Goal: Task Accomplishment & Management: Manage account settings

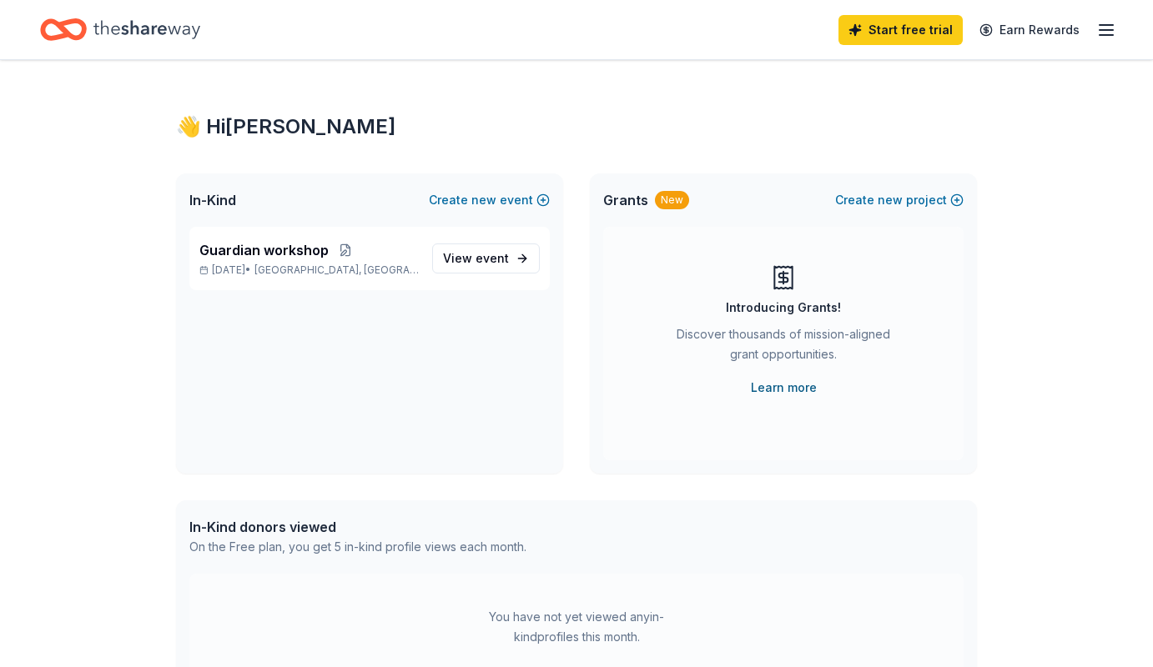
click at [759, 391] on link "Learn more" at bounding box center [784, 388] width 66 height 20
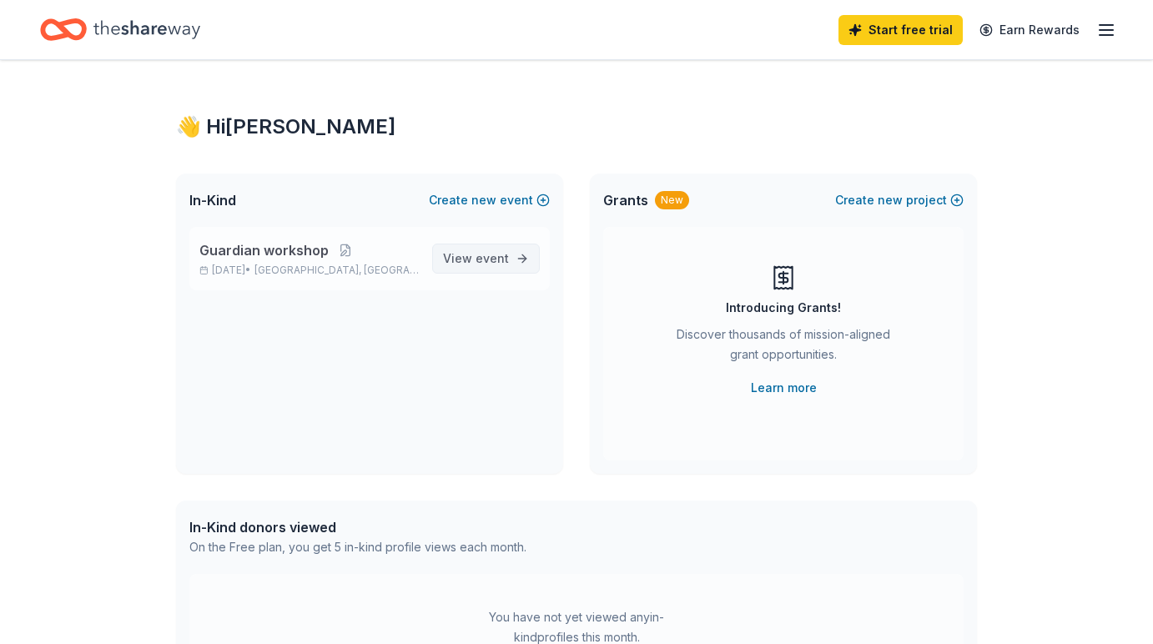
click at [485, 256] on span "event" at bounding box center [492, 258] width 33 height 14
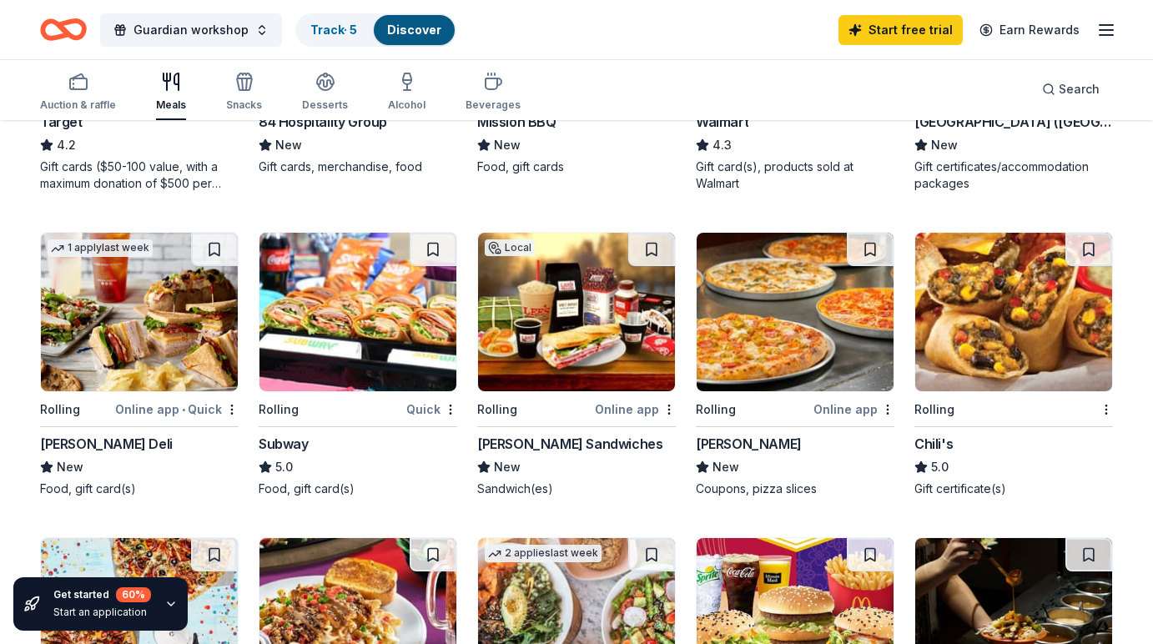
scroll to position [672, 0]
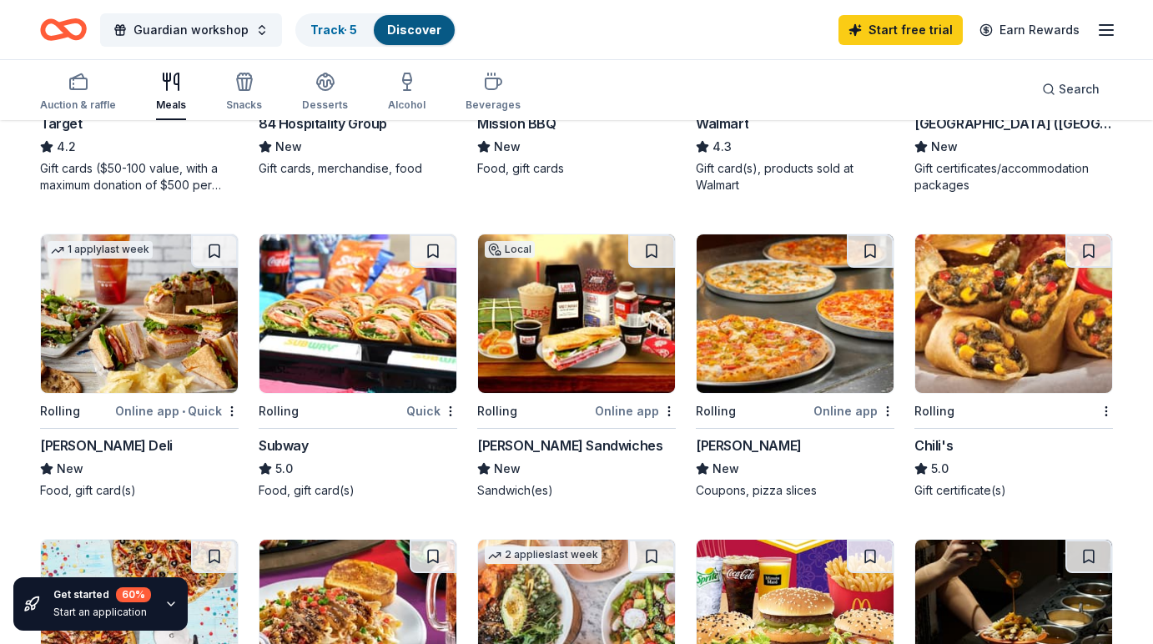
click at [327, 407] on div "Rolling" at bounding box center [331, 410] width 144 height 21
click at [356, 38] on div "Track · 5" at bounding box center [333, 30] width 73 height 30
click at [314, 30] on link "Track · 5" at bounding box center [333, 30] width 47 height 14
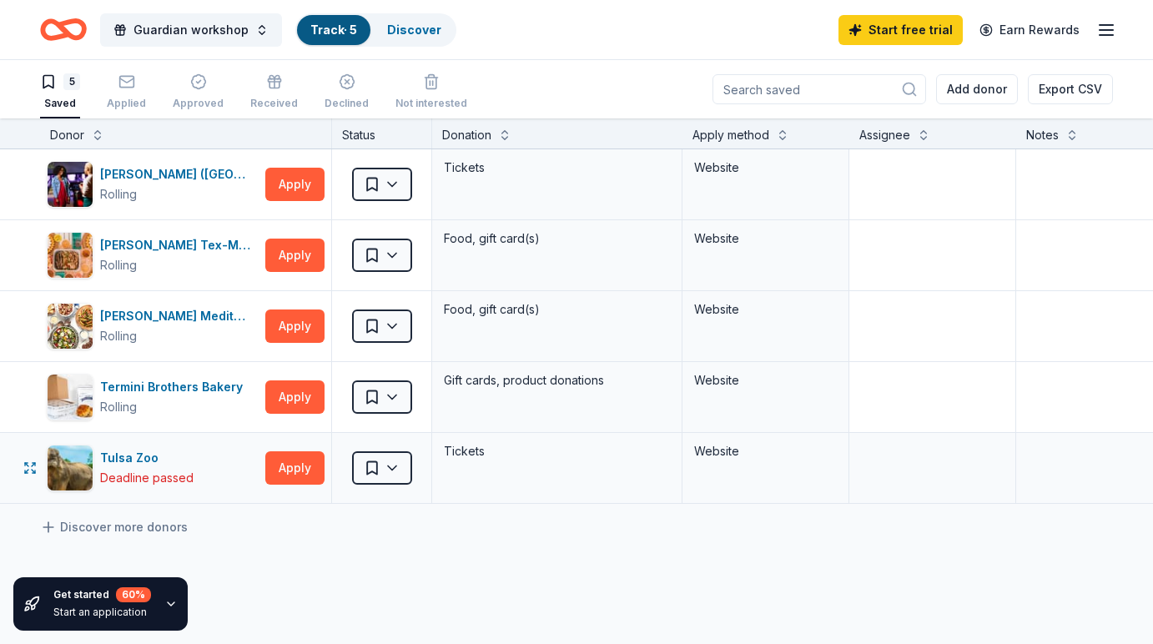
click at [8, 461] on div "Tulsa Zoo Deadline passed Apply Saved Tickets Website" at bounding box center [653, 468] width 1307 height 70
click at [425, 78] on icon "button" at bounding box center [431, 78] width 13 height 0
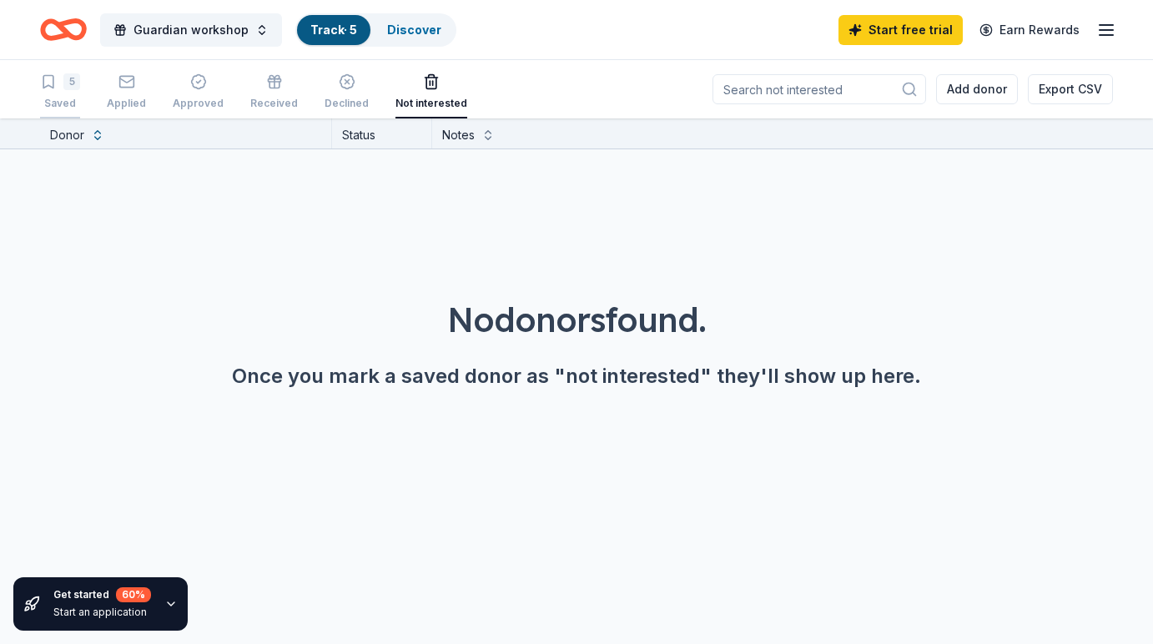
click at [72, 91] on div "5 Saved" at bounding box center [60, 91] width 40 height 37
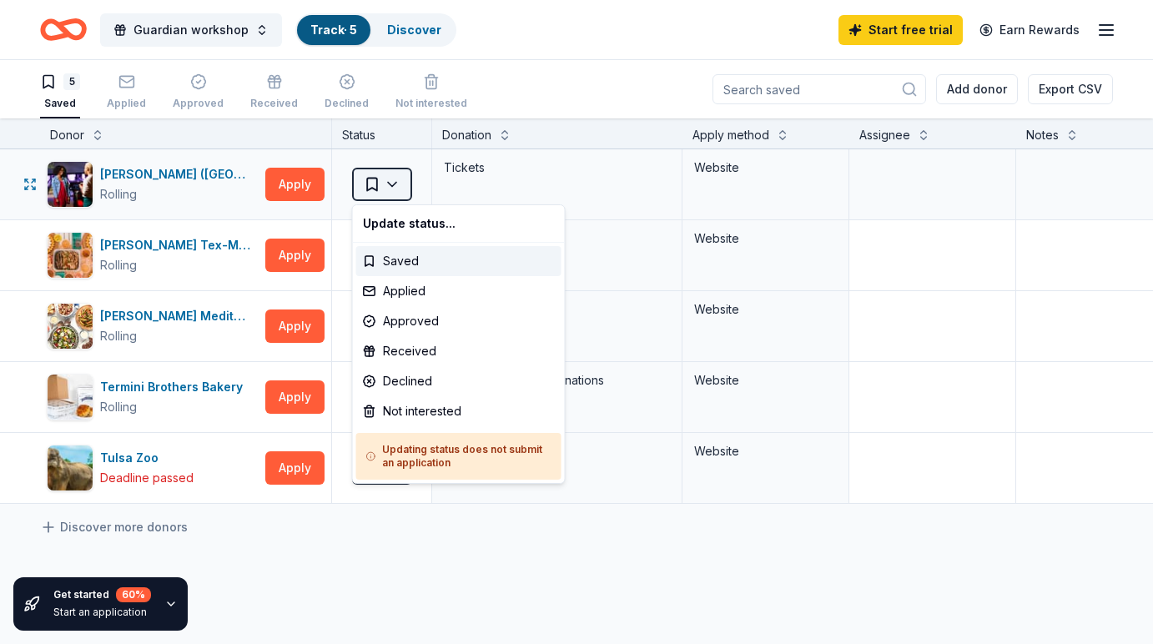
click at [388, 186] on html "Guardian workshop Track · 5 Discover Start free trial Earn Rewards 5 Saved Appl…" at bounding box center [576, 322] width 1153 height 644
click at [312, 543] on html "Guardian workshop Track · 5 Discover Start free trial Earn Rewards 5 Saved Appl…" at bounding box center [576, 322] width 1153 height 644
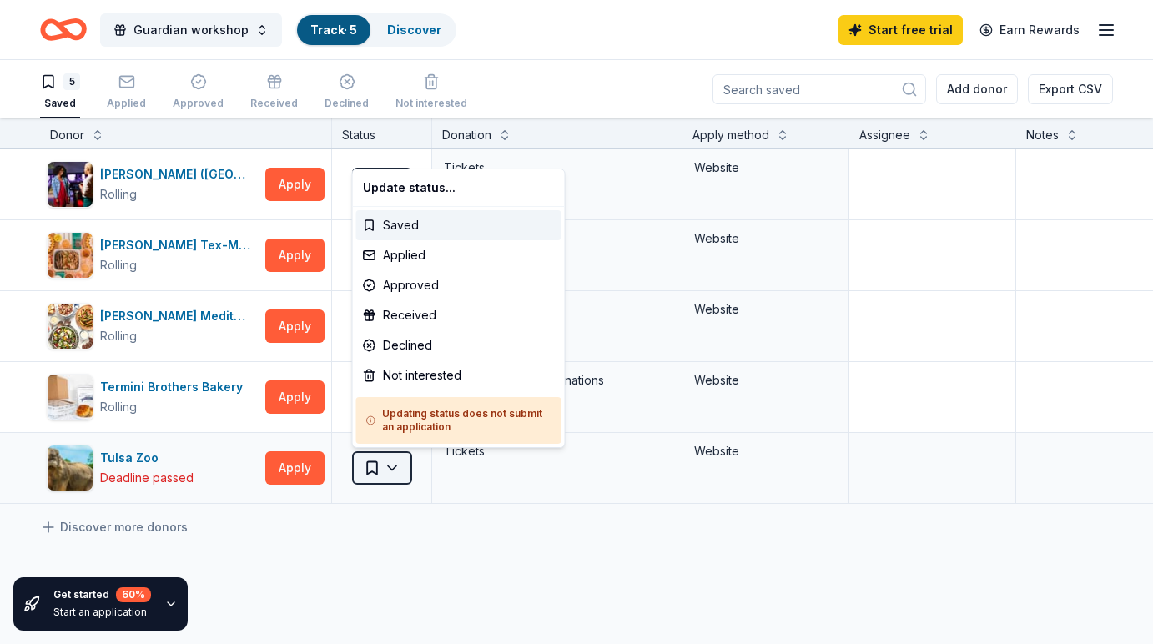
click at [393, 469] on html "Guardian workshop Track · 5 Discover Start free trial Earn Rewards 5 Saved Appl…" at bounding box center [576, 322] width 1153 height 644
click at [408, 385] on div "Not interested" at bounding box center [458, 375] width 205 height 30
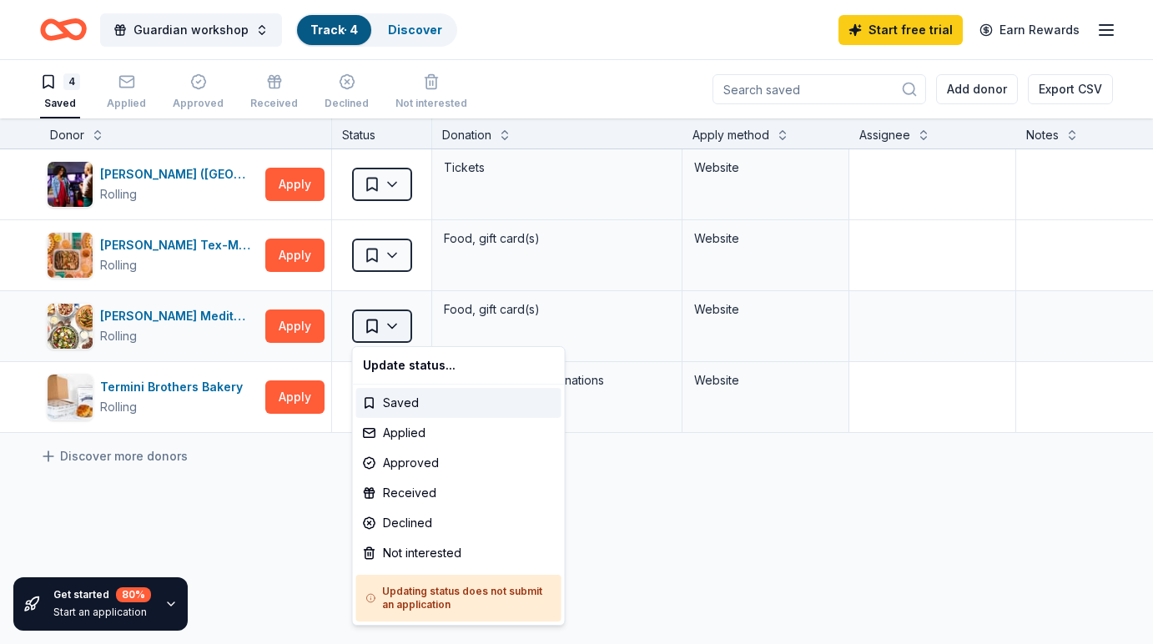
click at [395, 332] on html "Guardian workshop Track · 4 Discover Start free trial Earn Rewards 4 Saved Appl…" at bounding box center [576, 322] width 1153 height 644
click at [394, 553] on div "Not interested" at bounding box center [458, 553] width 205 height 30
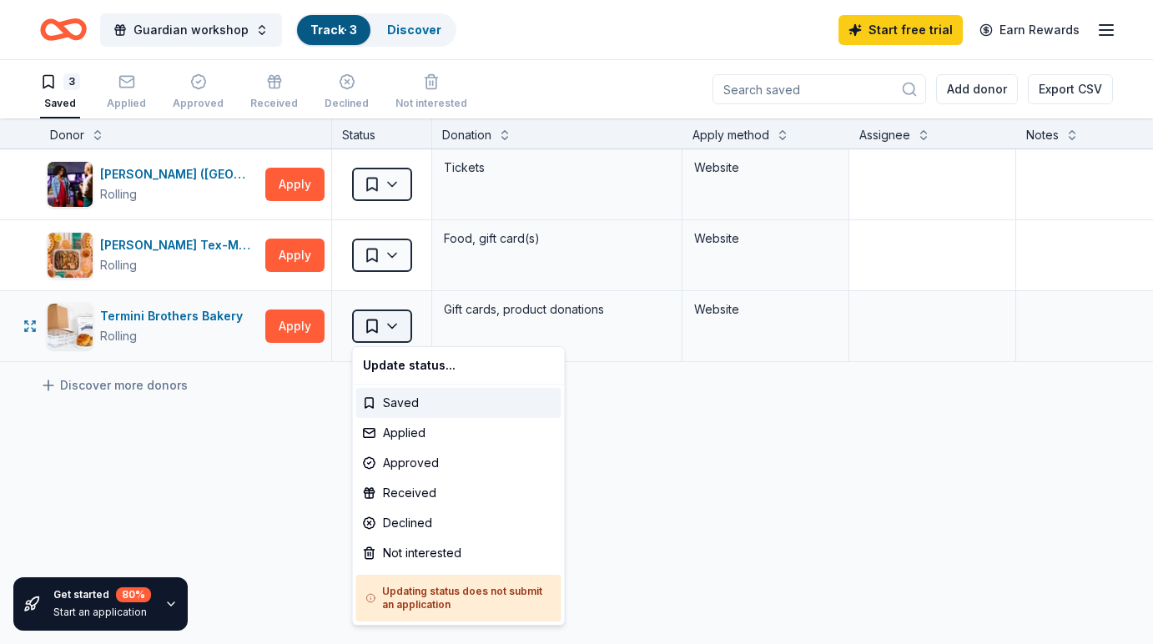
click at [387, 328] on html "Guardian workshop Track · 3 Discover Start free trial Earn Rewards 3 Saved Appl…" at bounding box center [576, 322] width 1153 height 644
click at [395, 549] on div "Not interested" at bounding box center [458, 553] width 205 height 30
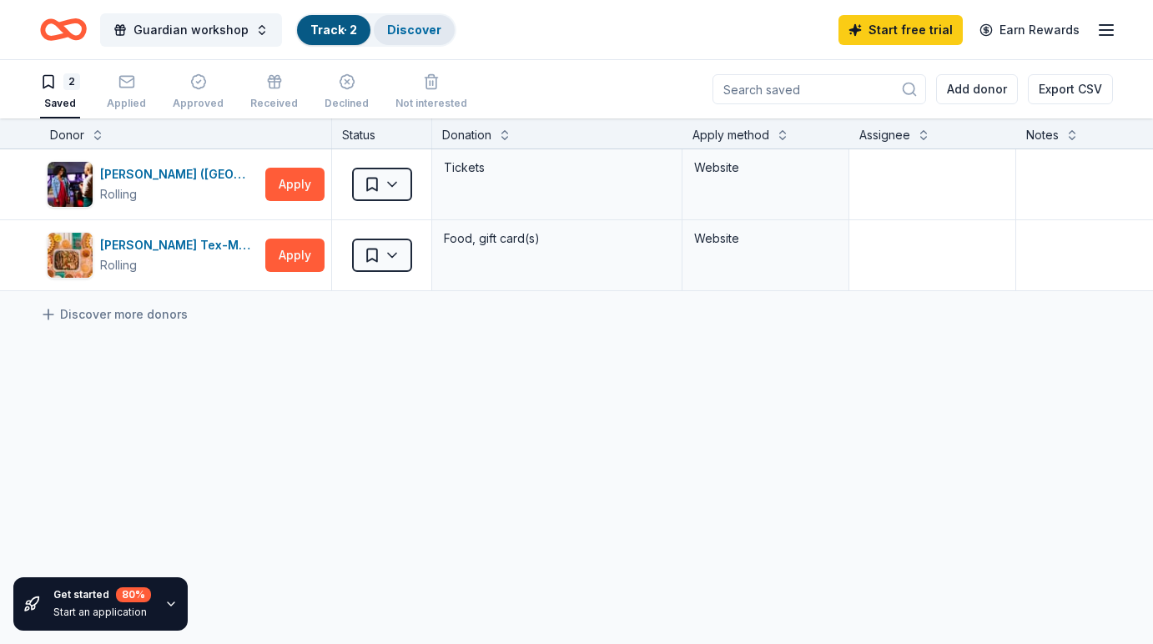
click at [400, 29] on link "Discover" at bounding box center [414, 30] width 54 height 14
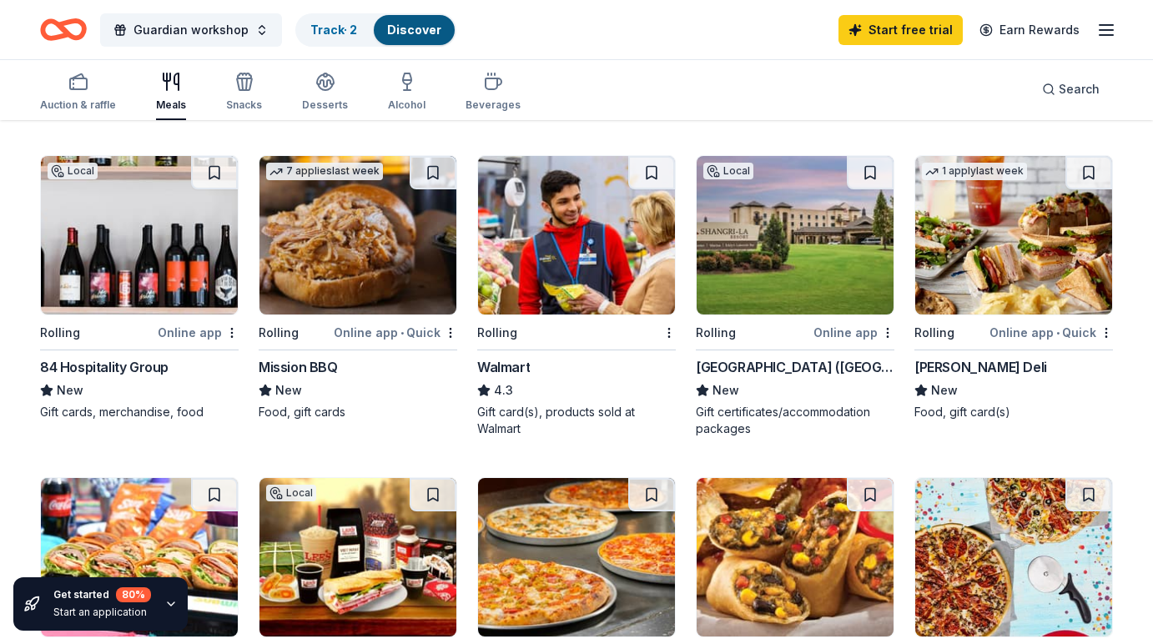
scroll to position [449, 0]
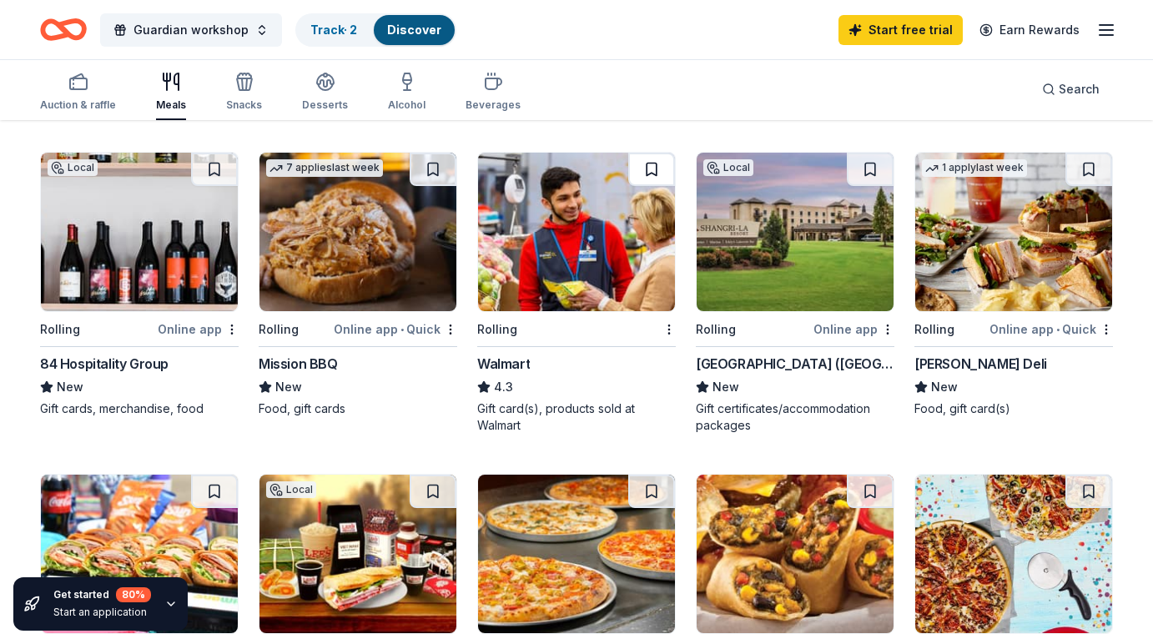
click at [649, 169] on button at bounding box center [651, 169] width 47 height 33
click at [1081, 169] on button at bounding box center [1088, 169] width 47 height 33
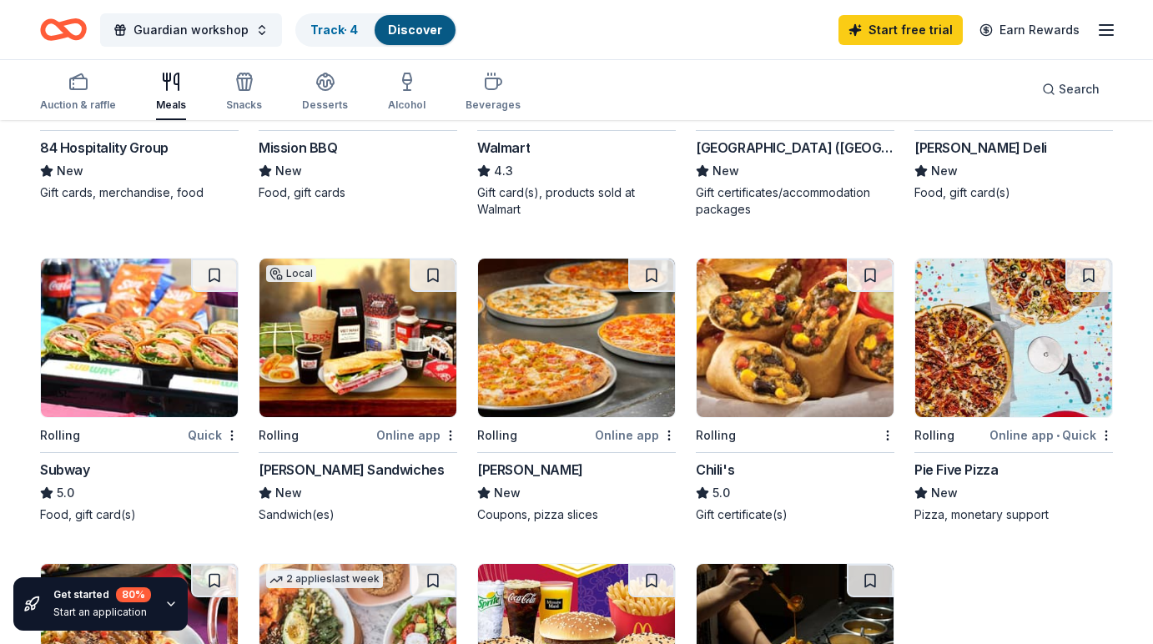
scroll to position [666, 0]
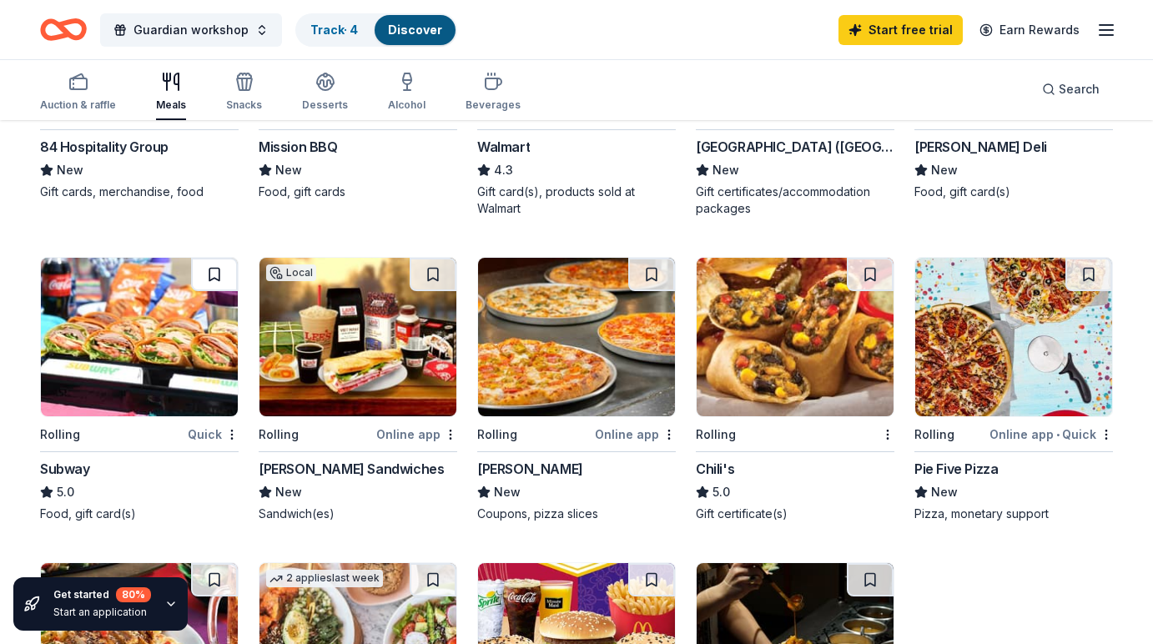
click at [210, 278] on button at bounding box center [214, 274] width 47 height 33
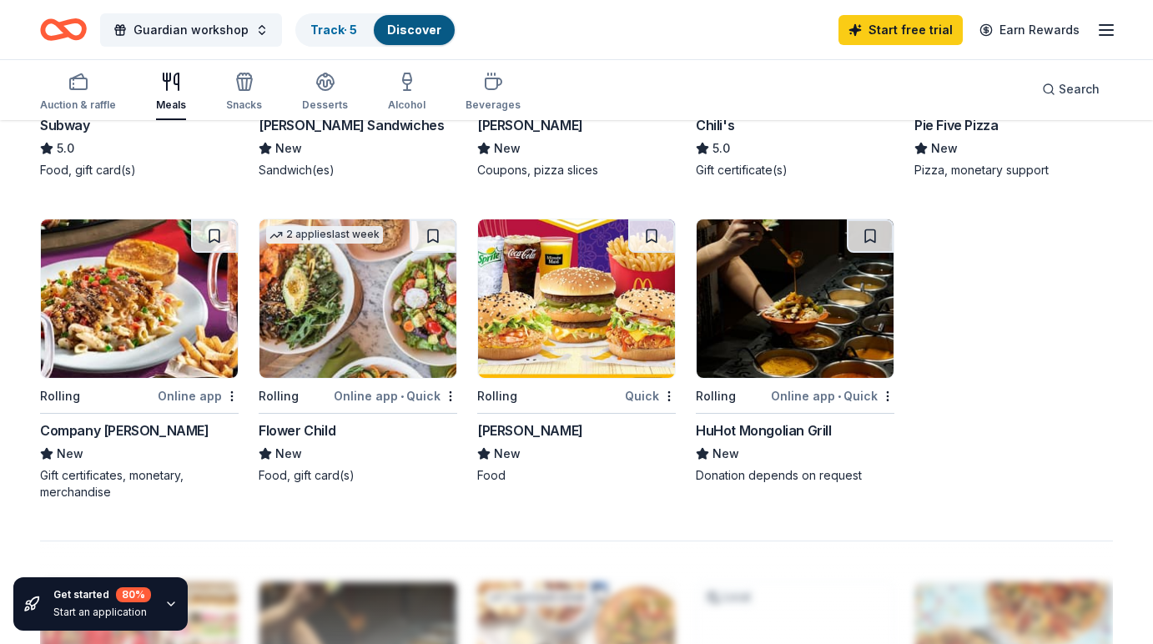
scroll to position [892, 0]
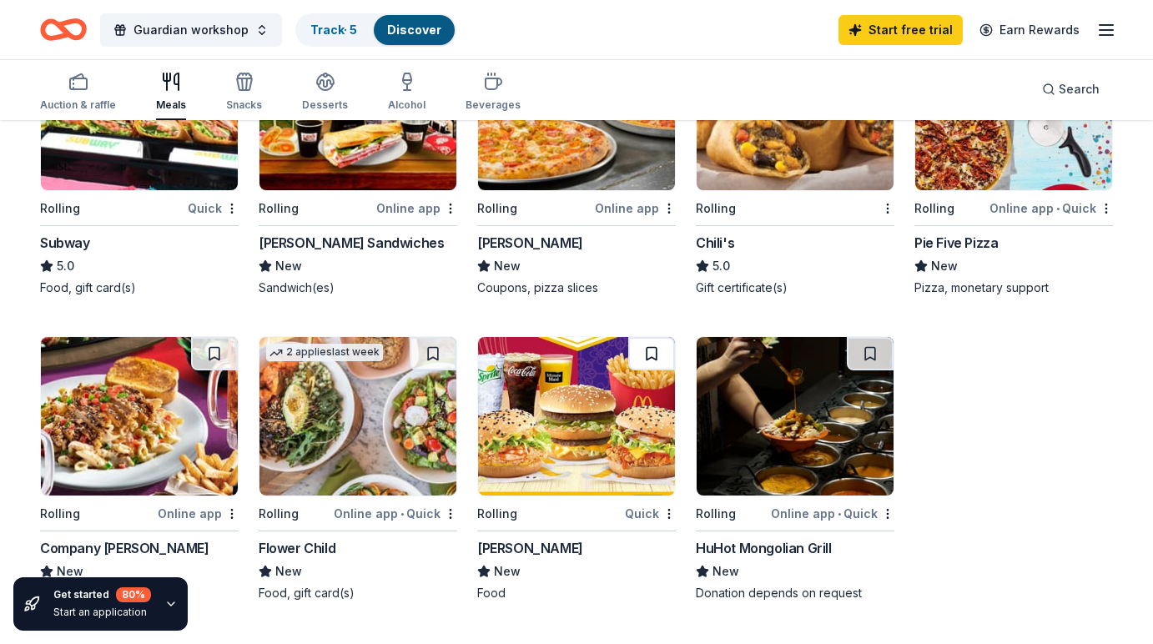
click at [644, 355] on button at bounding box center [651, 353] width 47 height 33
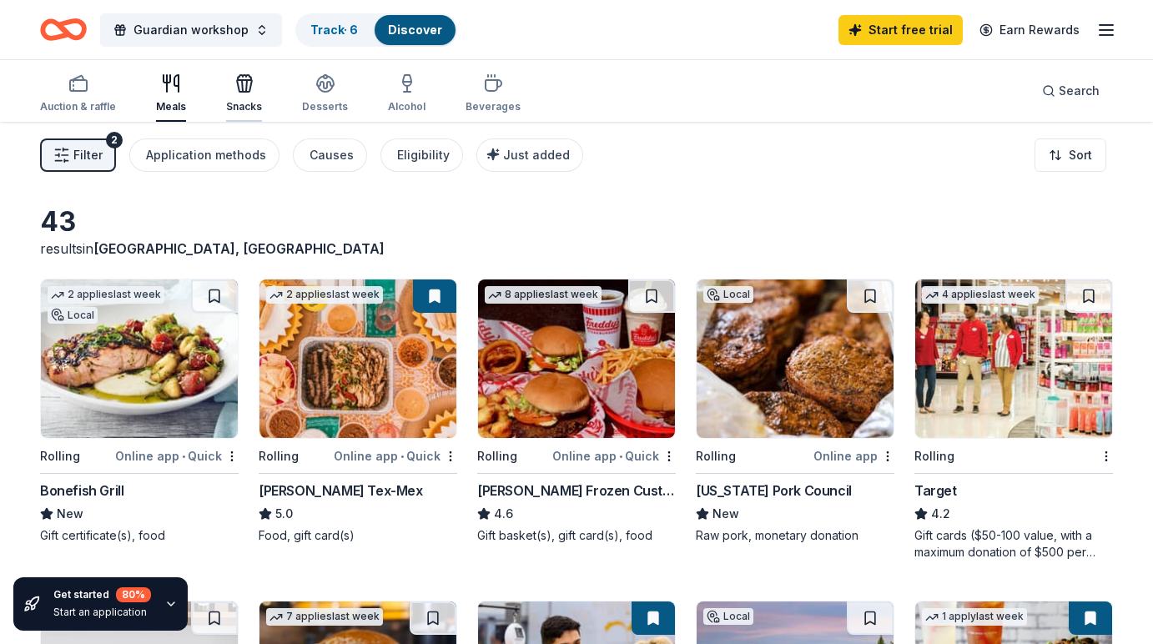
scroll to position [0, 0]
click at [239, 160] on div "Application methods" at bounding box center [206, 155] width 120 height 20
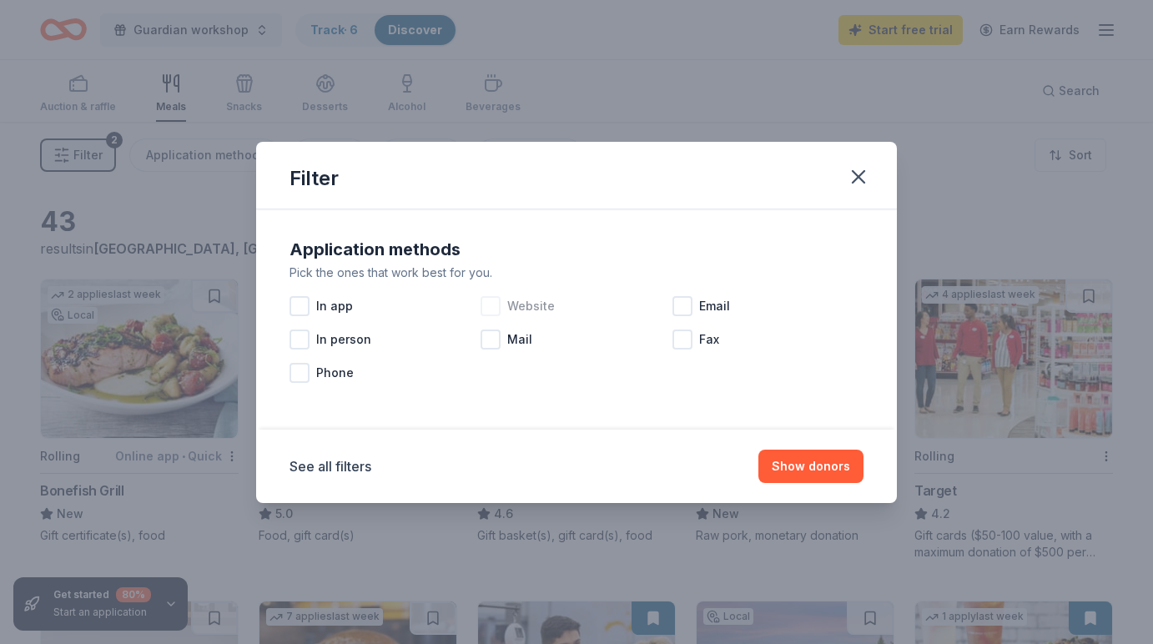
click at [496, 308] on div at bounding box center [491, 306] width 20 height 20
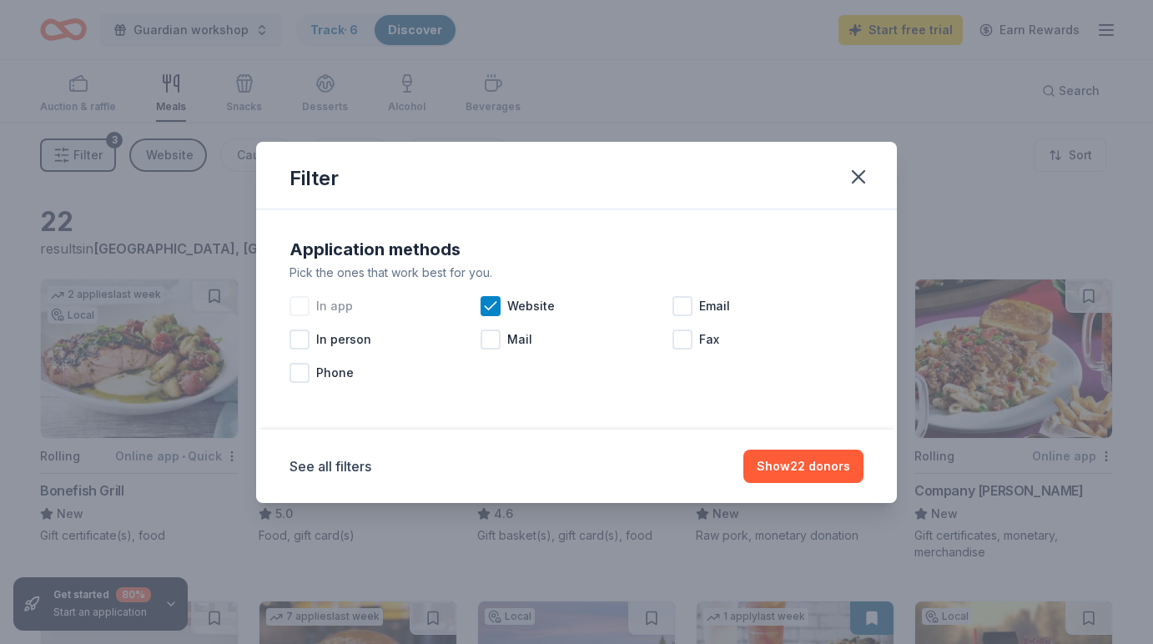
click at [300, 308] on div at bounding box center [300, 306] width 20 height 20
click at [681, 310] on div at bounding box center [682, 306] width 20 height 20
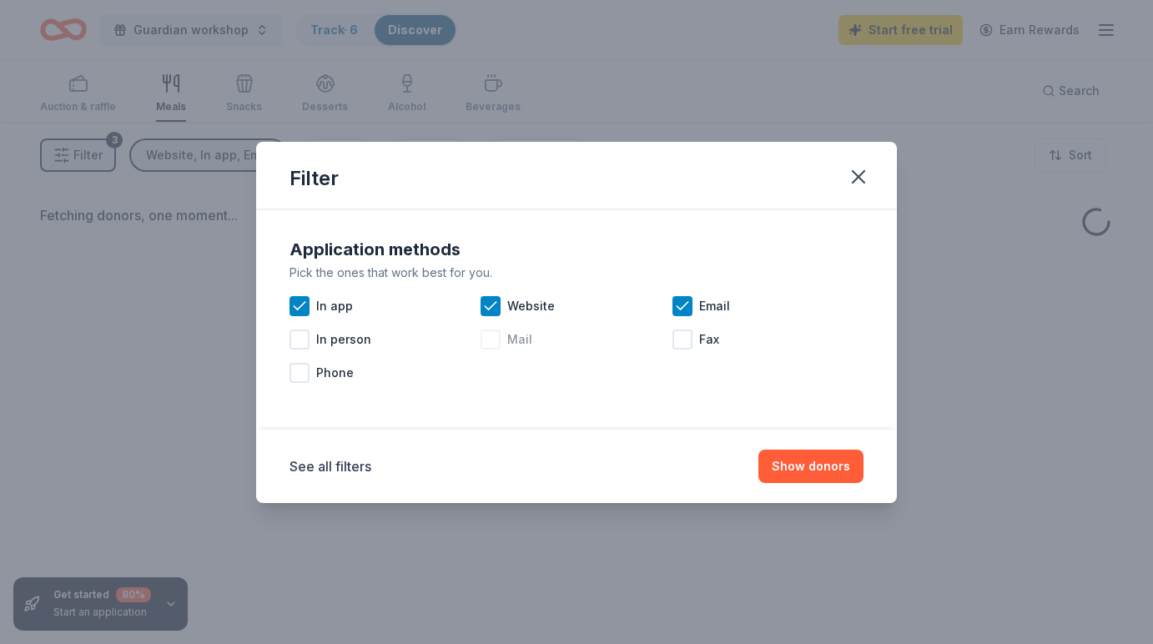
click at [484, 343] on div at bounding box center [491, 340] width 20 height 20
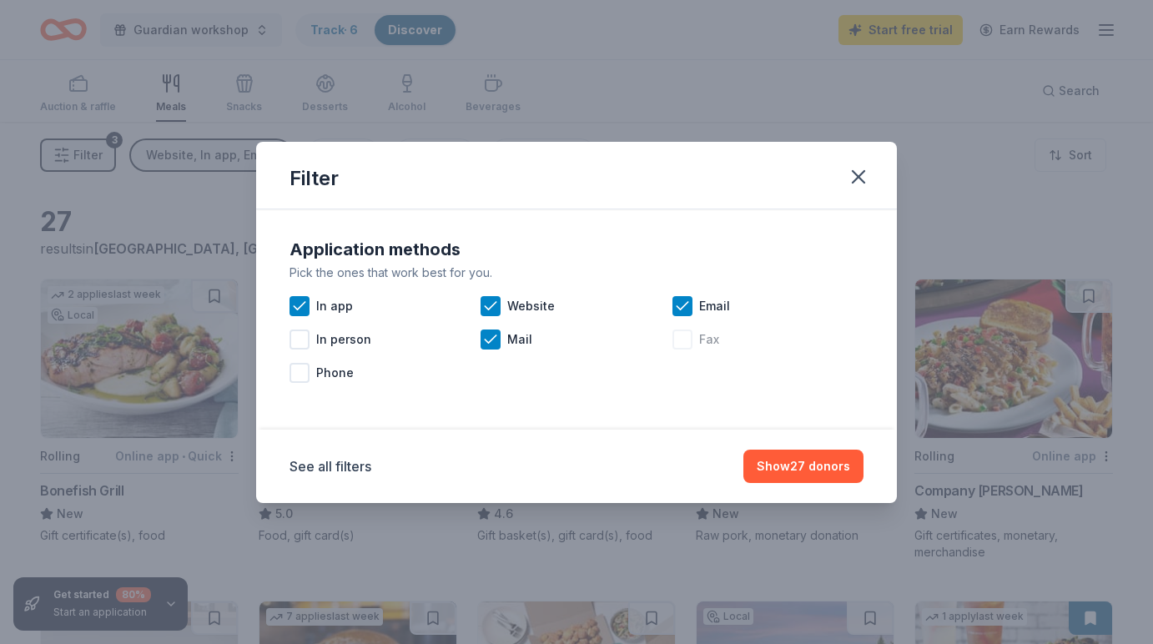
click at [678, 342] on div at bounding box center [682, 340] width 20 height 20
click at [864, 180] on icon "button" at bounding box center [858, 176] width 23 height 23
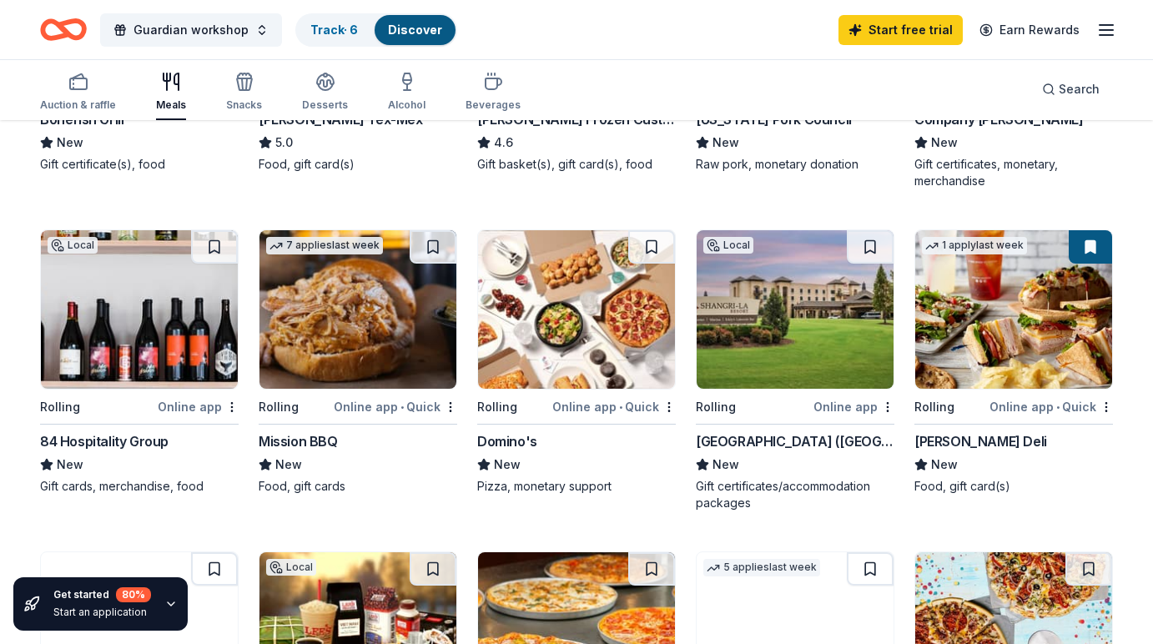
scroll to position [374, 0]
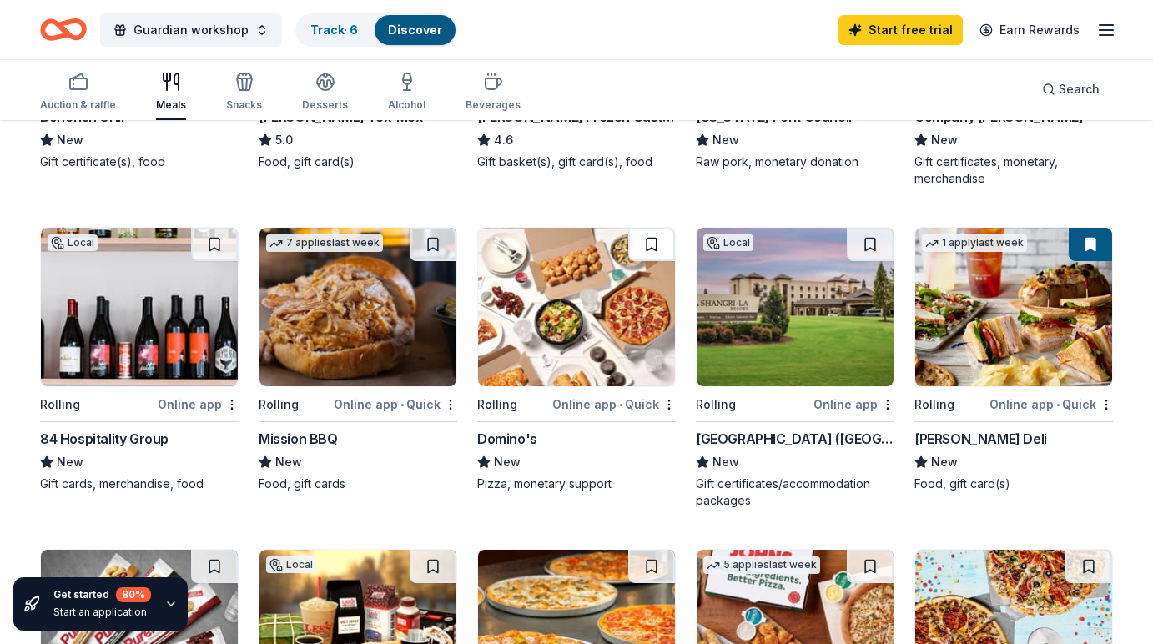
click at [655, 246] on button at bounding box center [651, 244] width 47 height 33
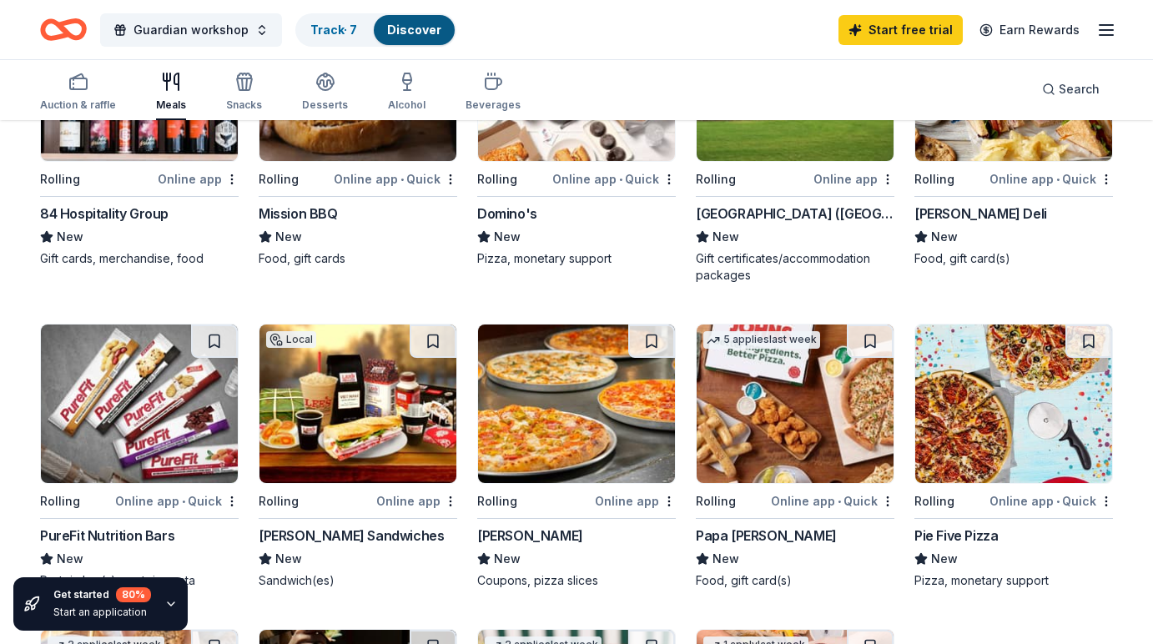
scroll to position [600, 0]
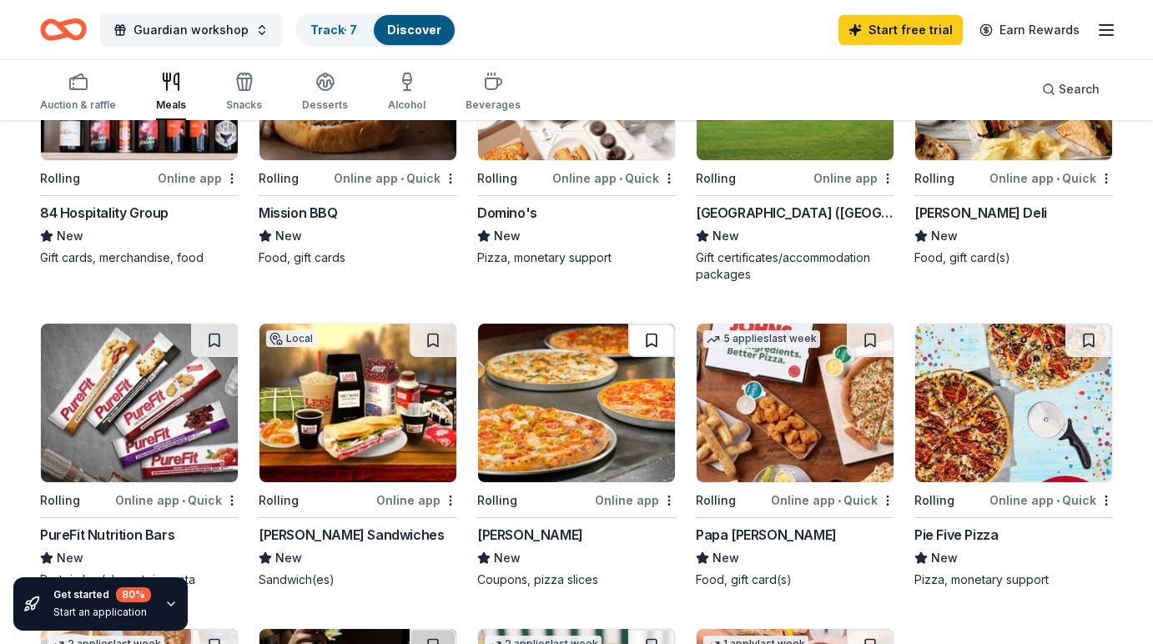
click at [640, 344] on button at bounding box center [651, 340] width 47 height 33
click at [860, 349] on button at bounding box center [870, 340] width 47 height 33
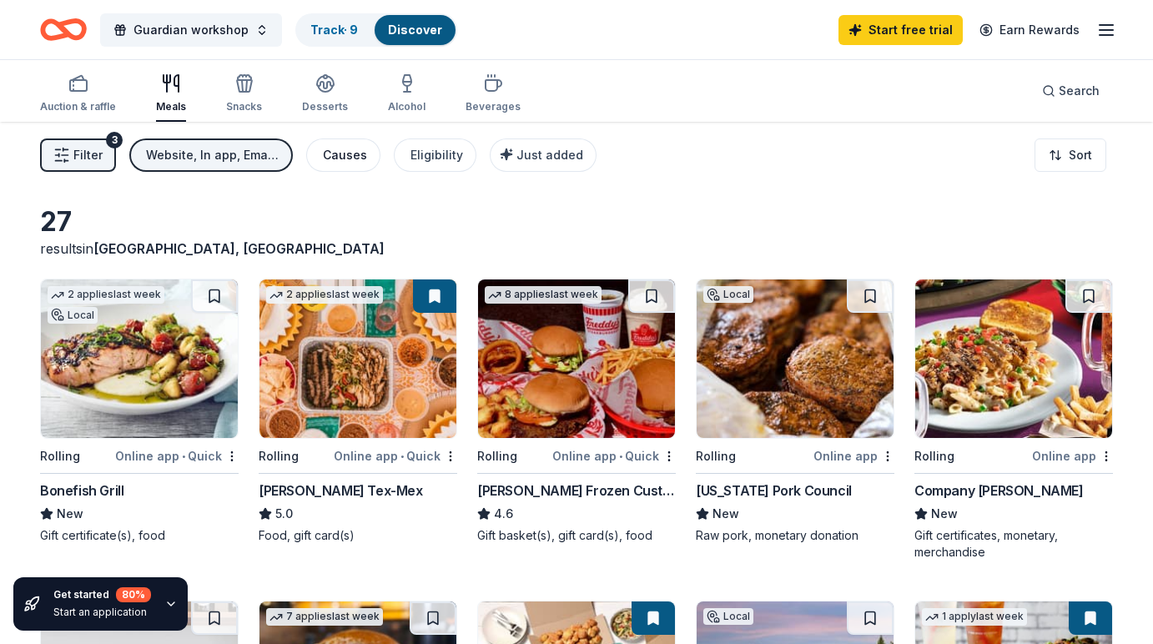
scroll to position [0, 0]
click at [241, 91] on icon "button" at bounding box center [244, 83] width 20 height 20
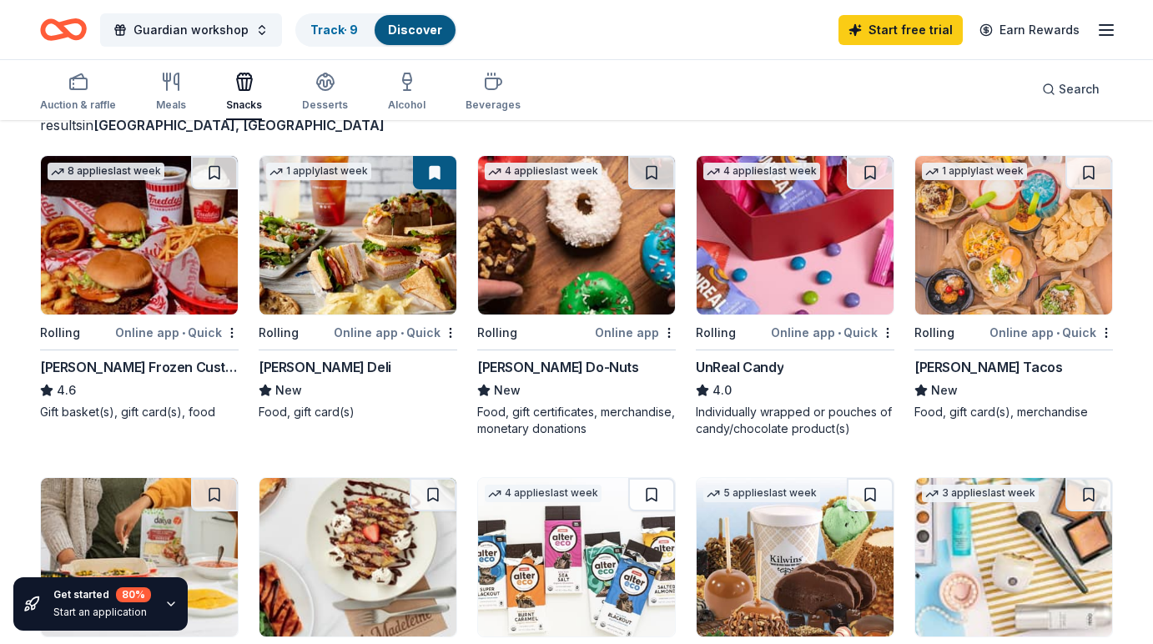
scroll to position [100, 0]
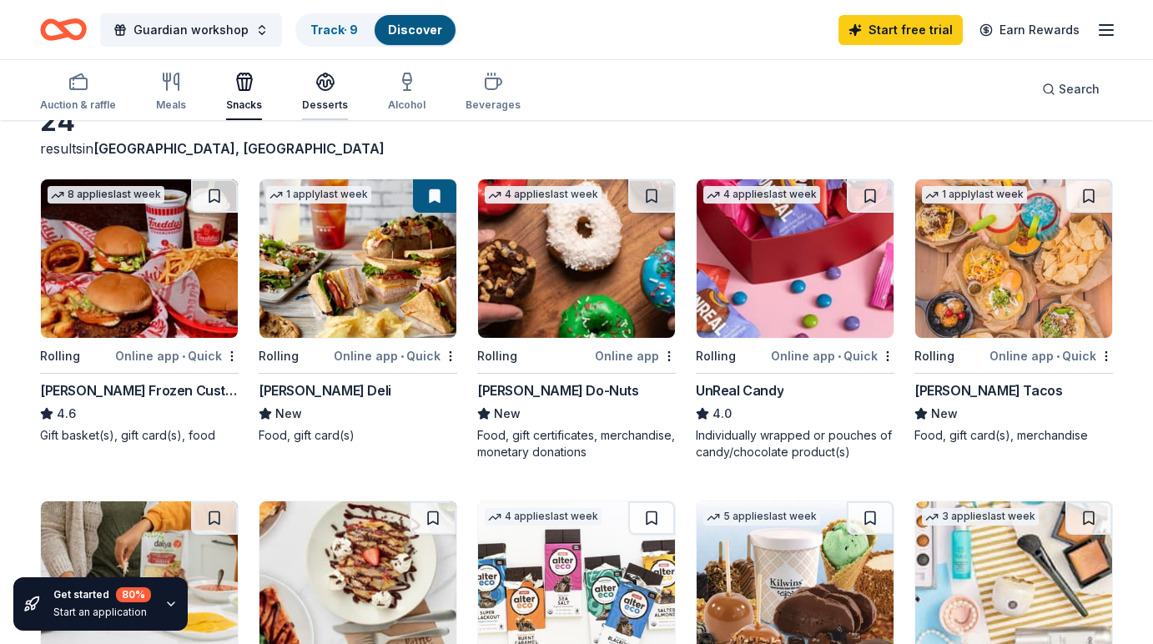
click at [324, 105] on div "Desserts" at bounding box center [325, 104] width 46 height 13
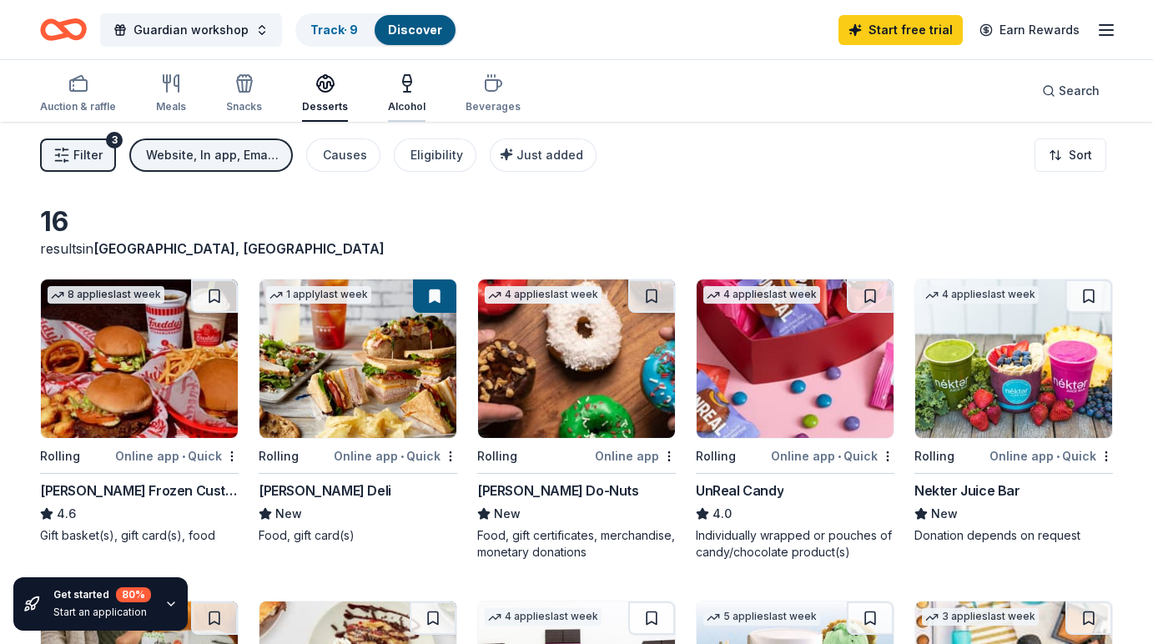
click at [397, 106] on div "Alcohol" at bounding box center [407, 106] width 38 height 13
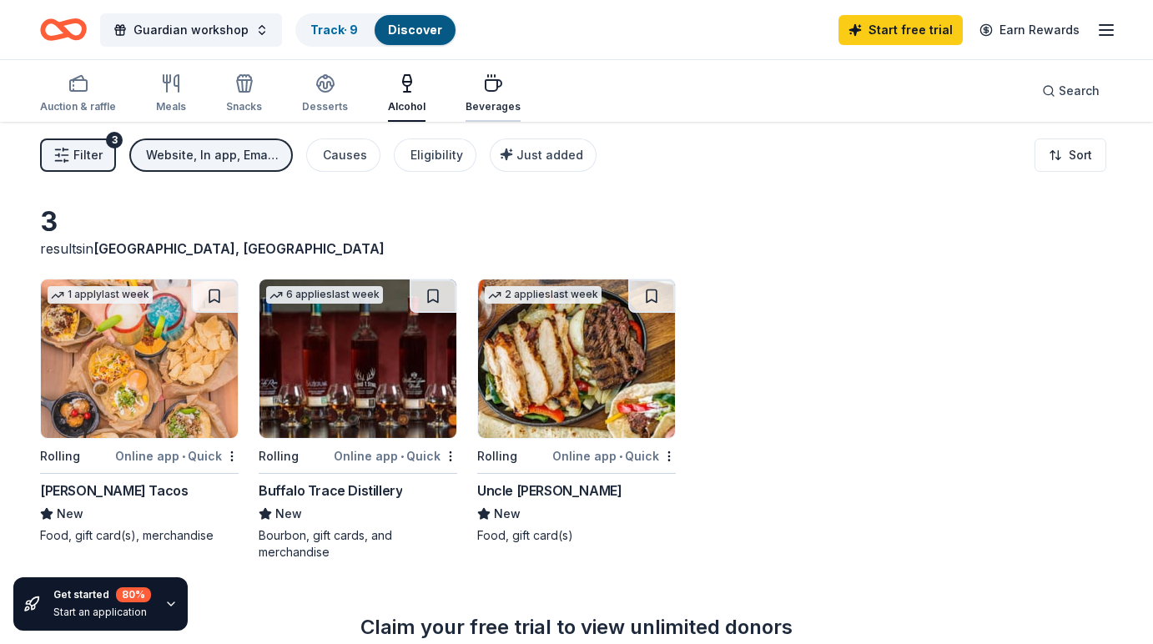
click at [488, 110] on div "Beverages" at bounding box center [493, 106] width 55 height 13
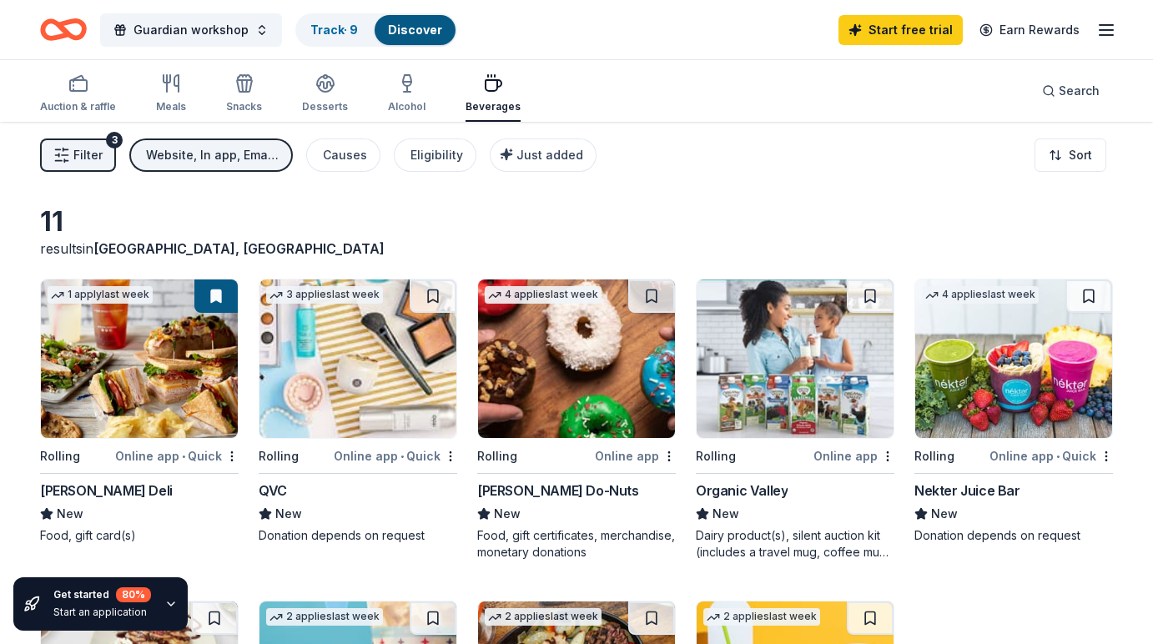
click at [93, 169] on button "Filter 3" at bounding box center [78, 154] width 76 height 33
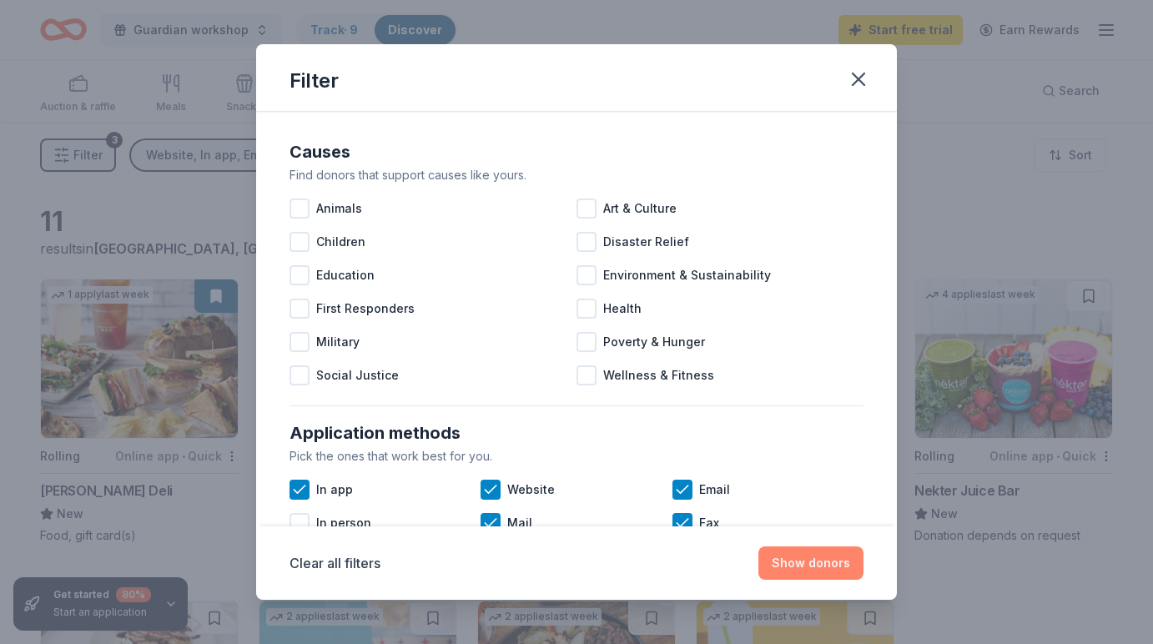
click at [781, 564] on button "Show donors" at bounding box center [810, 562] width 105 height 33
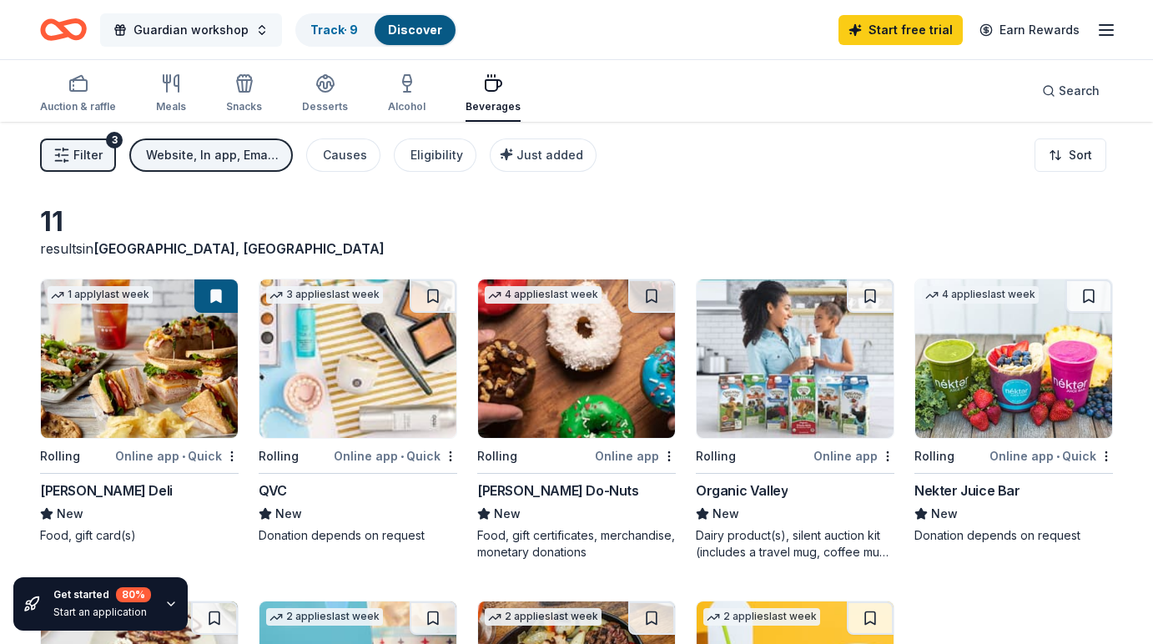
click at [205, 30] on span "Guardian workshop" at bounding box center [190, 30] width 115 height 20
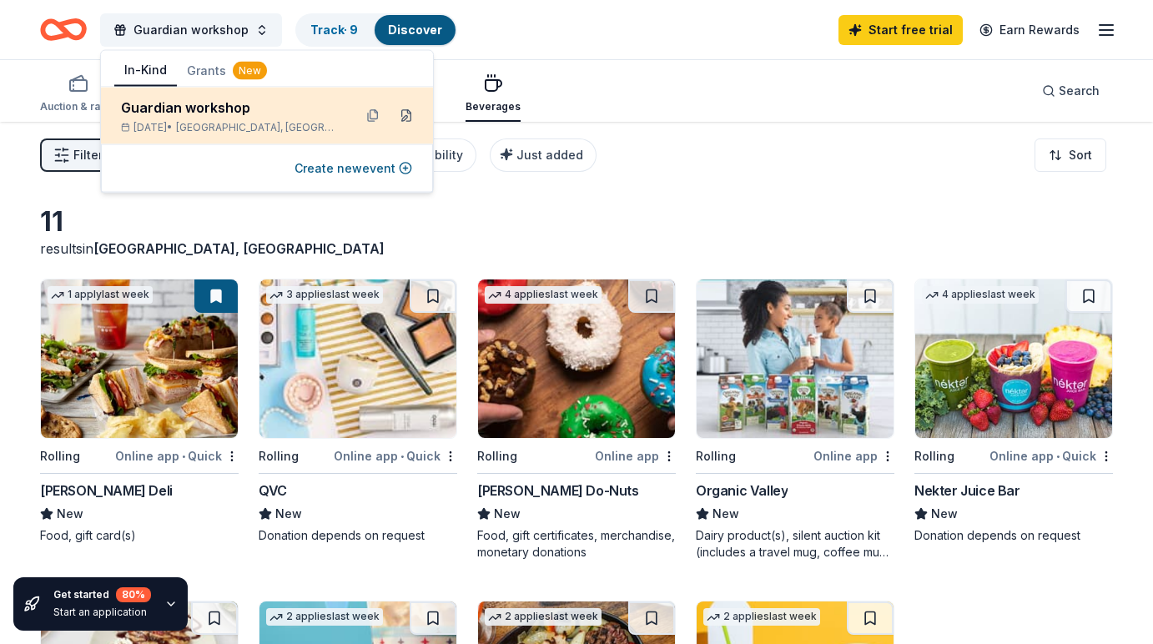
click at [406, 114] on button at bounding box center [406, 116] width 27 height 27
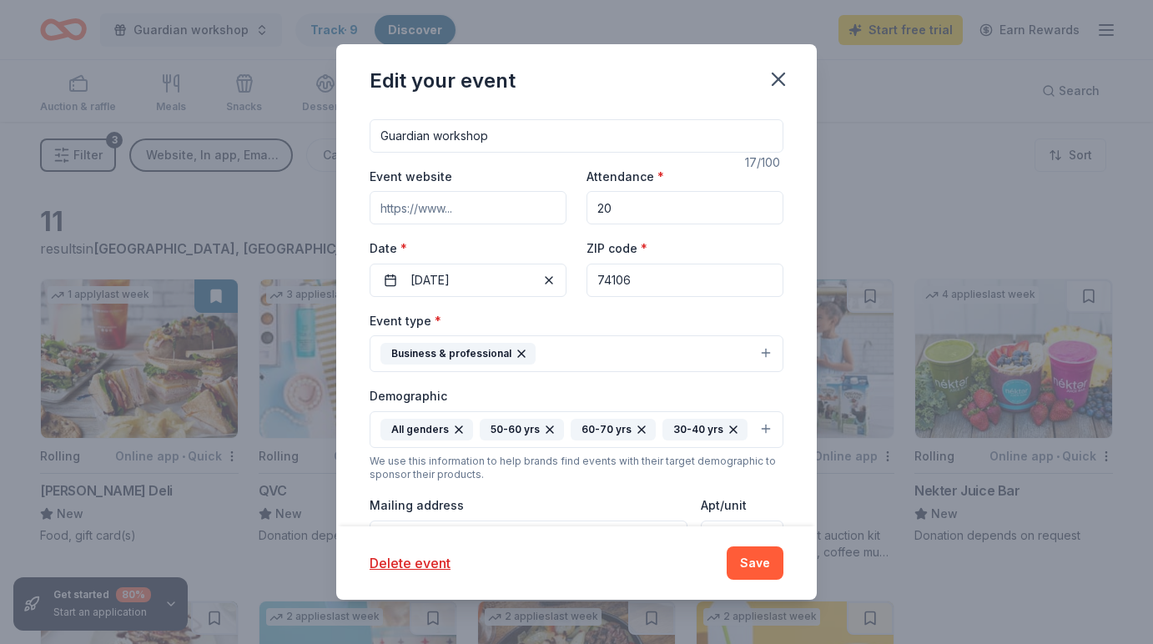
scroll to position [120, 0]
click at [618, 350] on button "Business & professional" at bounding box center [577, 354] width 414 height 37
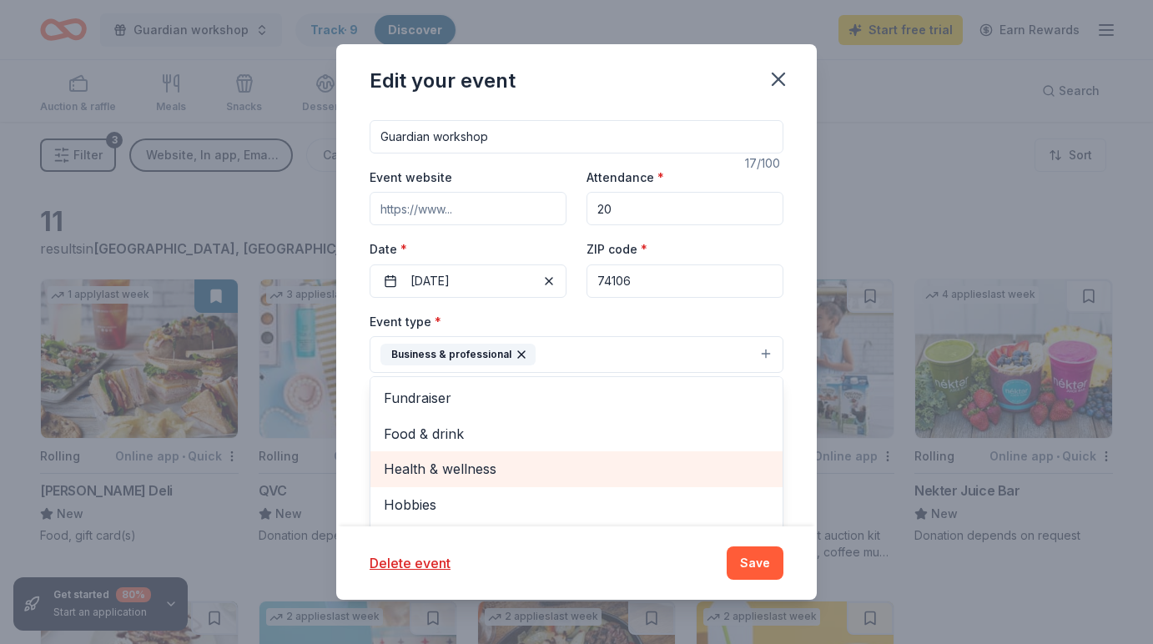
click at [575, 458] on span "Health & wellness" at bounding box center [576, 469] width 385 height 22
click at [616, 461] on span "Hobbies" at bounding box center [576, 469] width 385 height 22
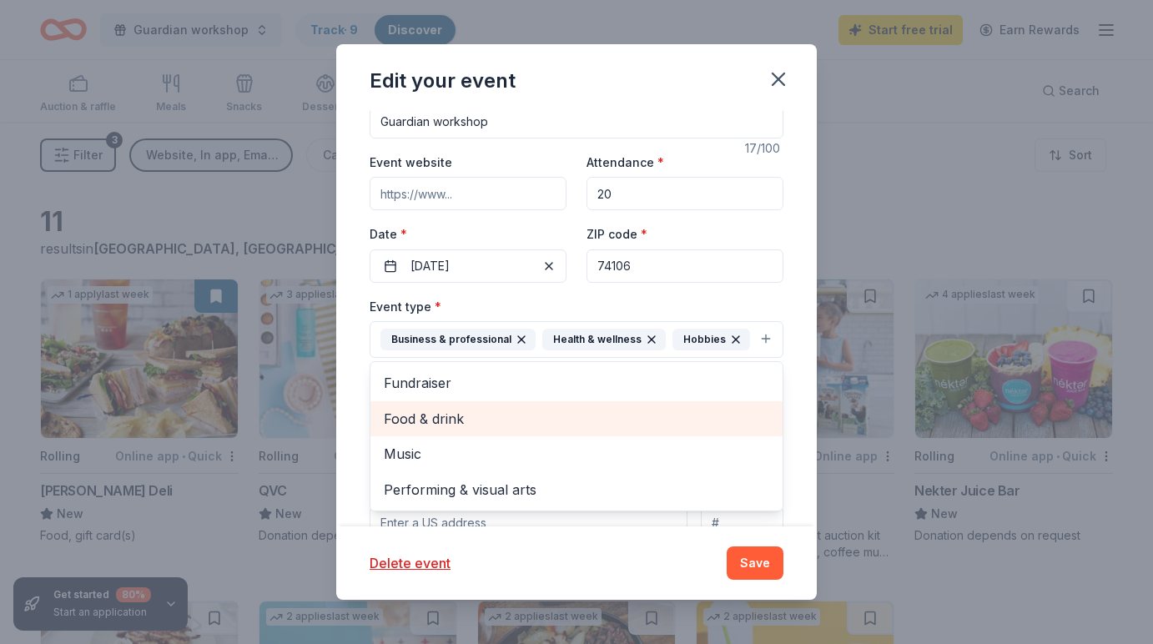
scroll to position [137, 0]
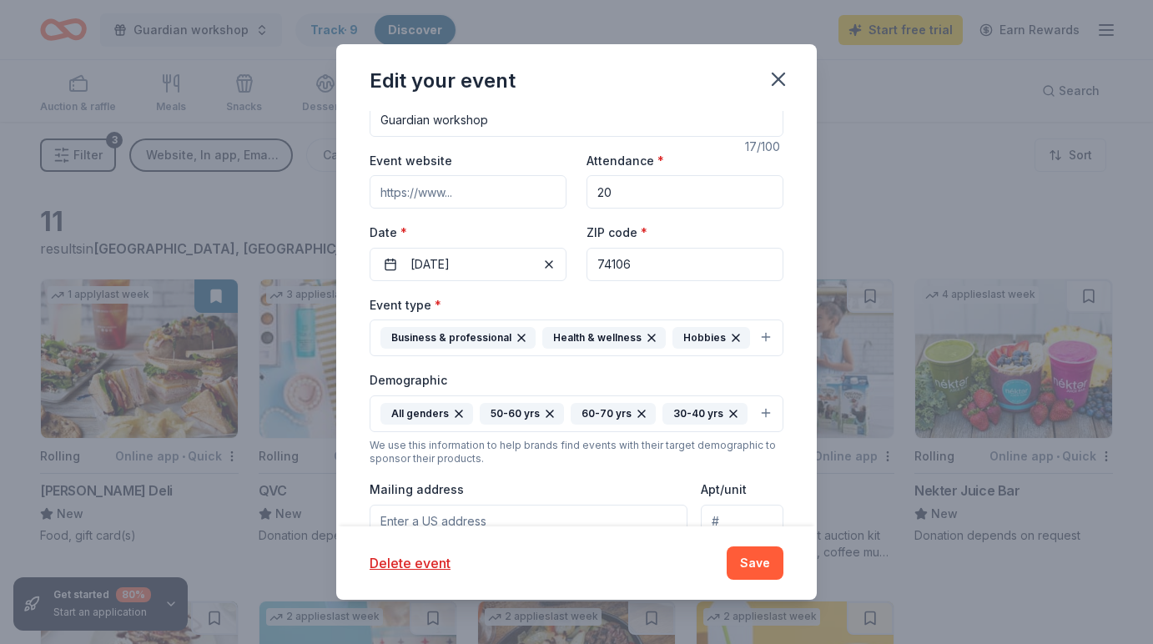
click at [733, 338] on icon "button" at bounding box center [736, 338] width 7 height 7
click at [544, 264] on span "button" at bounding box center [549, 264] width 20 height 20
click at [544, 264] on button "Pick a date" at bounding box center [468, 264] width 197 height 33
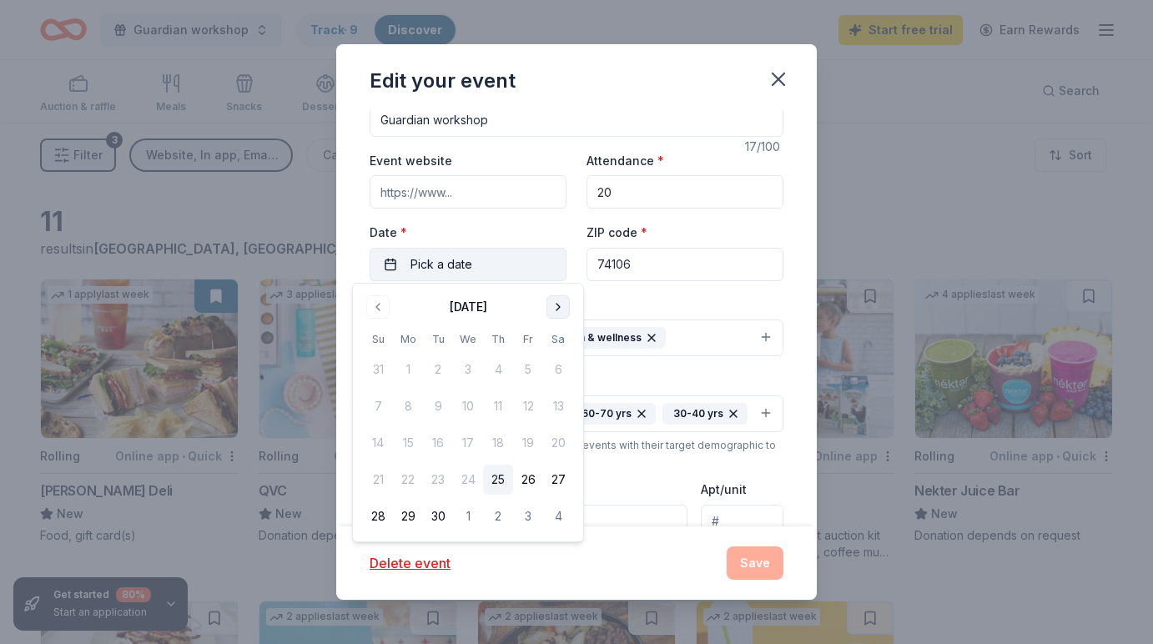
click at [553, 307] on button "Go to next month" at bounding box center [557, 306] width 23 height 23
click at [553, 308] on button "Go to next month" at bounding box center [557, 306] width 23 height 23
click at [552, 513] on button "29" at bounding box center [558, 516] width 30 height 30
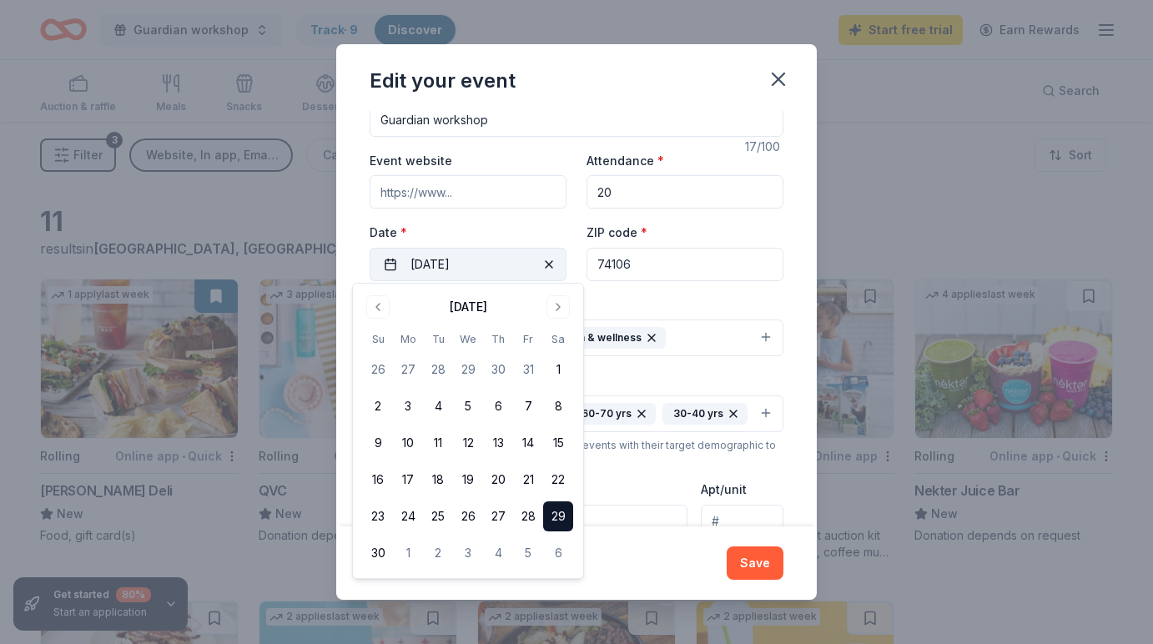
click at [666, 381] on div "Demographic All genders 50-60 yrs 60-70 yrs 30-40 yrs" at bounding box center [577, 401] width 414 height 63
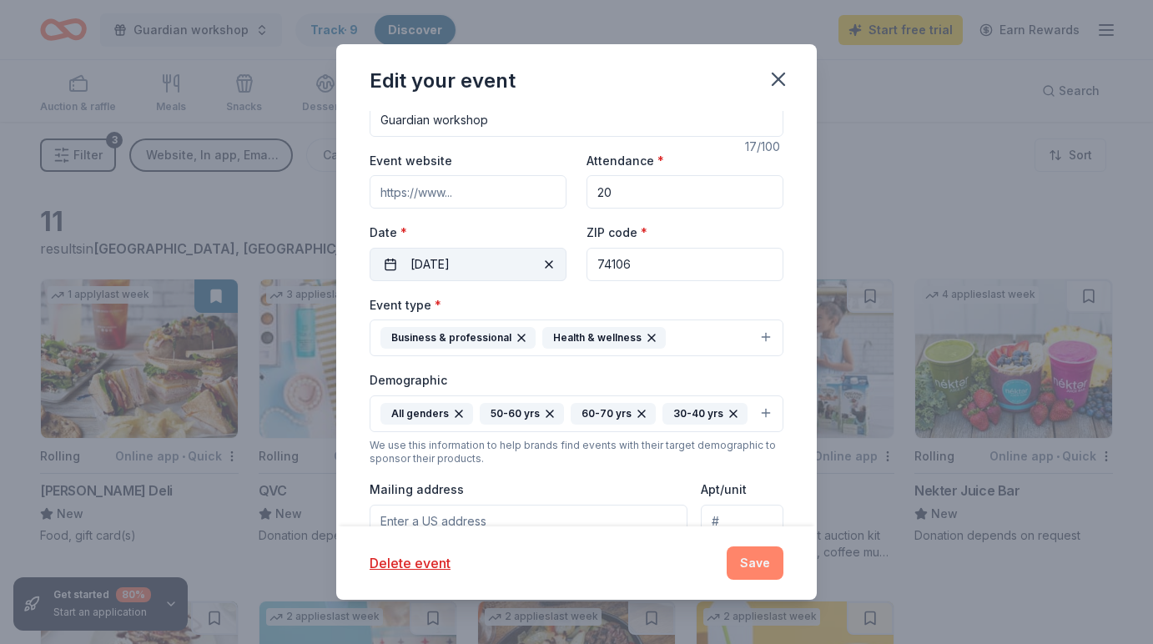
click at [763, 566] on button "Save" at bounding box center [755, 562] width 57 height 33
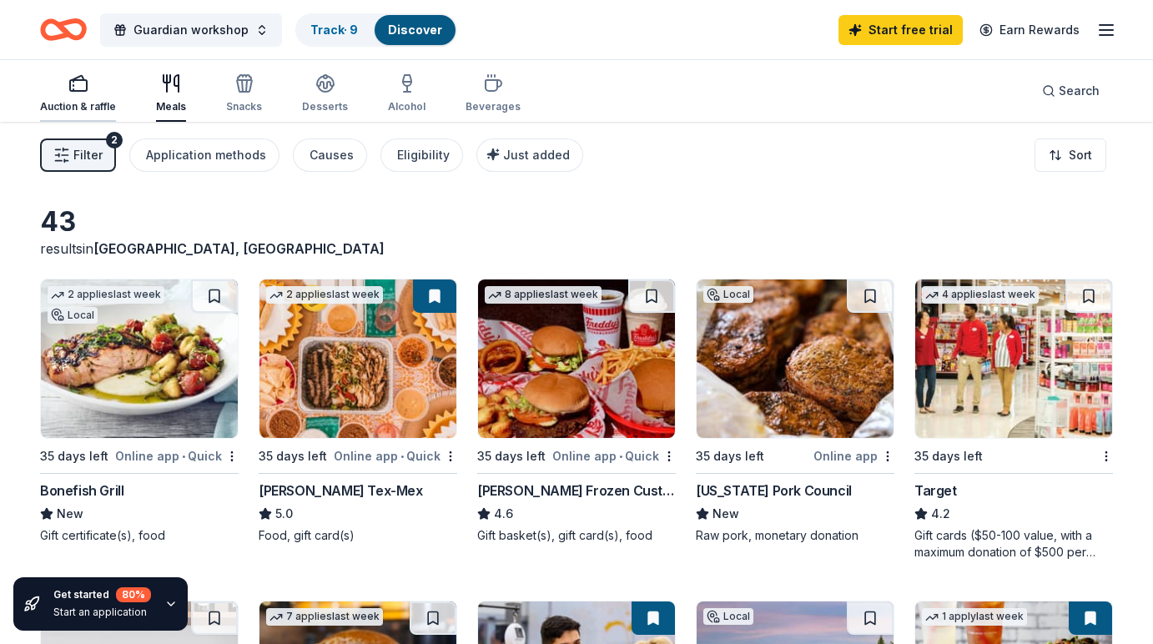
click at [83, 105] on div "Auction & raffle" at bounding box center [78, 106] width 76 height 13
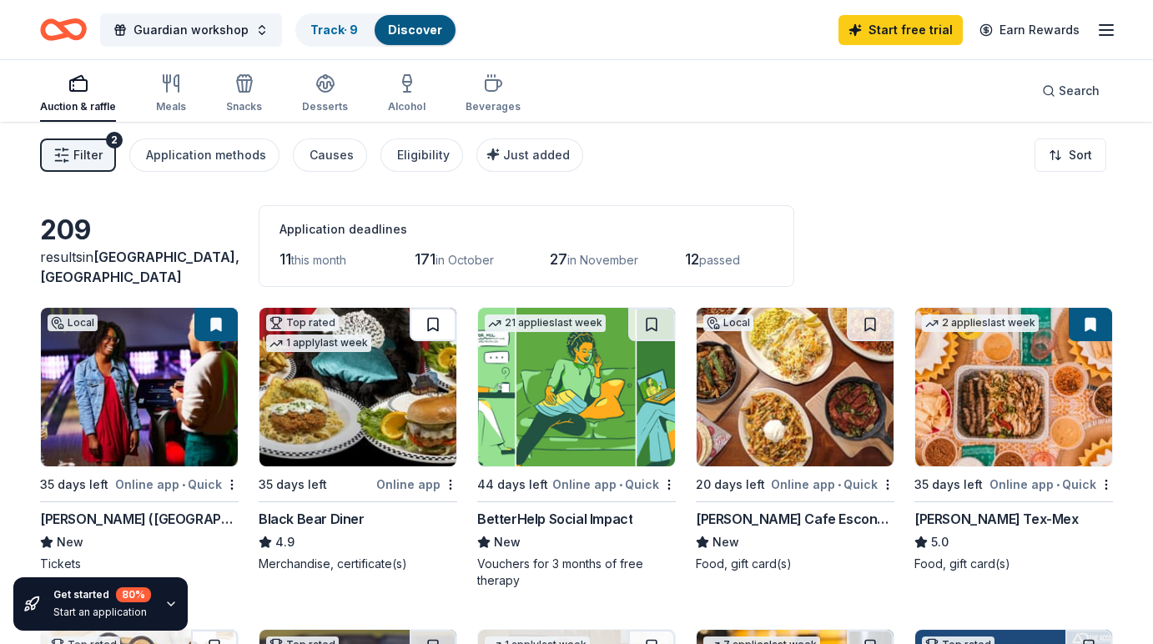
click at [437, 326] on button at bounding box center [433, 324] width 47 height 33
click at [213, 161] on div "Application methods" at bounding box center [206, 155] width 120 height 20
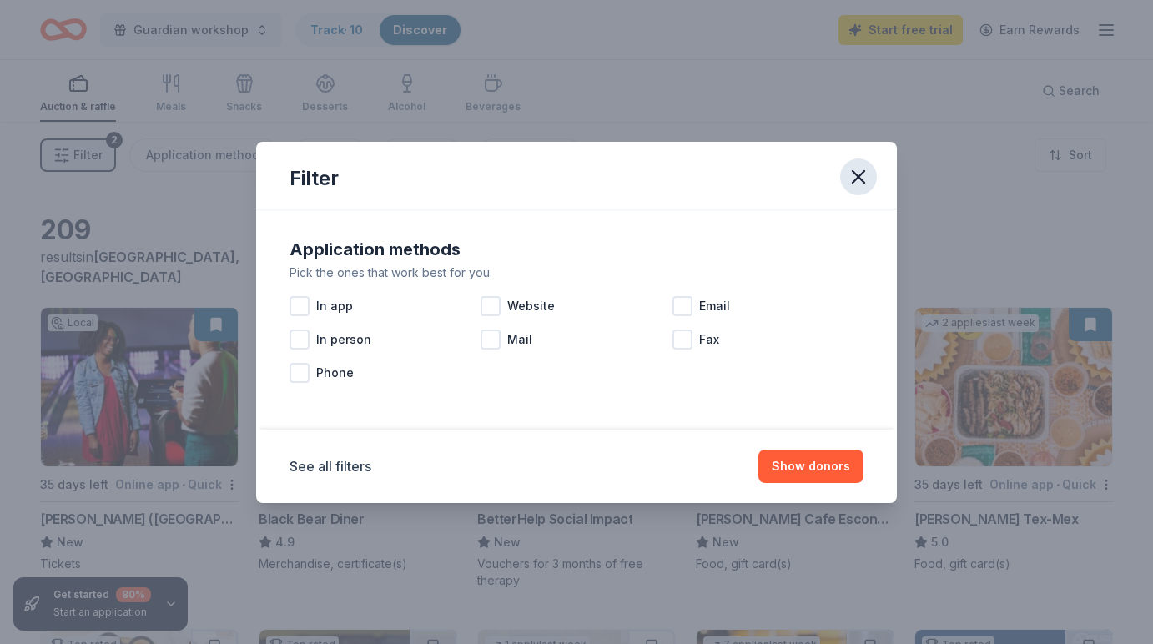
click at [859, 179] on icon "button" at bounding box center [858, 176] width 23 height 23
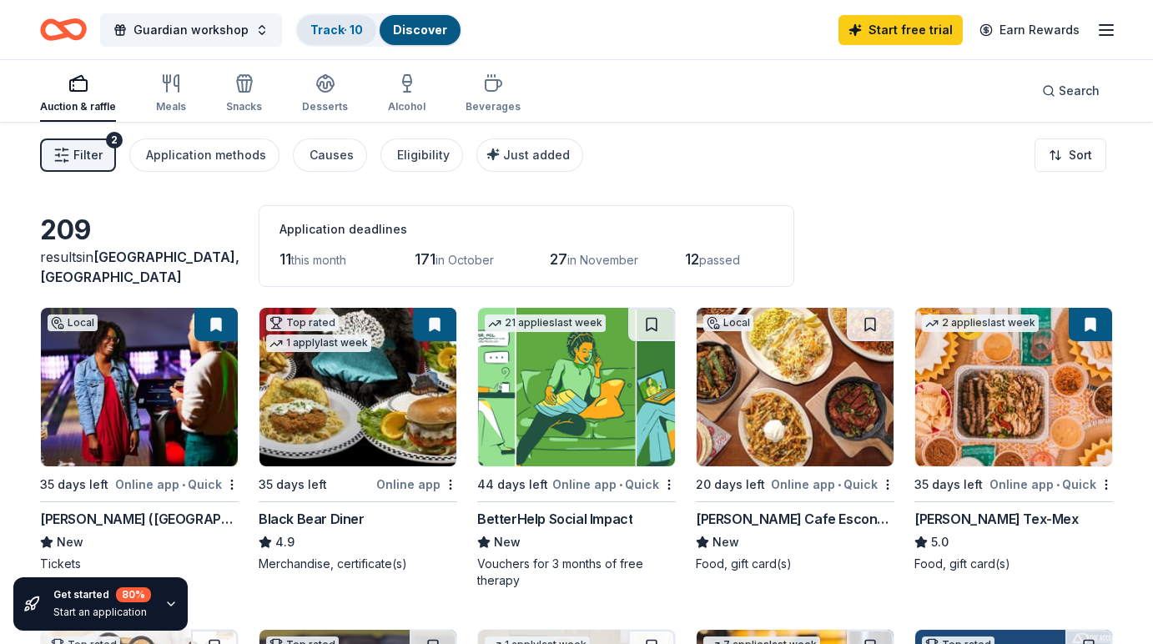
click at [343, 32] on link "Track · 10" at bounding box center [336, 30] width 53 height 14
click at [330, 27] on link "Track · 10" at bounding box center [336, 30] width 53 height 14
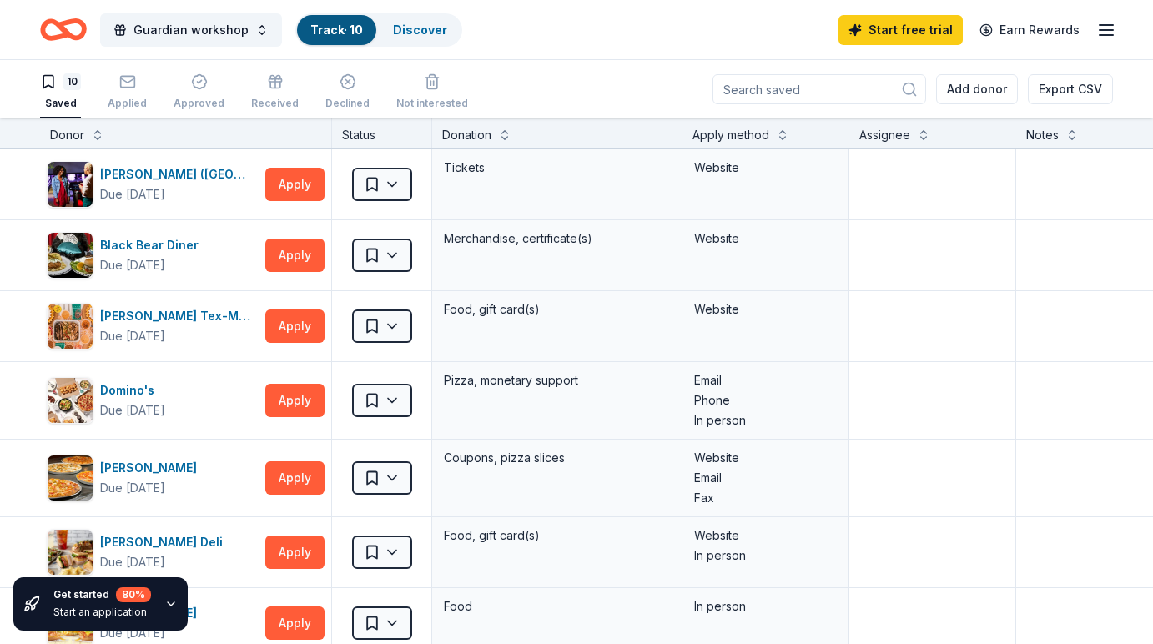
click at [330, 27] on link "Track · 10" at bounding box center [336, 30] width 53 height 14
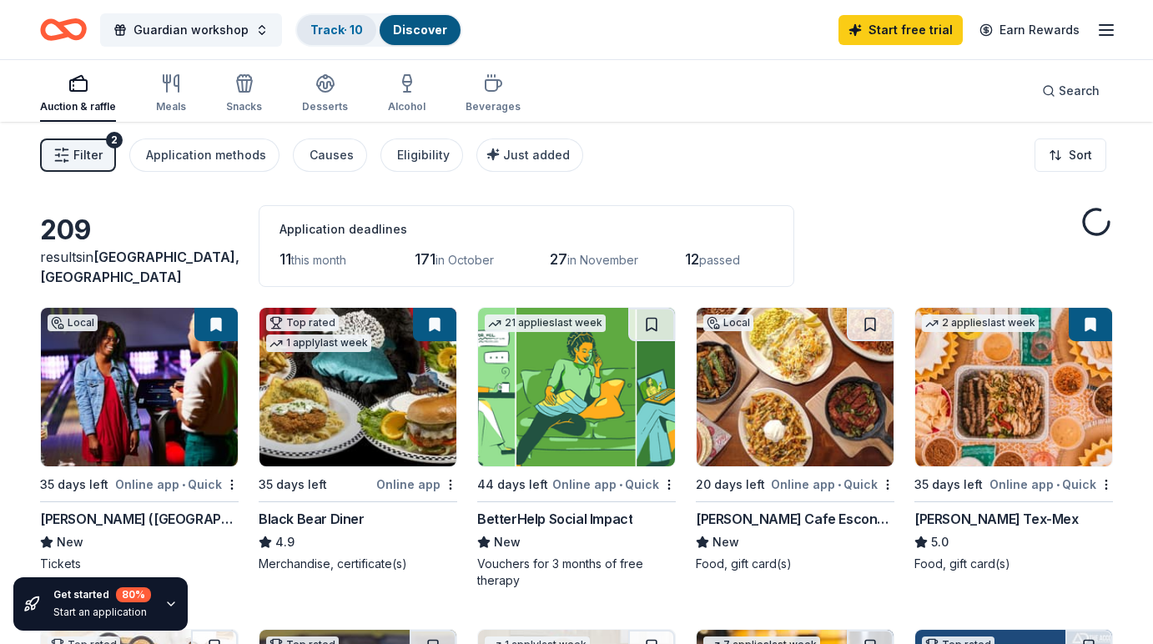
click at [330, 27] on link "Track · 10" at bounding box center [336, 30] width 53 height 14
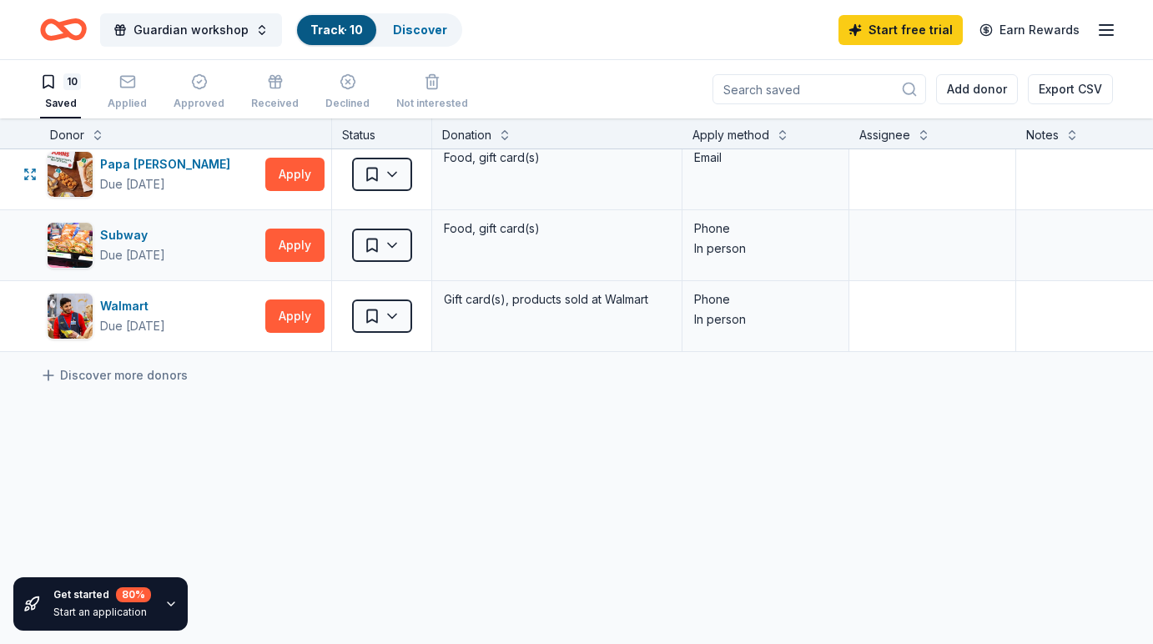
scroll to position [522, 0]
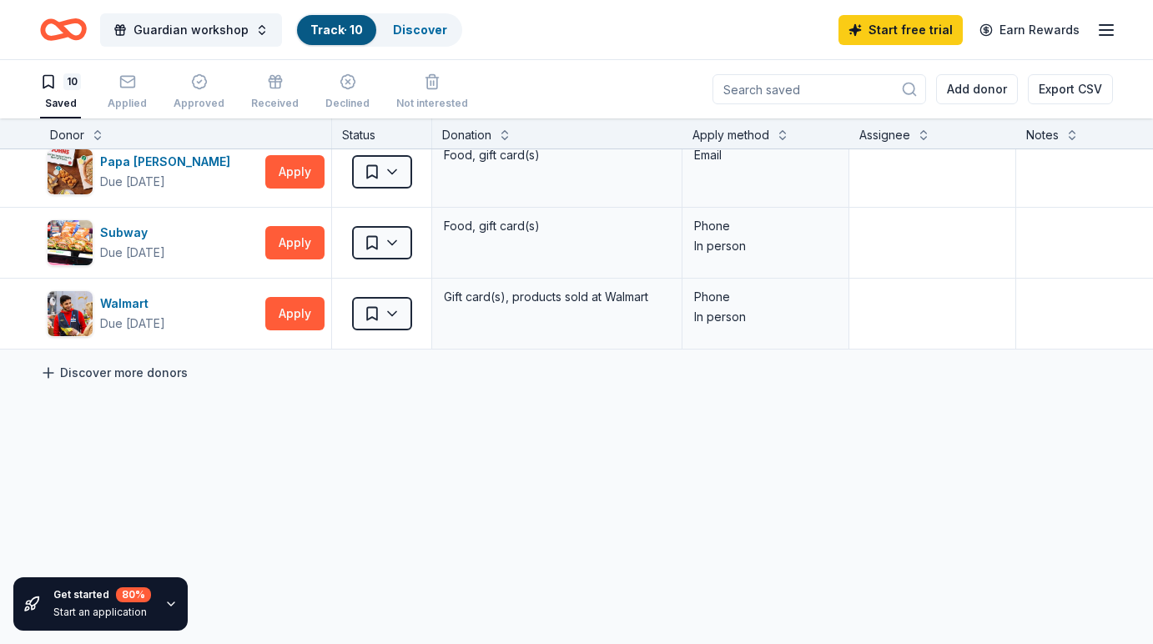
click at [158, 375] on link "Discover more donors" at bounding box center [114, 373] width 148 height 20
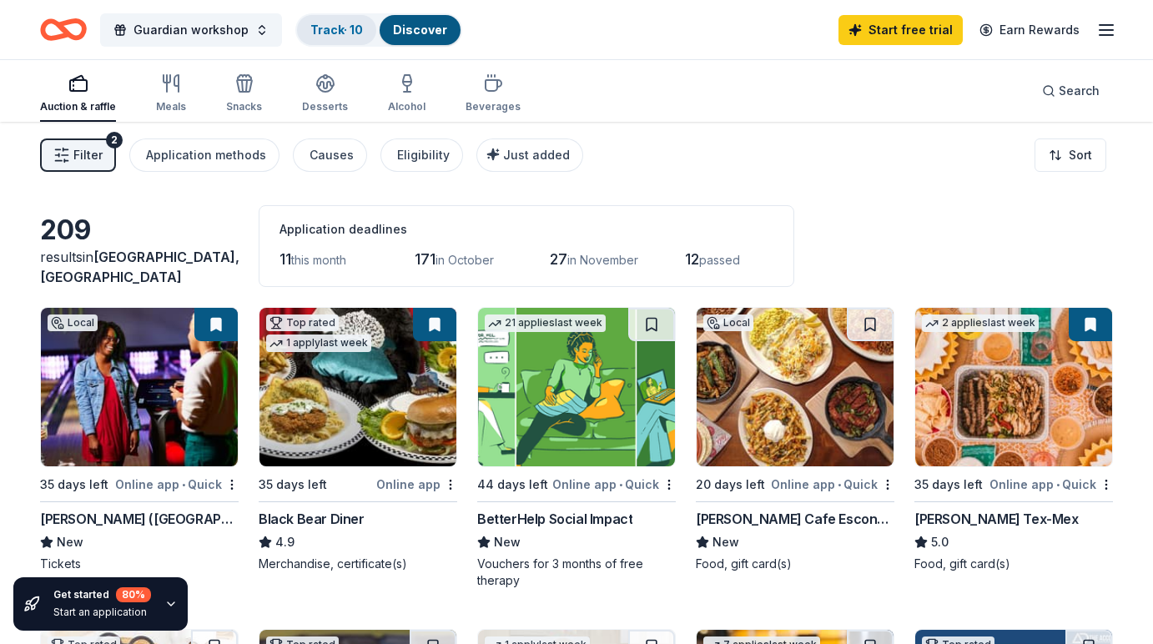
click at [321, 17] on div "Track · 10" at bounding box center [336, 30] width 79 height 30
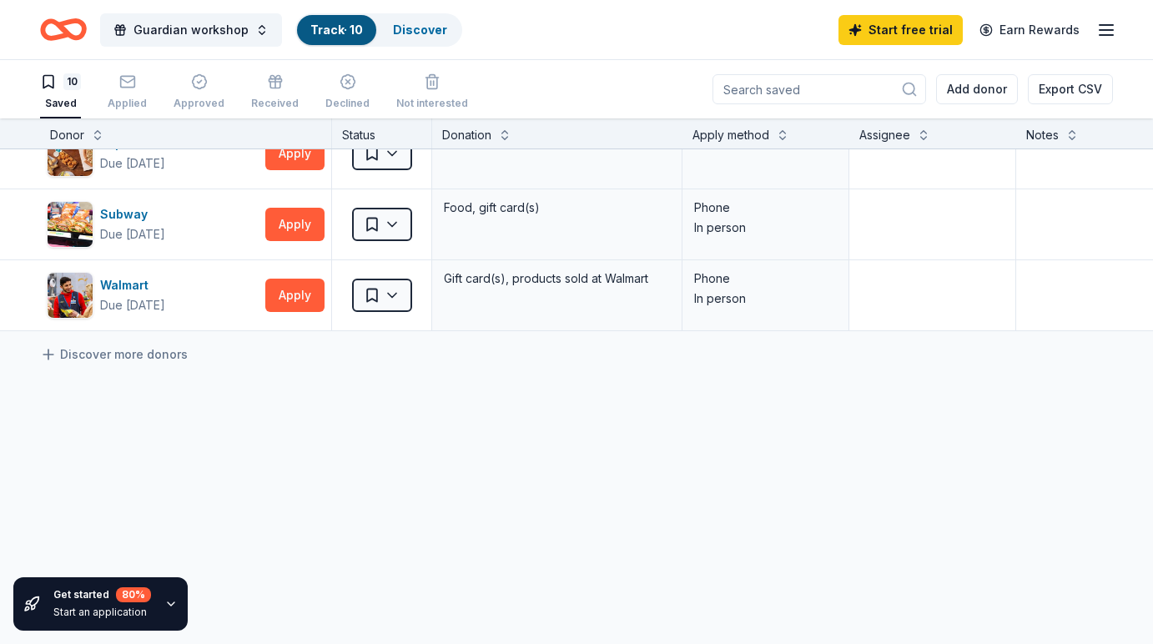
scroll to position [541, 0]
click at [286, 226] on button "Apply" at bounding box center [294, 224] width 59 height 33
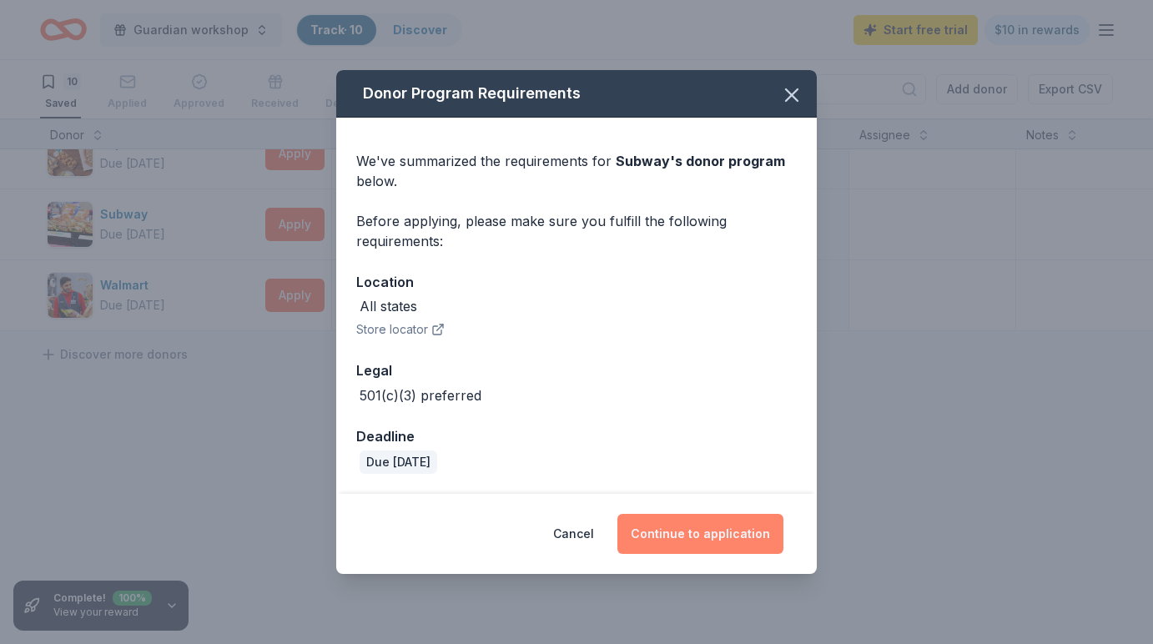
click at [665, 535] on button "Continue to application" at bounding box center [700, 534] width 166 height 40
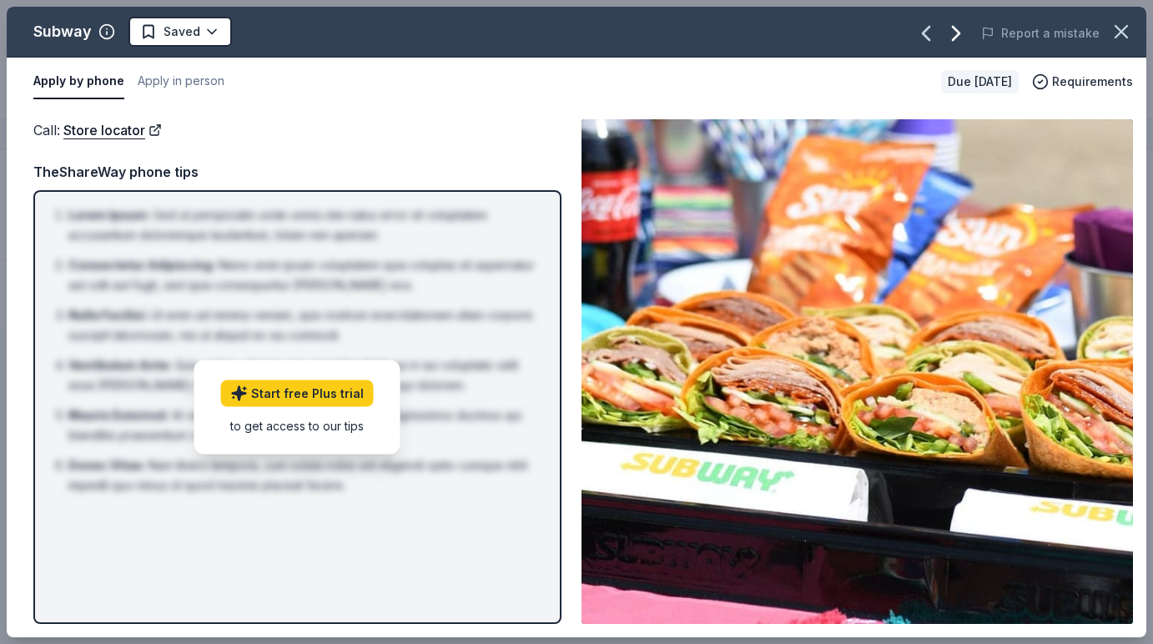
click at [957, 34] on icon "button" at bounding box center [956, 33] width 27 height 27
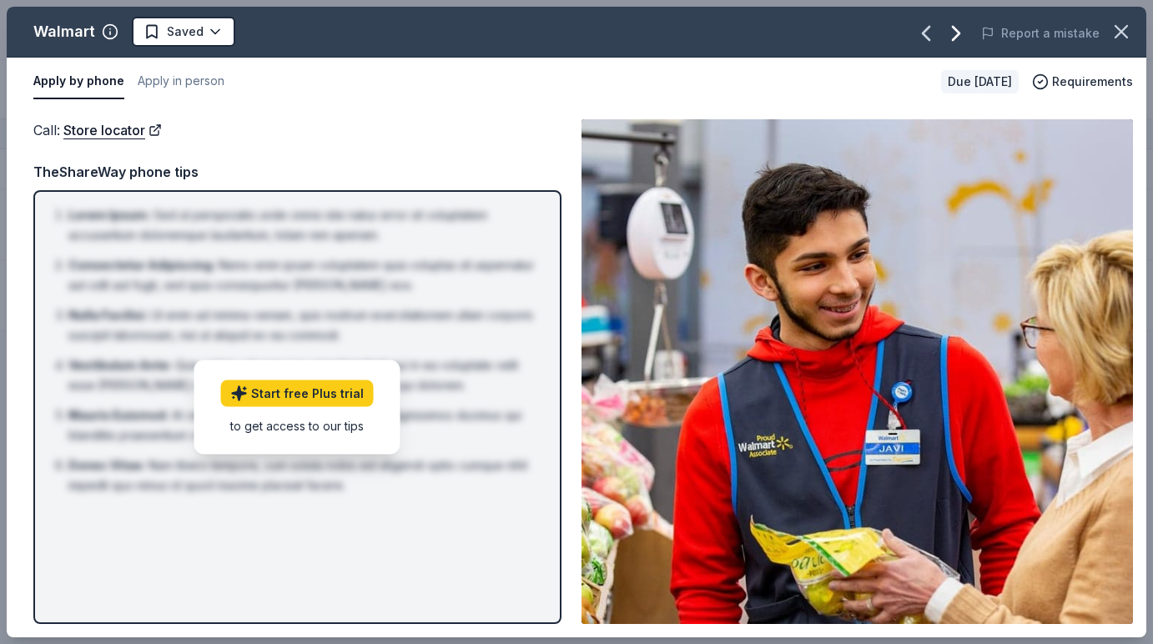
click at [957, 34] on icon "button" at bounding box center [956, 33] width 27 height 27
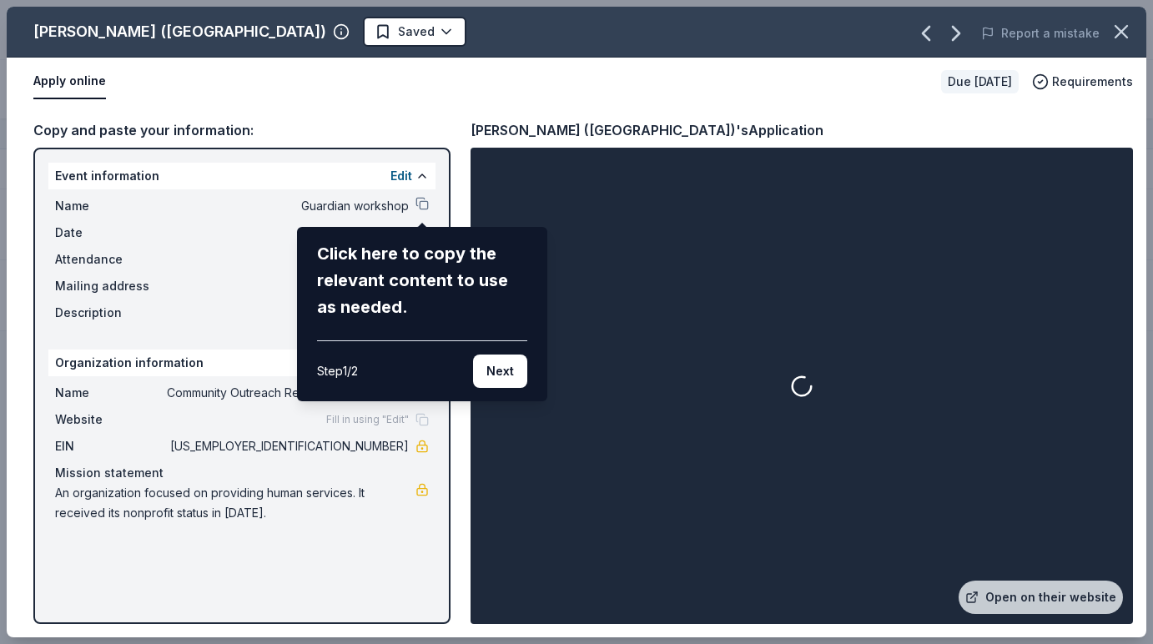
click at [929, 38] on div "Andy B's (Tulsa) Saved Report a mistake Apply online Due in 35 days Requirement…" at bounding box center [577, 322] width 1140 height 631
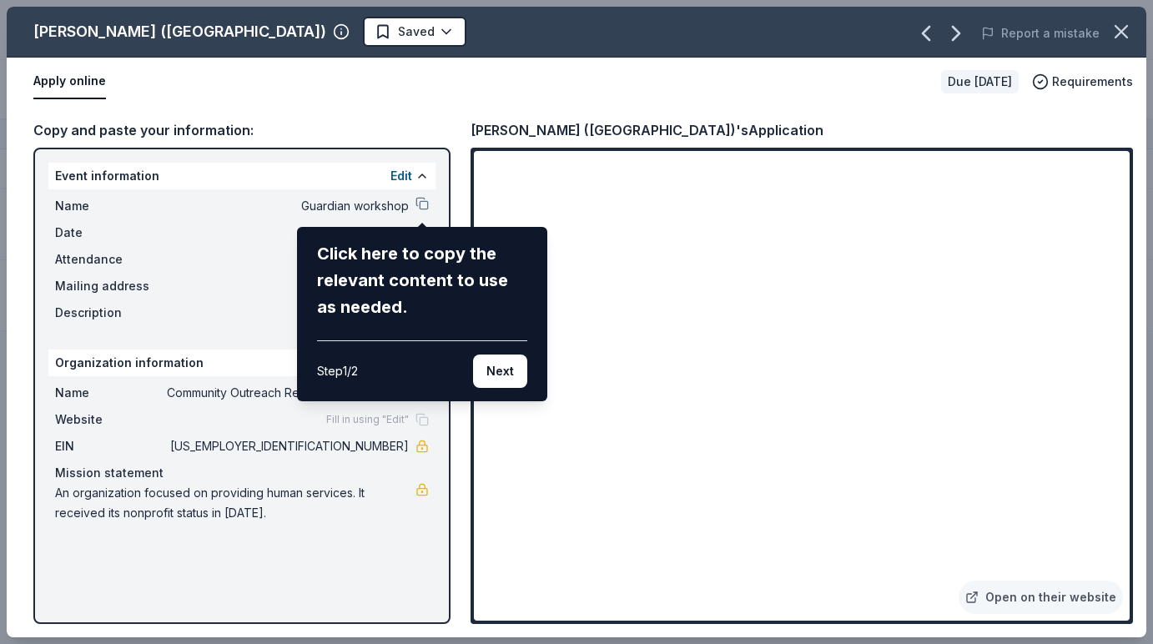
click at [928, 38] on div "Andy B's (Tulsa) Saved Report a mistake Apply online Due in 35 days Requirement…" at bounding box center [577, 322] width 1140 height 631
click at [936, 31] on div "Andy B's (Tulsa) Saved Report a mistake Apply online Due in 35 days Requirement…" at bounding box center [577, 322] width 1140 height 631
click at [933, 36] on div "Andy B's (Tulsa) Saved Report a mistake Apply online Due in 35 days Requirement…" at bounding box center [577, 322] width 1140 height 631
click at [1117, 44] on button "button" at bounding box center [1121, 31] width 37 height 37
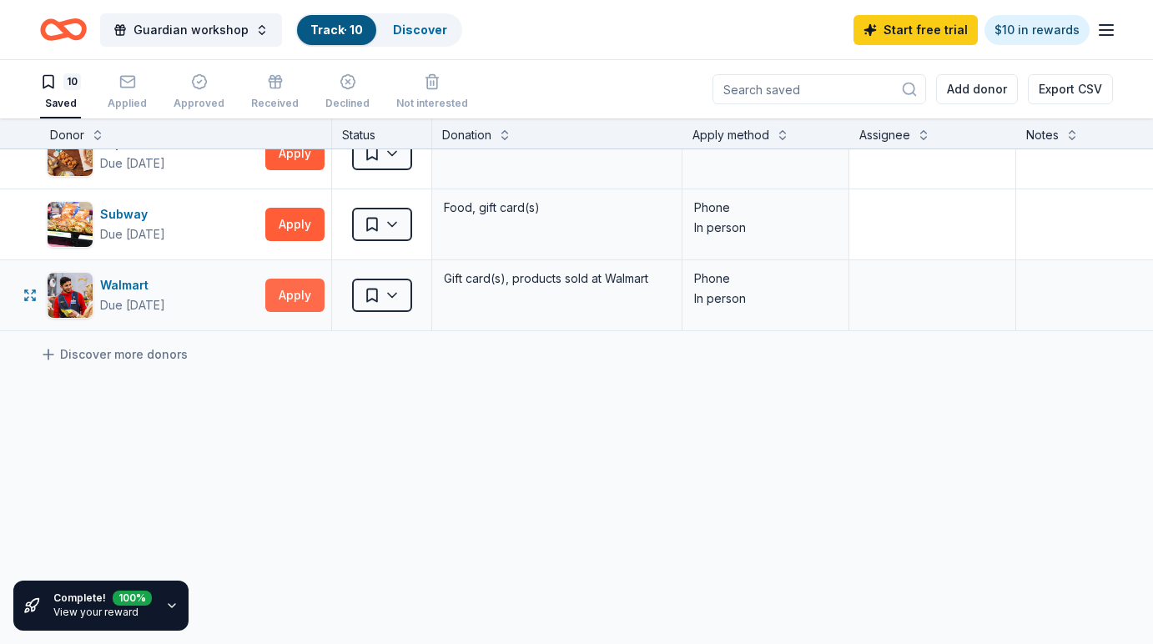
click at [302, 297] on button "Apply" at bounding box center [294, 295] width 59 height 33
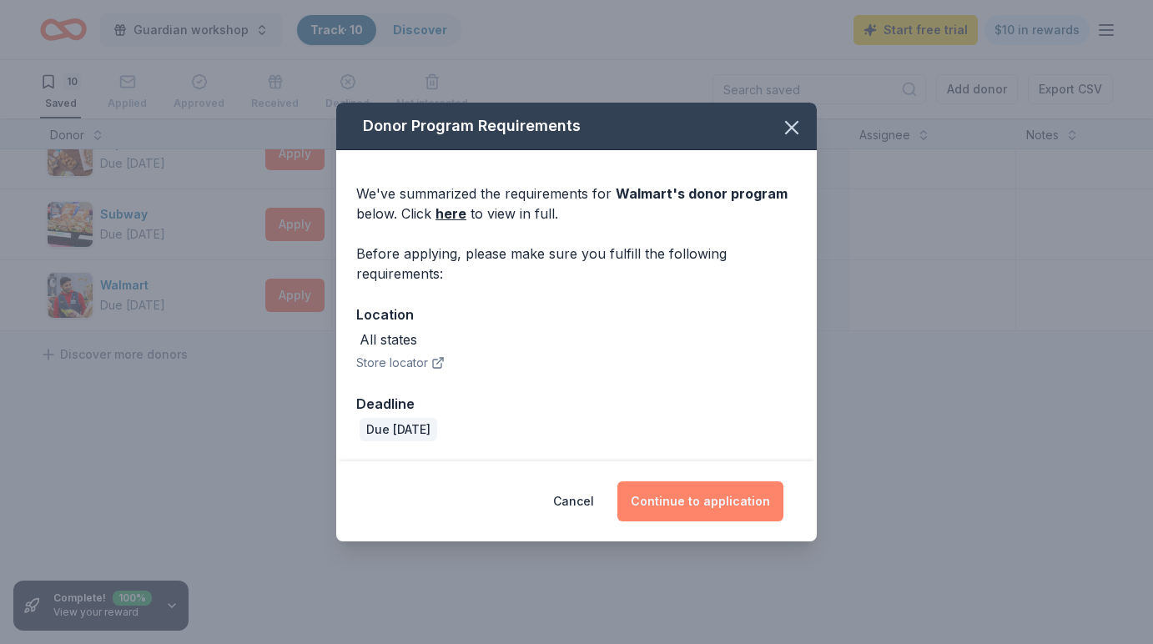
click at [678, 491] on button "Continue to application" at bounding box center [700, 501] width 166 height 40
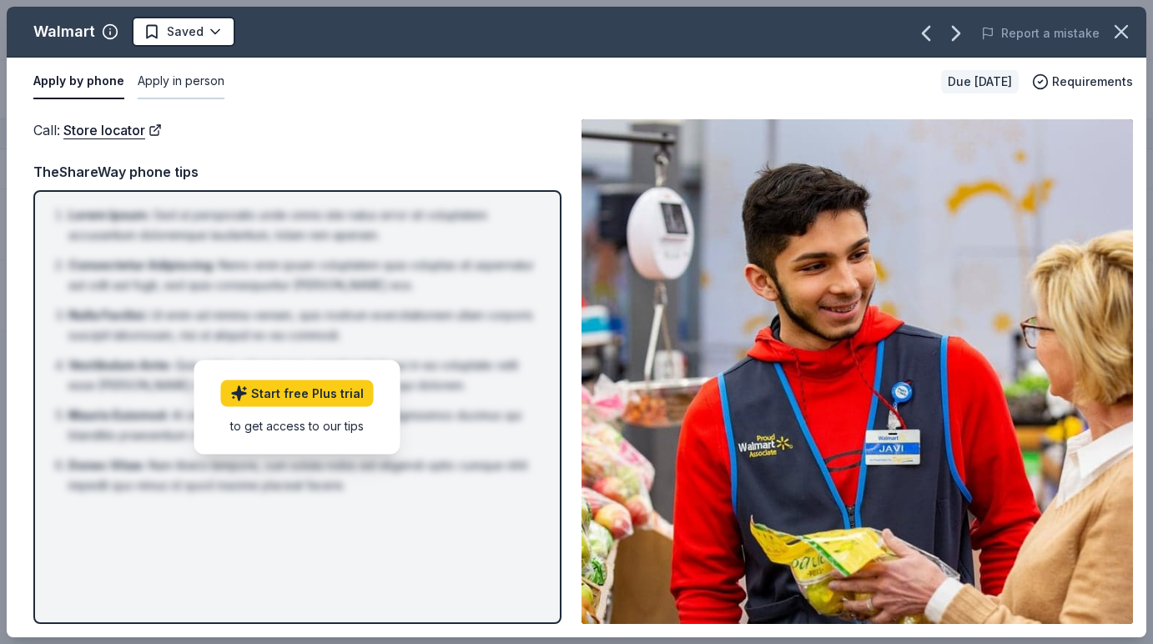
click at [194, 94] on button "Apply in person" at bounding box center [181, 81] width 87 height 35
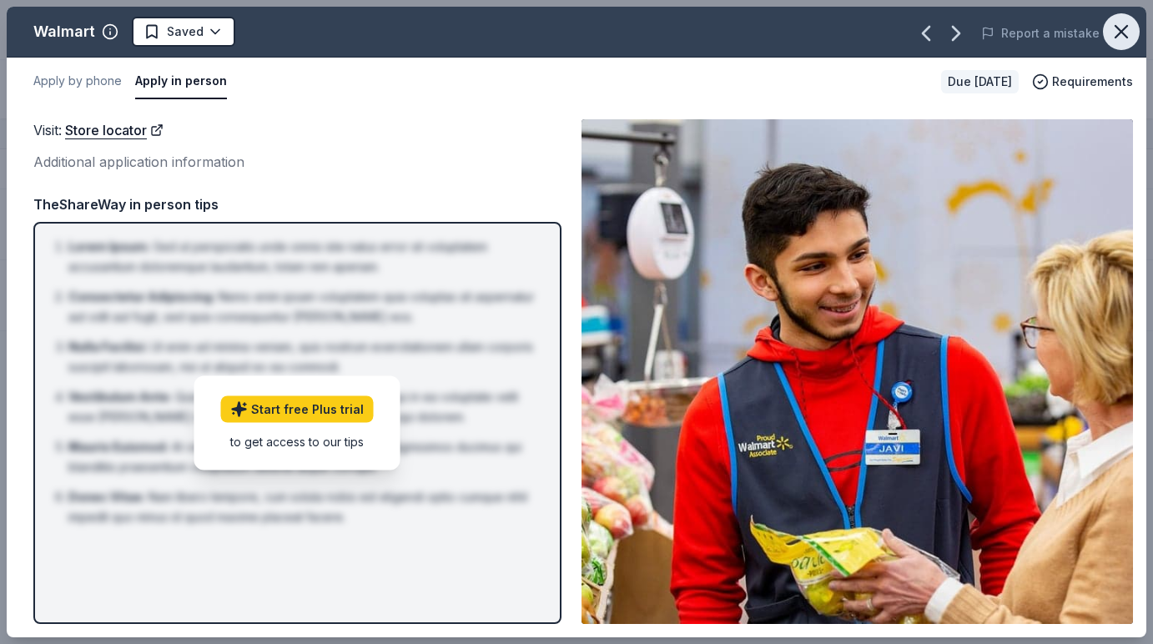
click at [1119, 38] on icon "button" at bounding box center [1121, 31] width 23 height 23
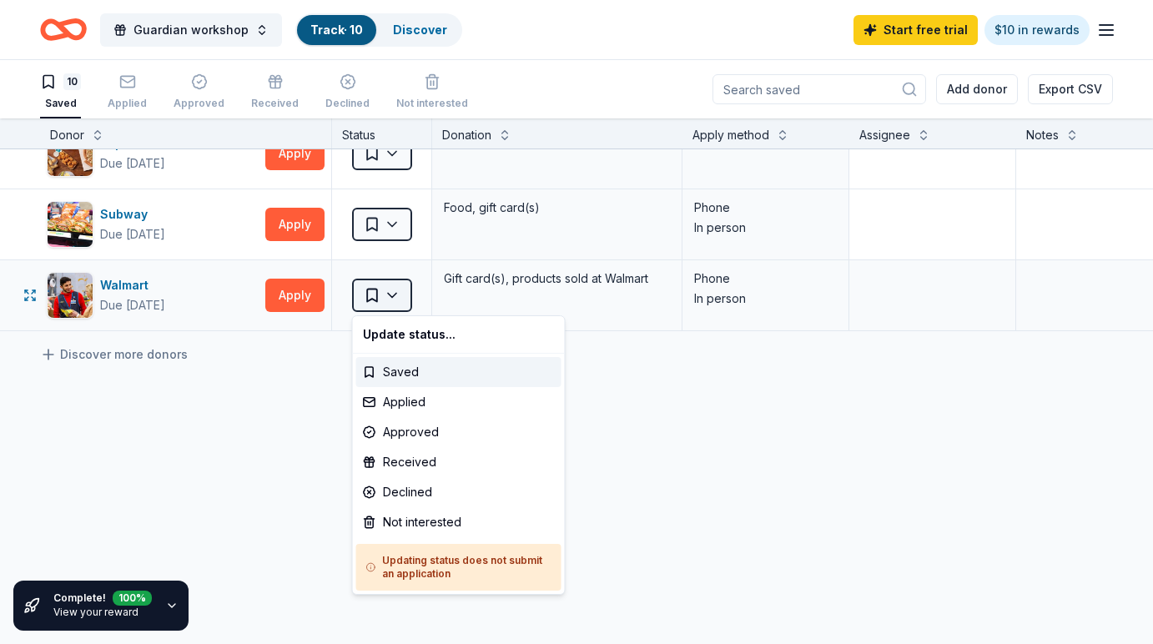
click at [395, 294] on html "Guardian workshop Track · 10 Discover Start free trial $10 in rewards 10 Saved …" at bounding box center [576, 322] width 1153 height 644
click at [166, 607] on html "Guardian workshop Track · 10 Discover Start free trial $10 in rewards 10 Saved …" at bounding box center [576, 322] width 1153 height 644
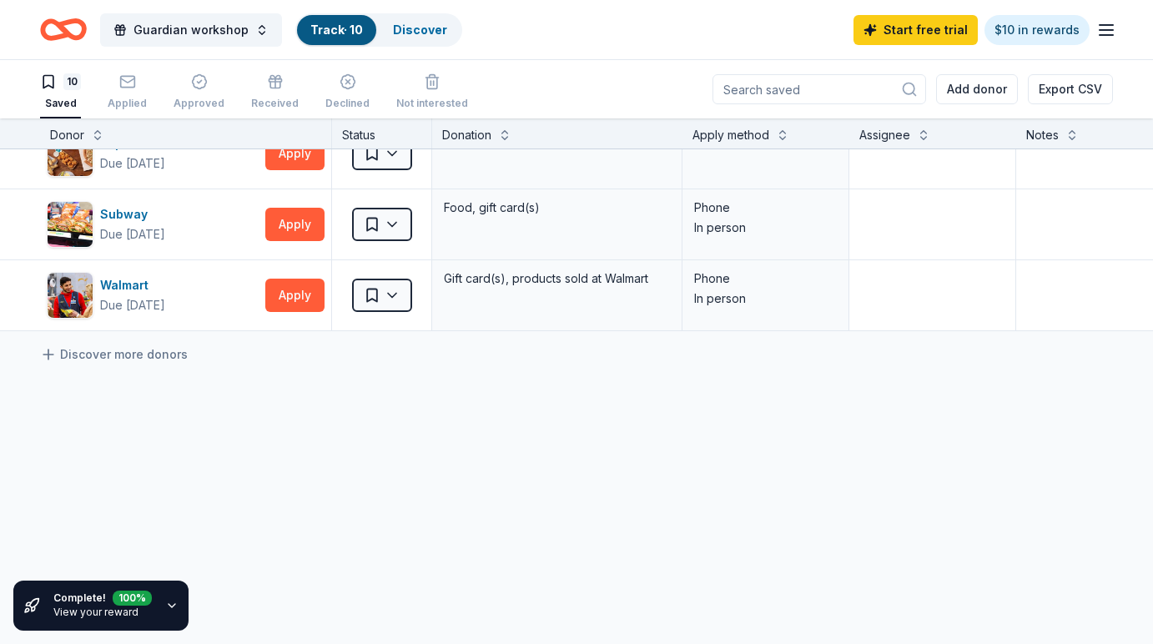
click at [171, 605] on icon "button" at bounding box center [172, 605] width 7 height 3
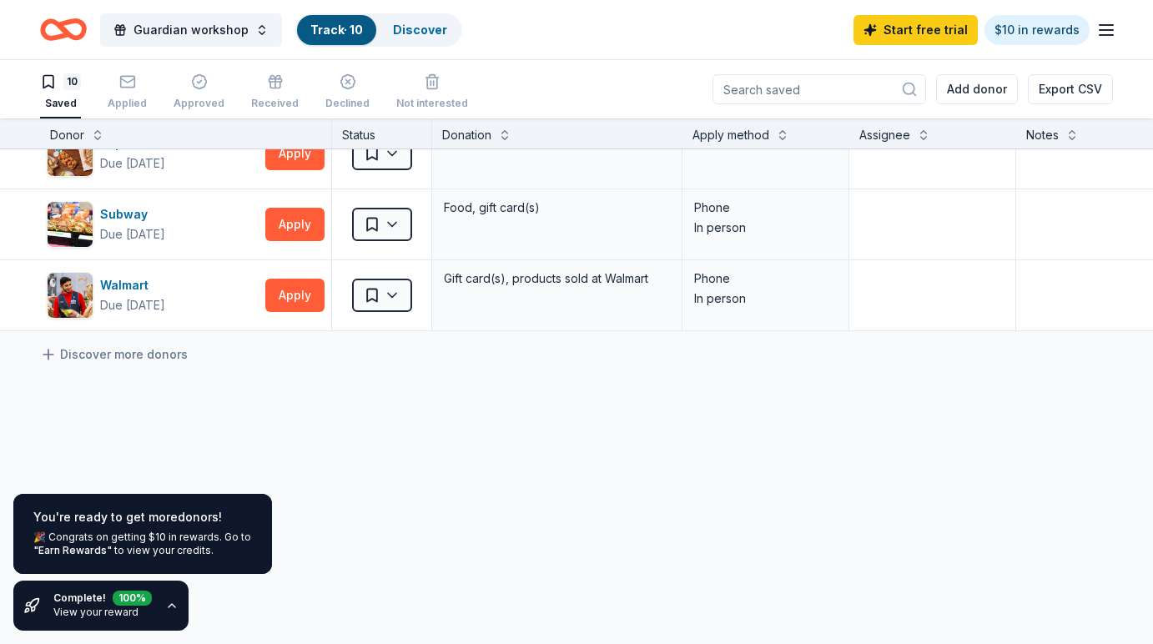
click at [204, 617] on div "You're ready to get more donors ! 🎉 Congrats on getting $10 in rewards. Go to "…" at bounding box center [142, 563] width 285 height 164
click at [316, 448] on div "Andy B's (Tulsa) Due in 35 days Apply Saved Tickets Website Black Bear Diner Du…" at bounding box center [653, 127] width 1307 height 1036
click at [318, 454] on div "Andy B's (Tulsa) Due in 35 days Apply Saved Tickets Website Black Bear Diner Du…" at bounding box center [653, 127] width 1307 height 1036
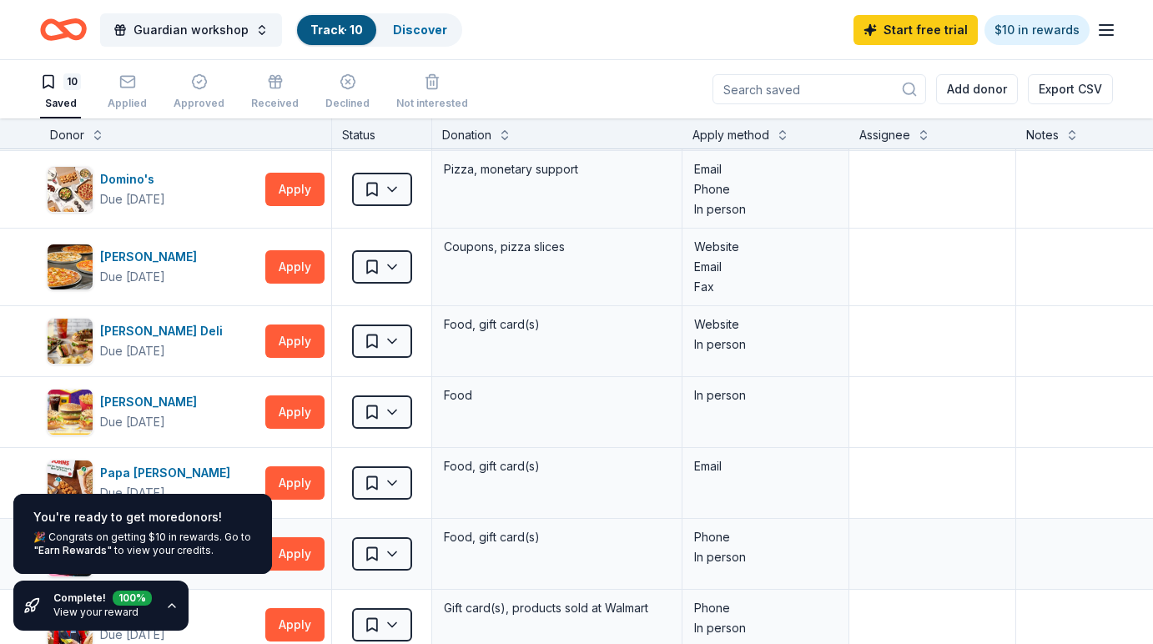
scroll to position [210, 0]
click at [295, 342] on button "Apply" at bounding box center [294, 341] width 59 height 33
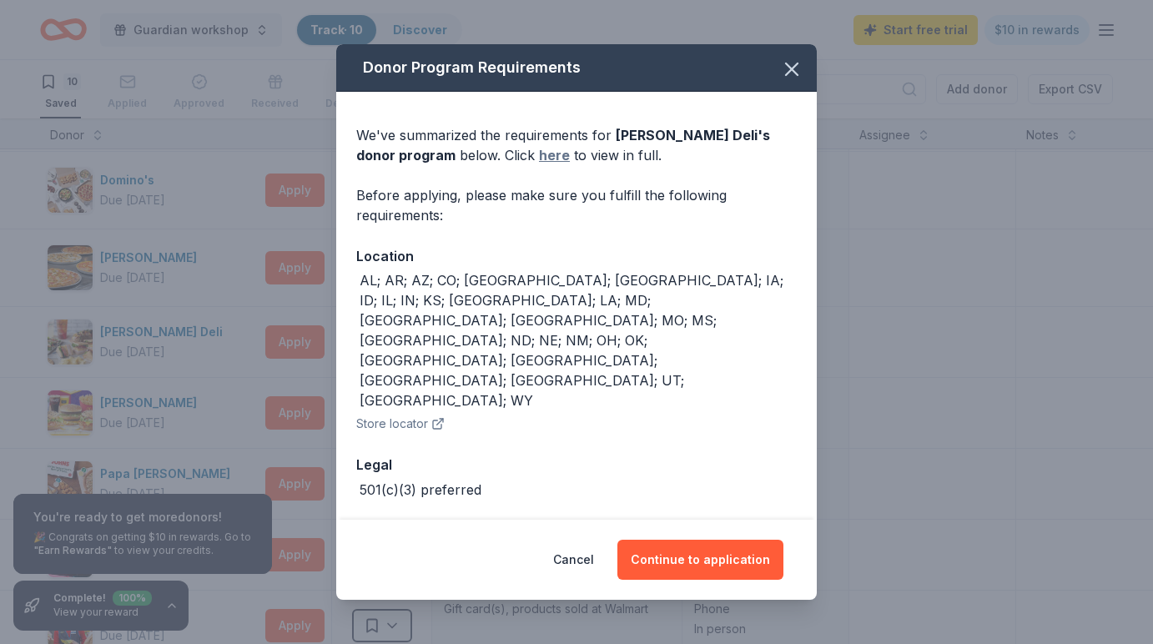
click at [539, 165] on link "here" at bounding box center [554, 155] width 31 height 20
click at [582, 553] on button "Cancel" at bounding box center [573, 560] width 41 height 40
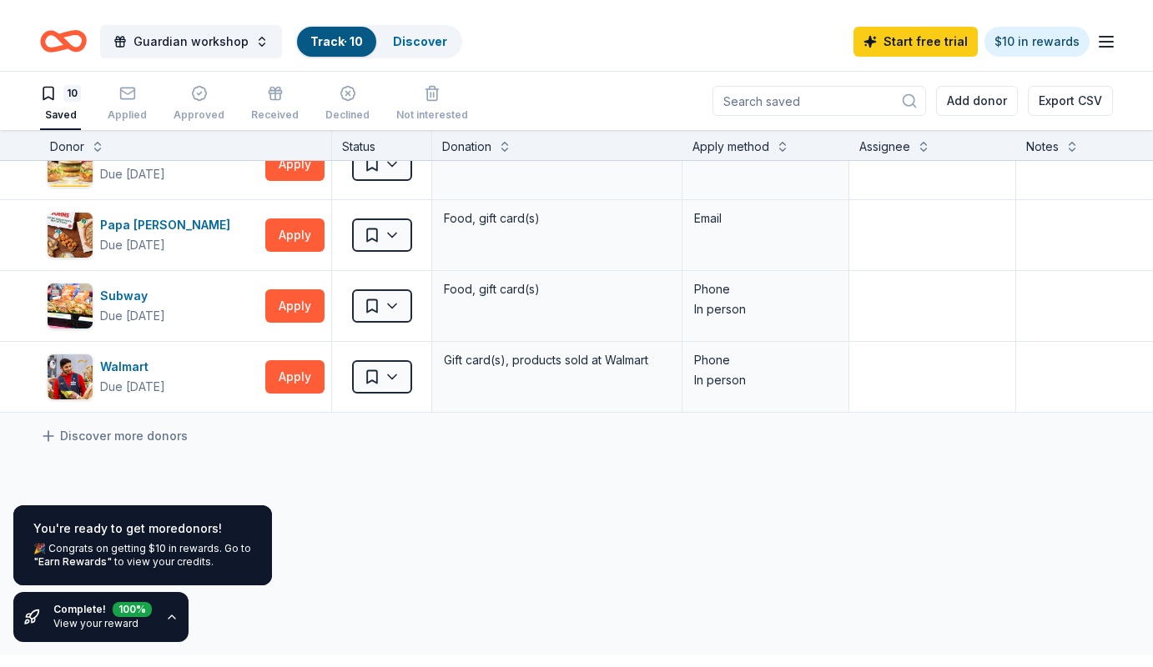
scroll to position [471, 0]
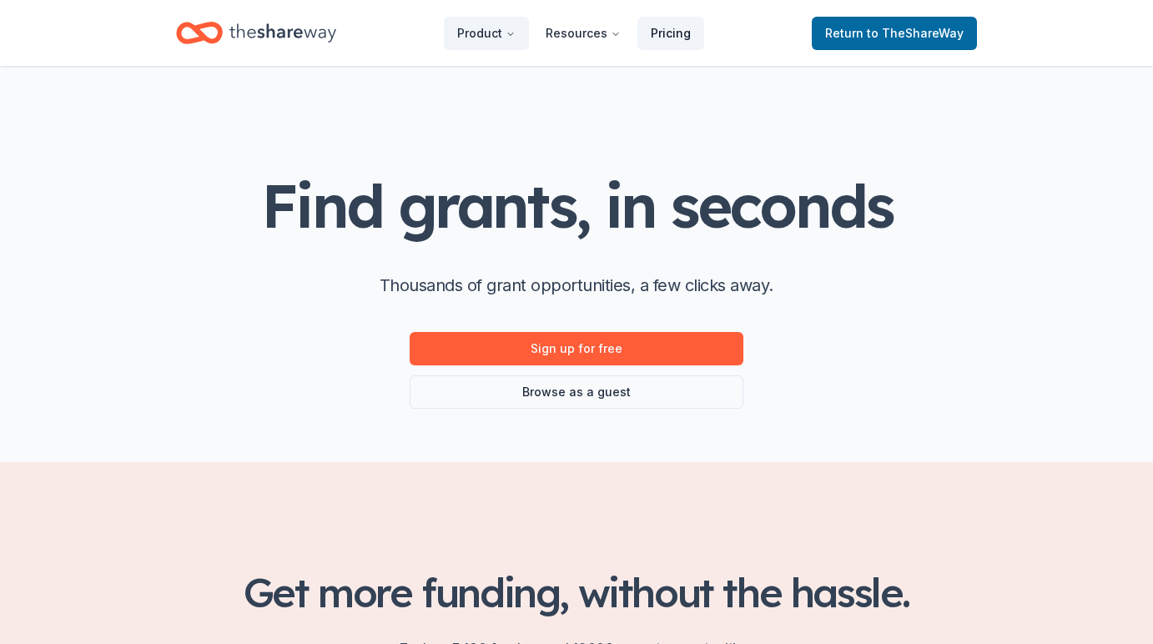
click at [677, 39] on link "Pricing" at bounding box center [670, 33] width 67 height 33
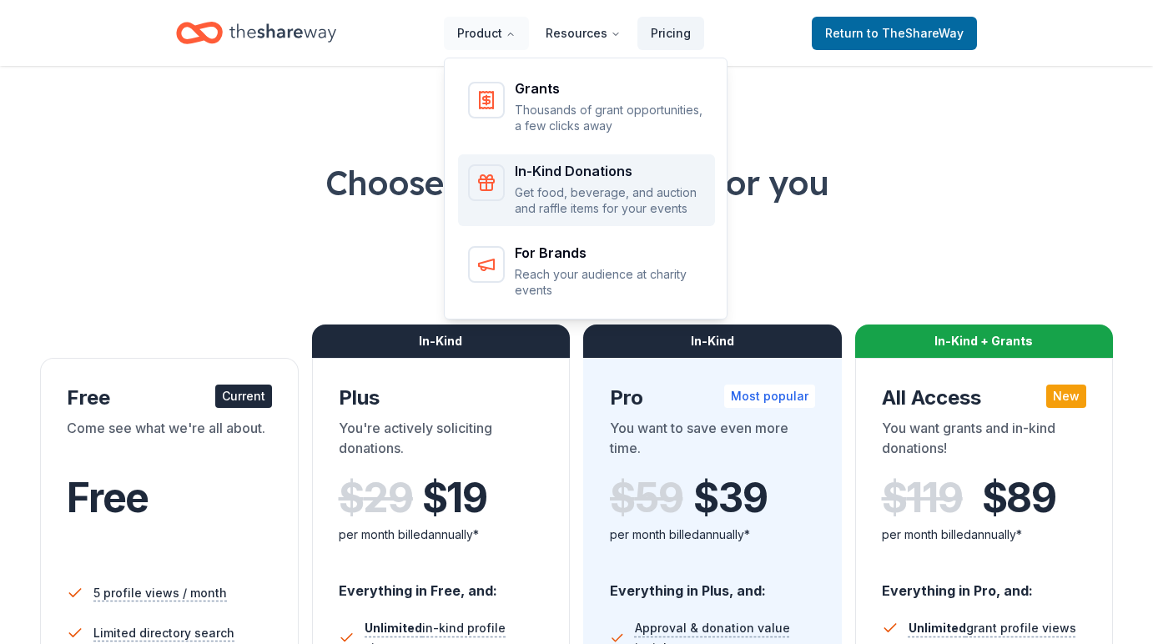
click at [546, 191] on p "Get food, beverage, and auction and raffle items for your events" at bounding box center [610, 200] width 190 height 33
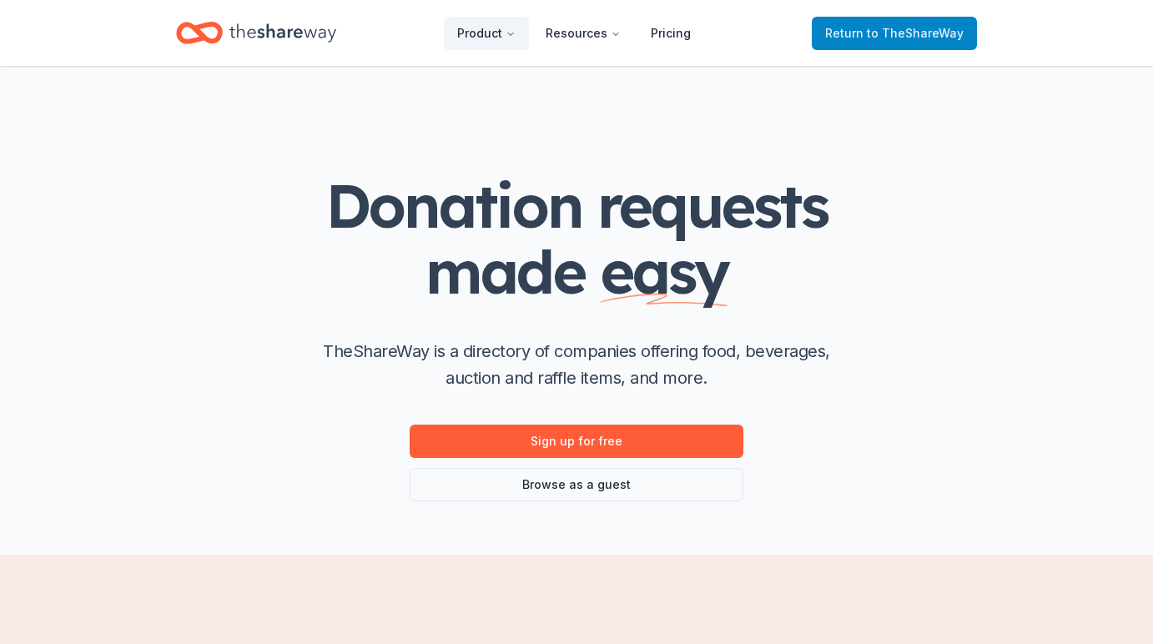
click at [861, 30] on span "Return to TheShareWay" at bounding box center [894, 33] width 138 height 20
click at [853, 39] on span "Return to TheShareWay" at bounding box center [894, 33] width 138 height 20
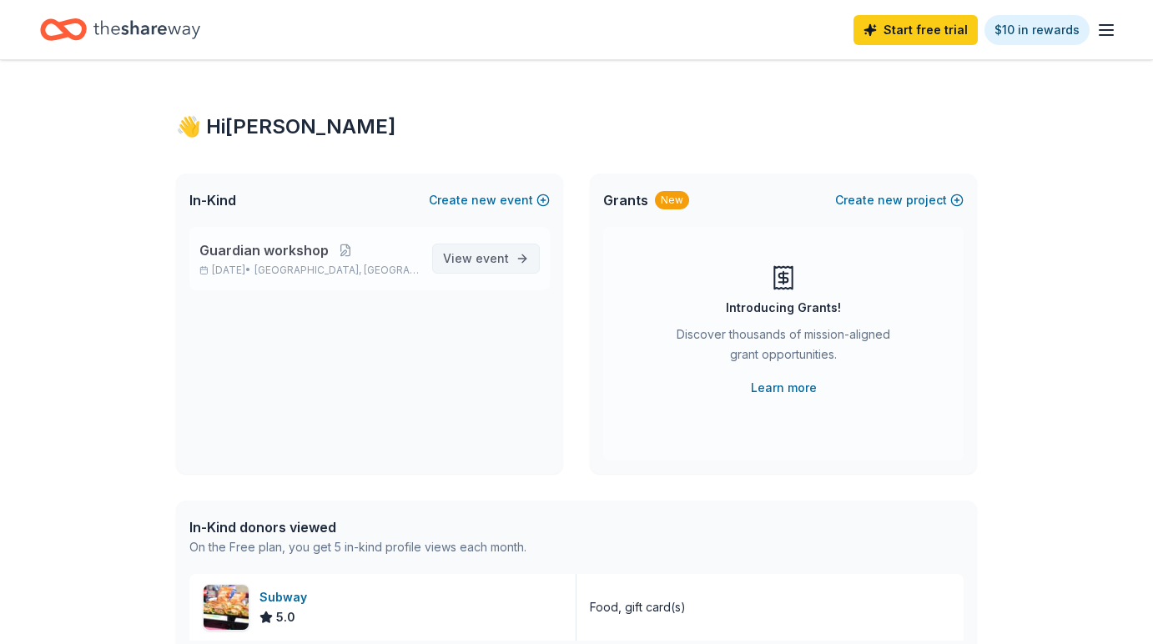
click at [471, 263] on span "View event" at bounding box center [476, 259] width 66 height 20
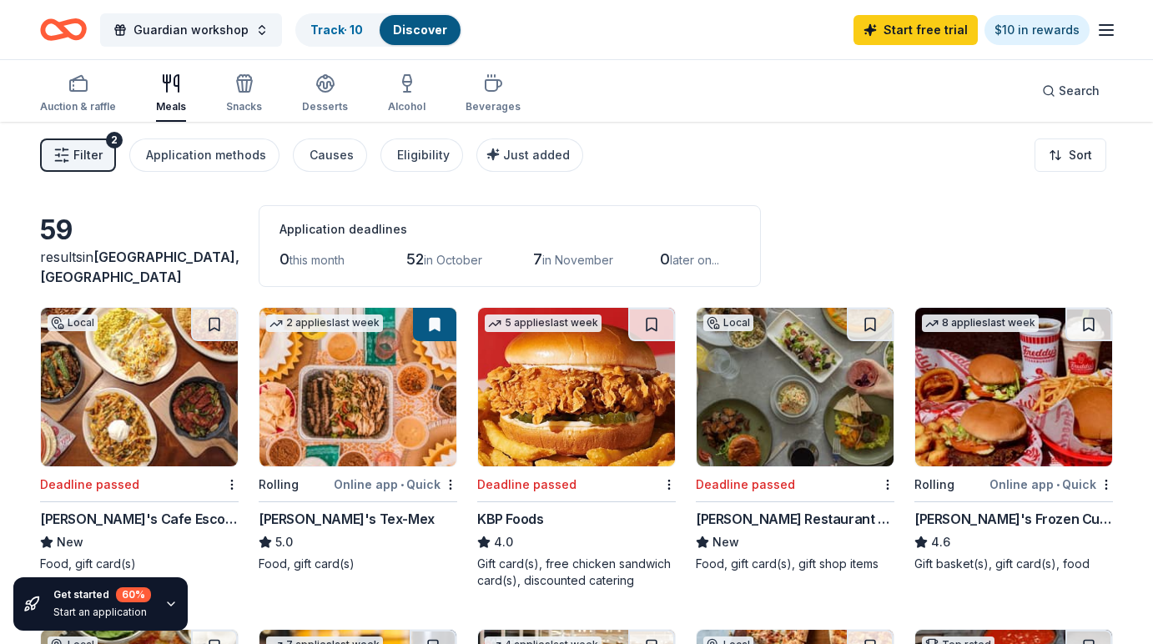
click at [1103, 35] on line "button" at bounding box center [1106, 35] width 13 height 0
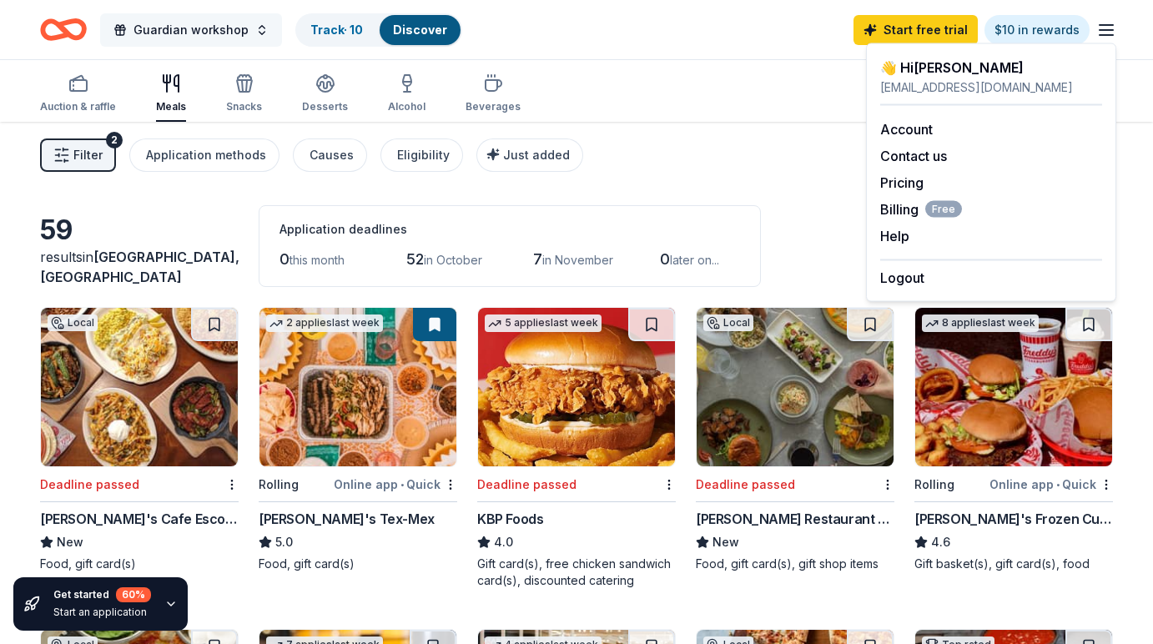
click at [247, 30] on button "Guardian workshop" at bounding box center [191, 29] width 182 height 33
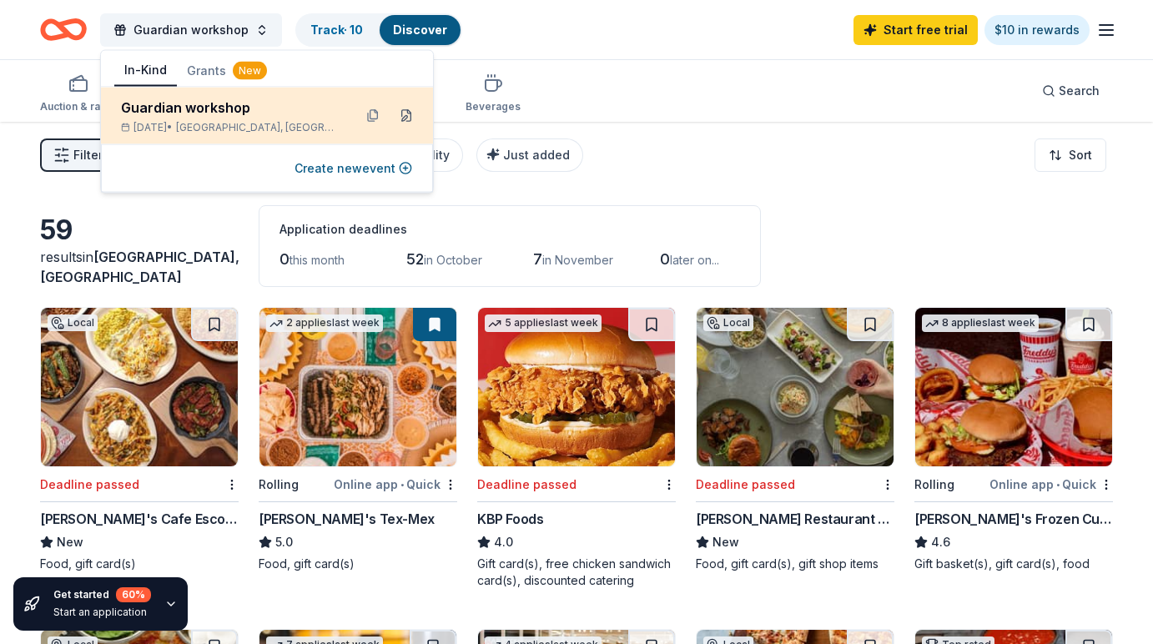
click at [406, 114] on button at bounding box center [406, 116] width 27 height 27
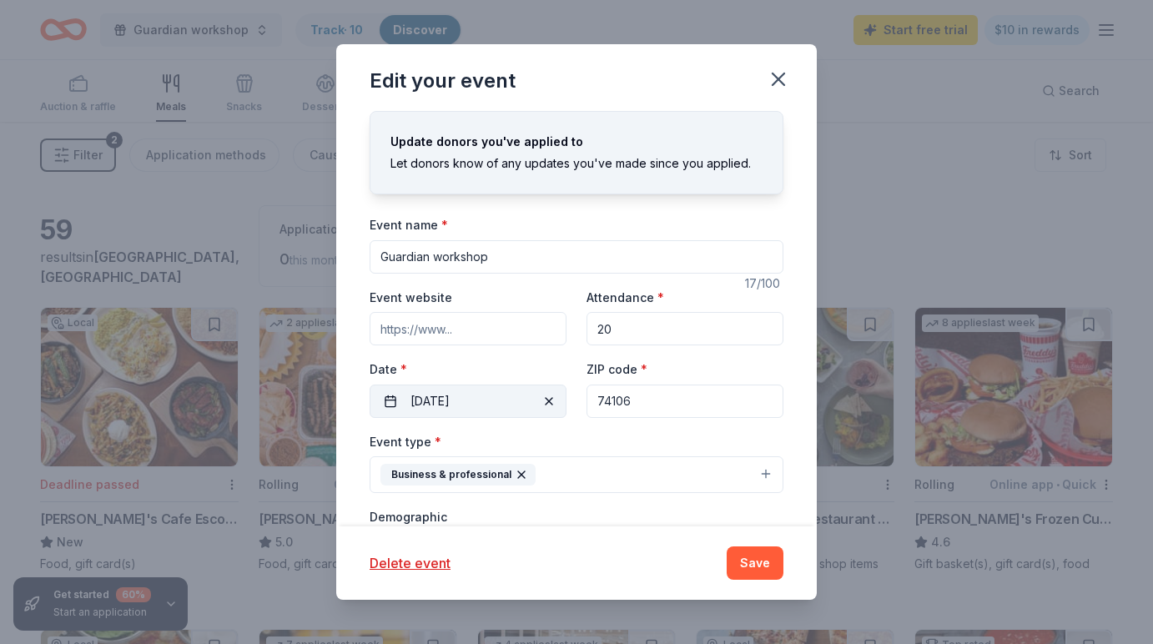
click at [550, 398] on span "button" at bounding box center [549, 401] width 20 height 20
click at [550, 398] on button "Pick a date" at bounding box center [468, 401] width 197 height 33
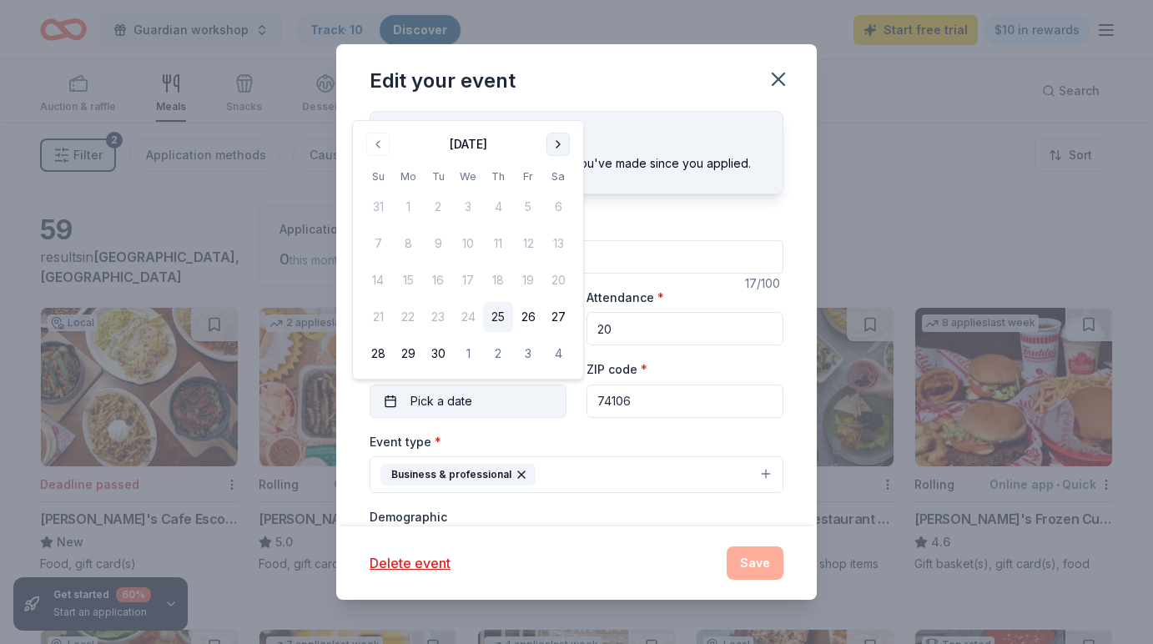
click at [553, 148] on button "Go to next month" at bounding box center [557, 144] width 23 height 23
click at [552, 148] on button "Go to next month" at bounding box center [557, 144] width 23 height 23
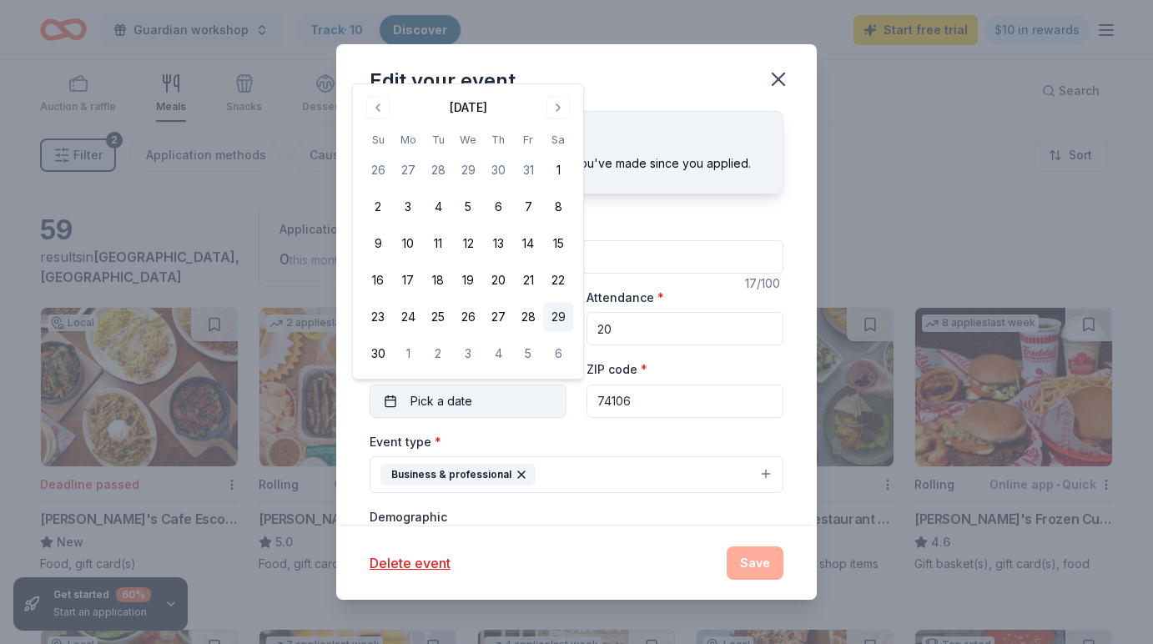
click at [559, 312] on button "29" at bounding box center [558, 317] width 30 height 30
click at [622, 480] on button "Business & professional" at bounding box center [577, 474] width 414 height 37
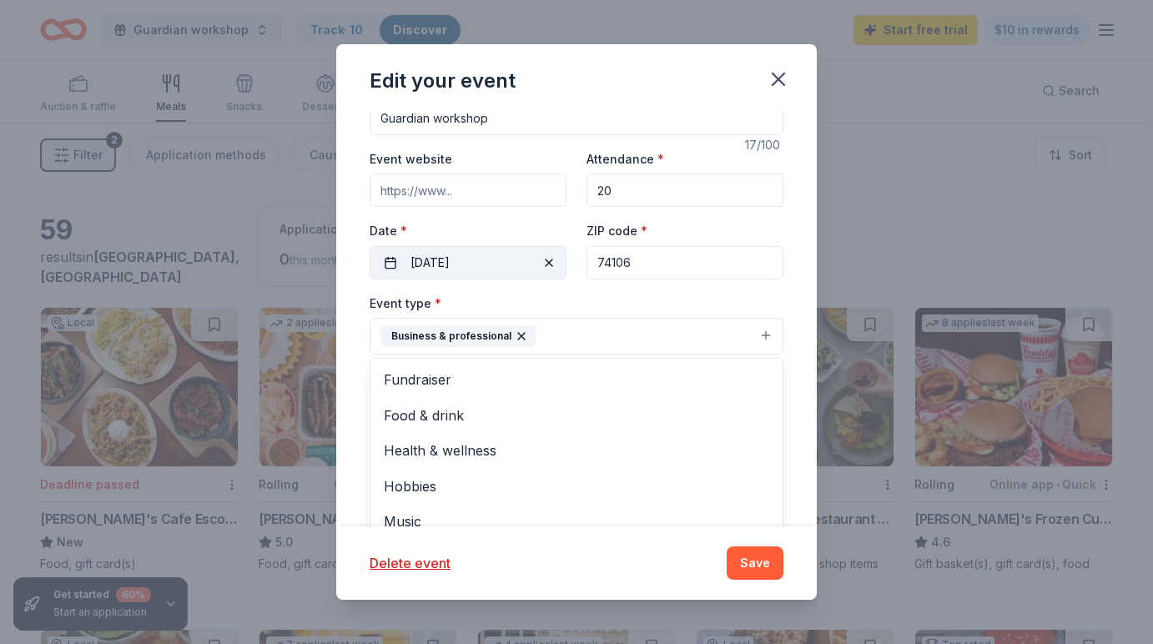
scroll to position [176, 0]
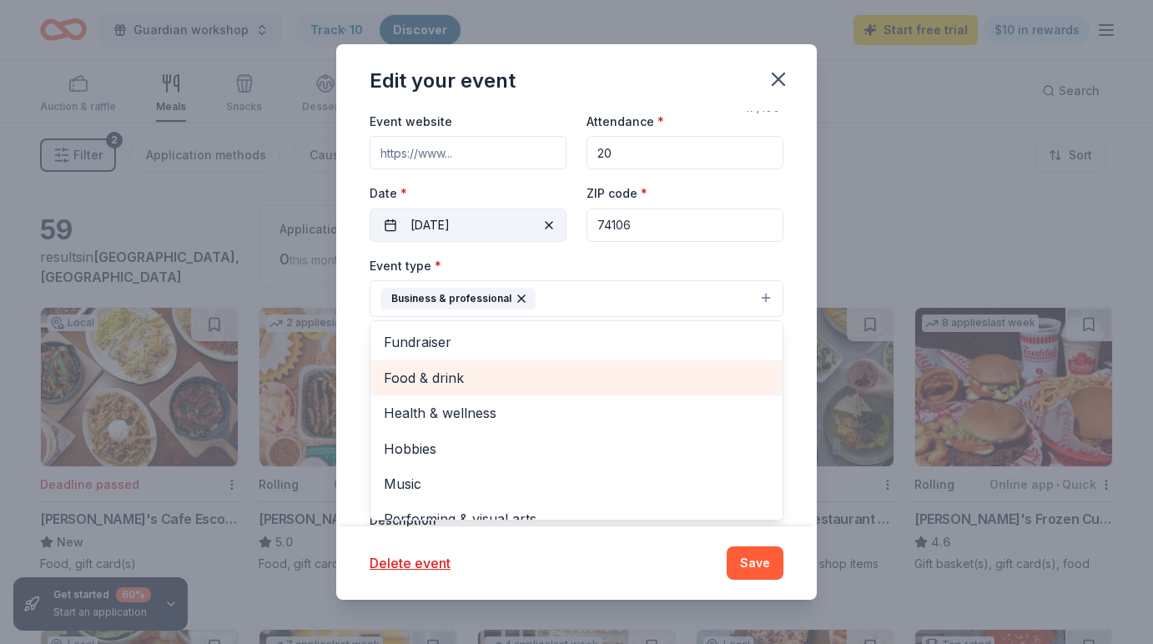
click at [610, 370] on span "Food & drink" at bounding box center [576, 378] width 385 height 22
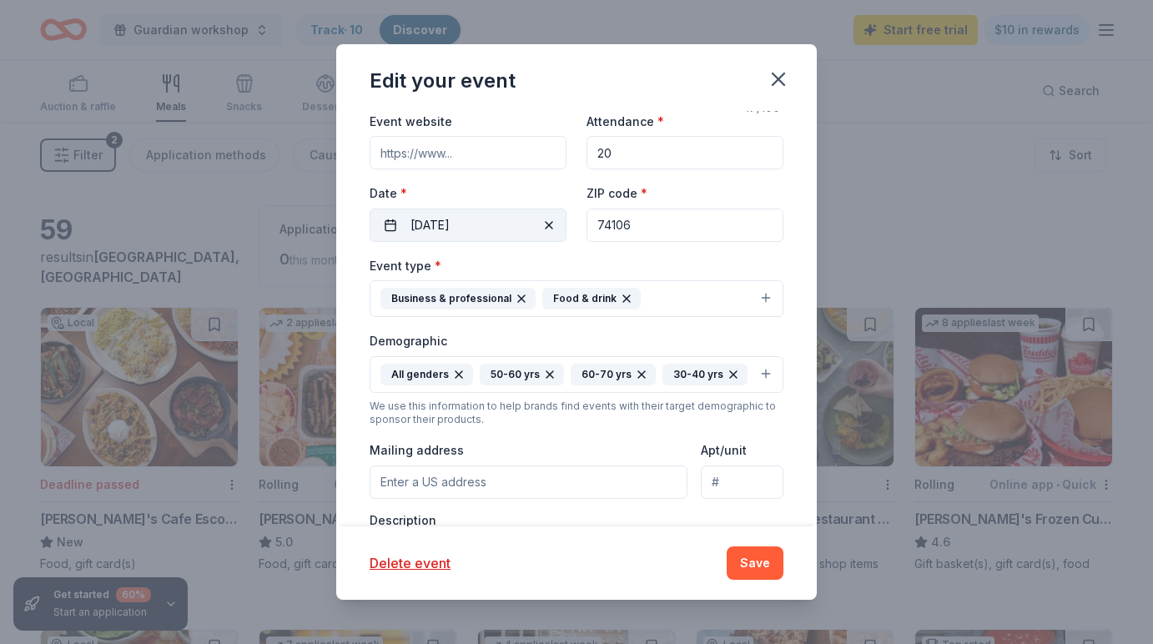
click at [667, 284] on button "Business & professional Food & drink" at bounding box center [577, 298] width 414 height 37
click at [658, 304] on button "Business & professional Food & drink" at bounding box center [577, 298] width 414 height 37
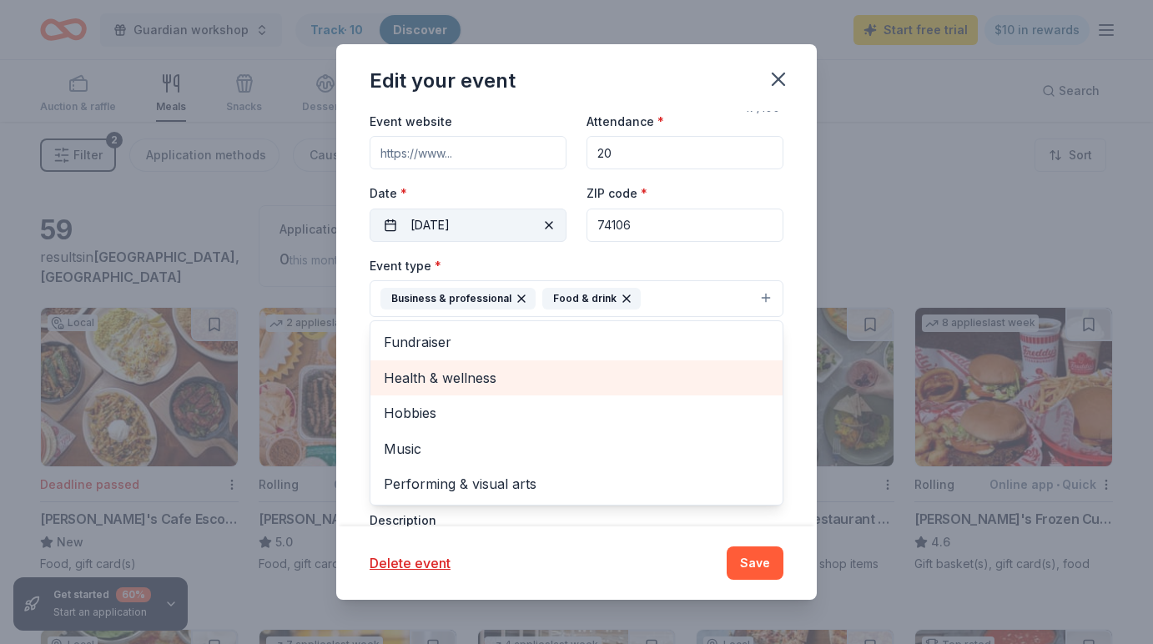
click at [540, 375] on span "Health & wellness" at bounding box center [576, 378] width 385 height 22
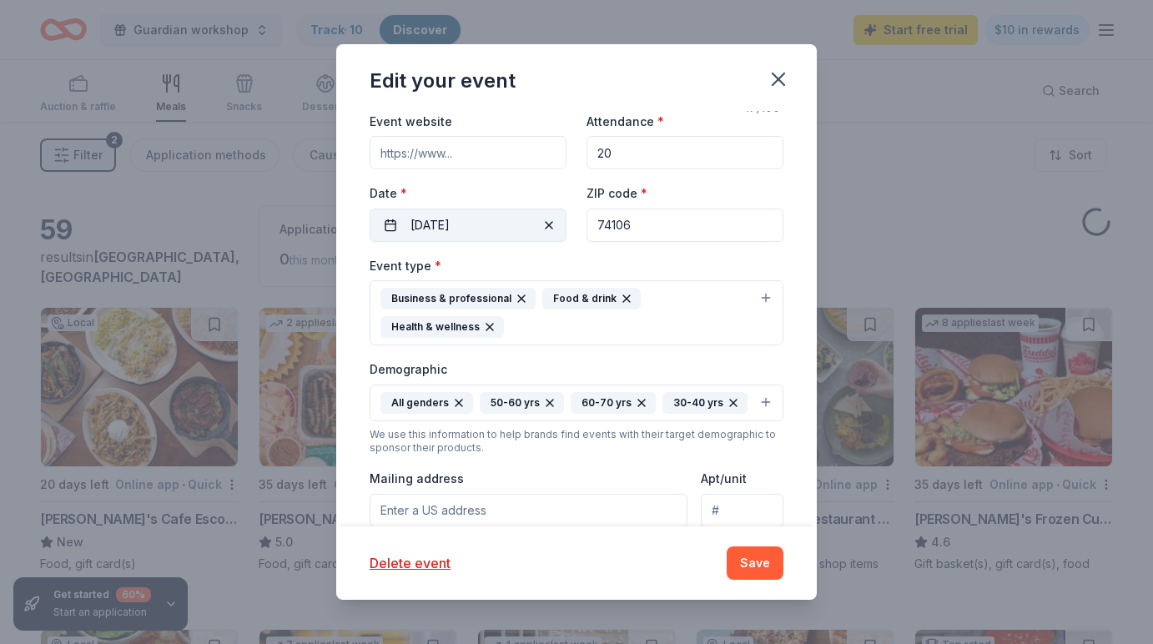
click at [656, 328] on div "Business & professional Food & drink Health & wellness" at bounding box center [566, 313] width 372 height 50
click at [763, 560] on button "Save" at bounding box center [755, 562] width 57 height 33
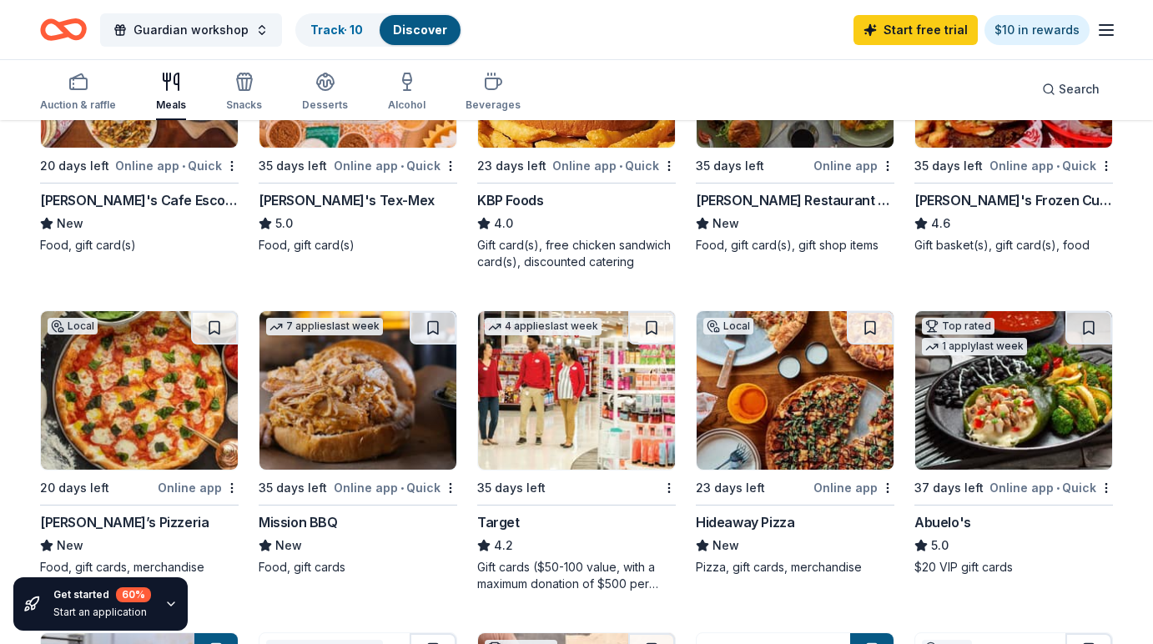
scroll to position [320, 0]
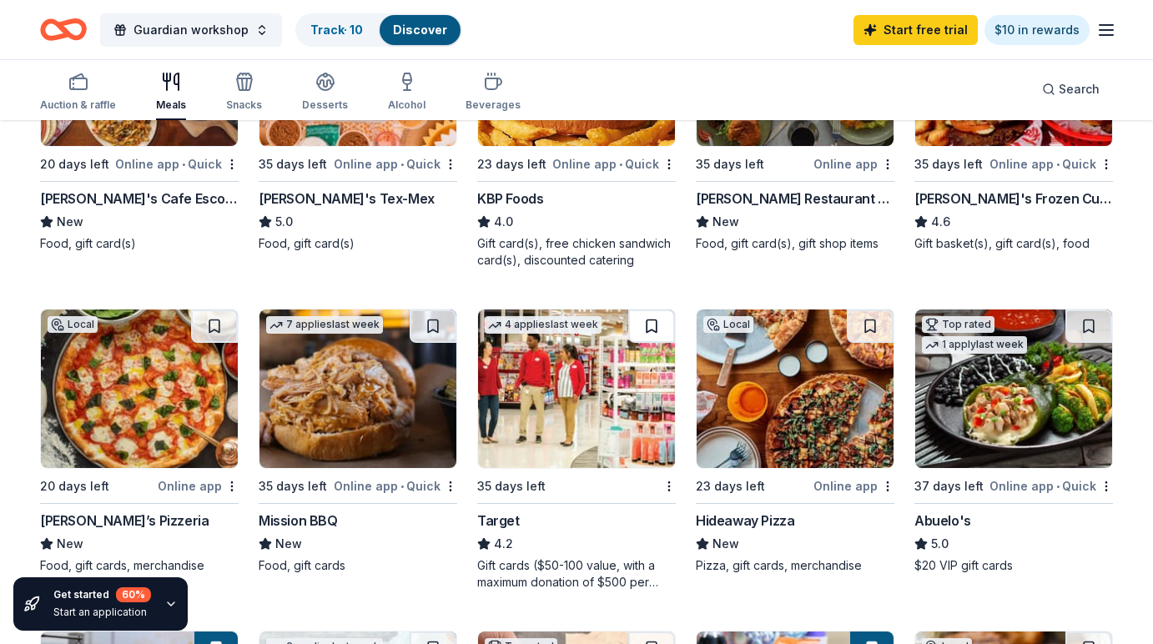
click at [656, 332] on button at bounding box center [651, 326] width 47 height 33
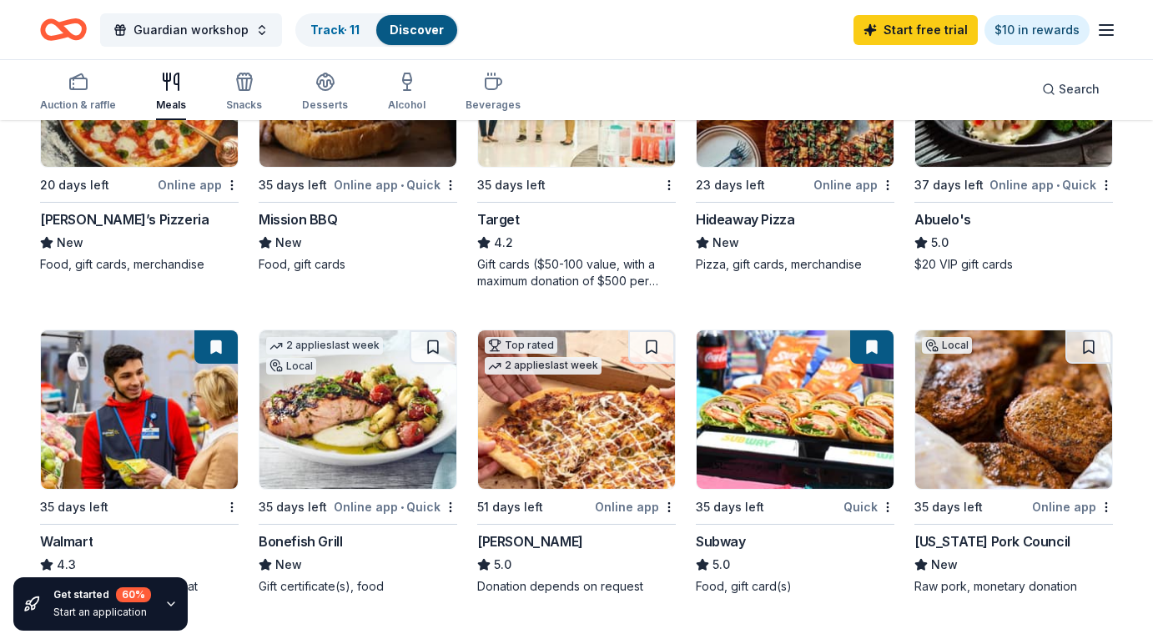
scroll to position [627, 0]
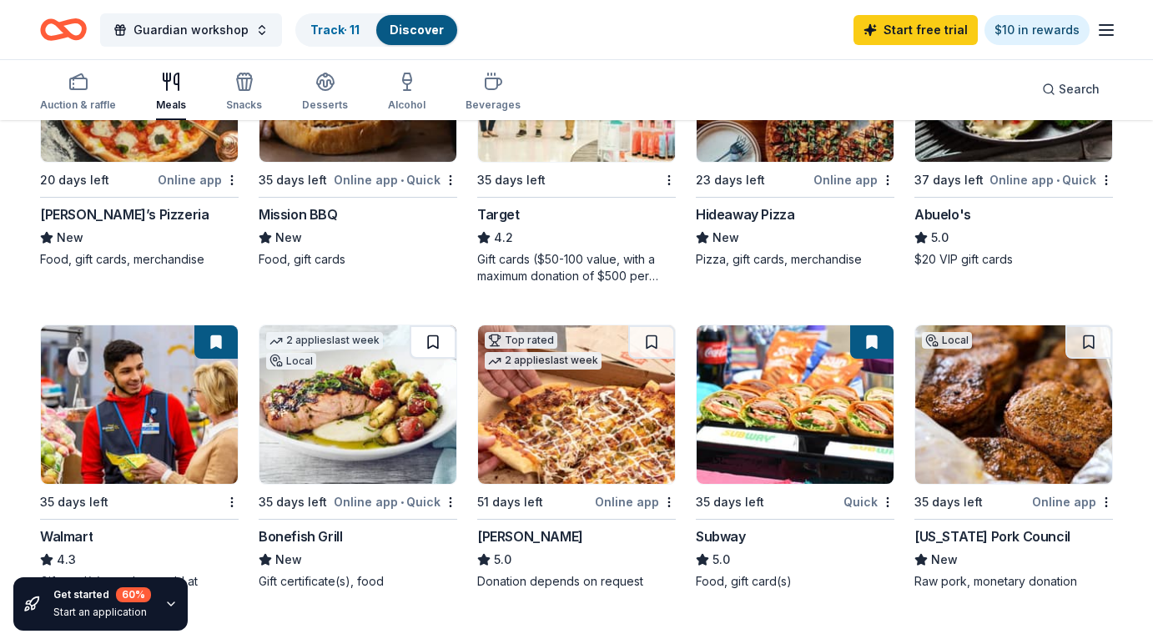
click at [431, 345] on button at bounding box center [433, 341] width 47 height 33
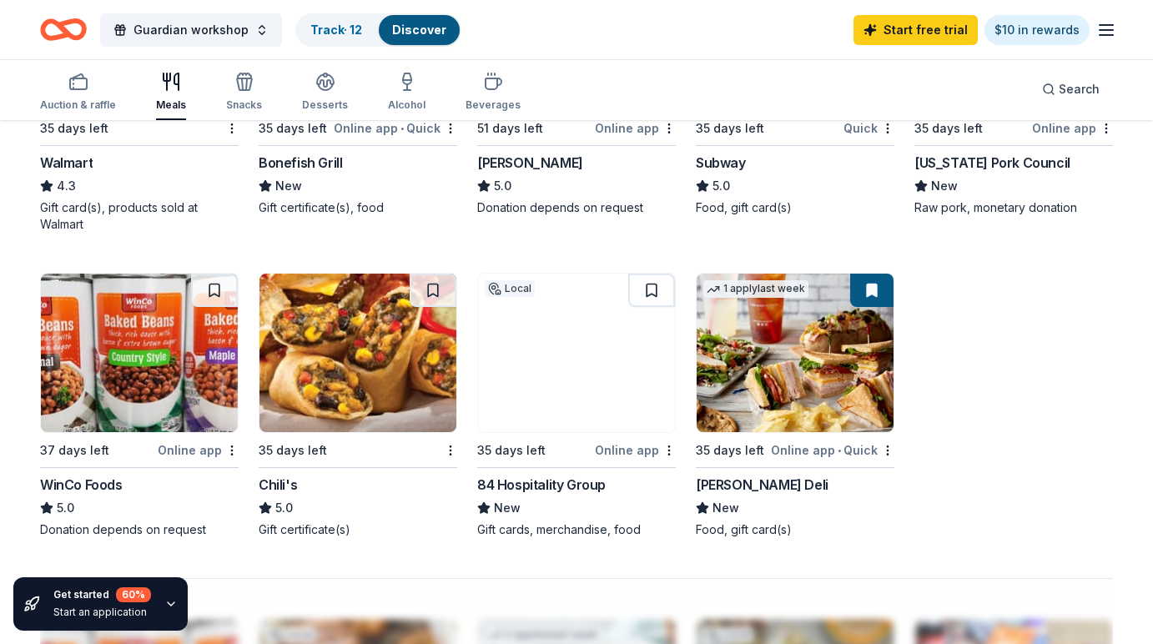
scroll to position [1003, 0]
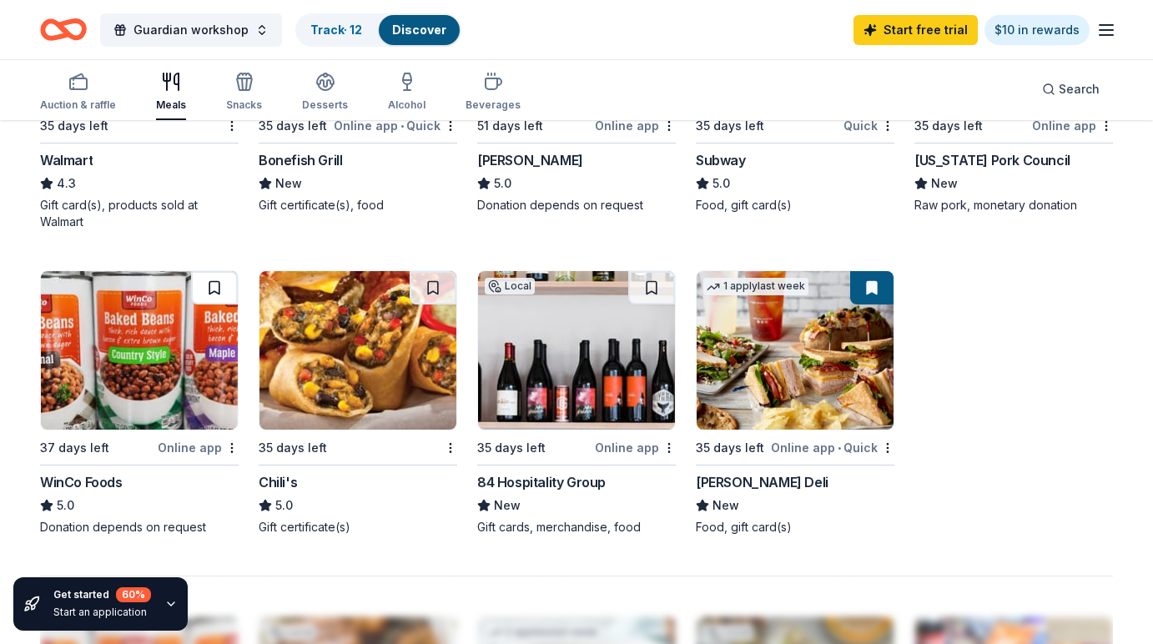
click at [217, 294] on button at bounding box center [214, 287] width 47 height 33
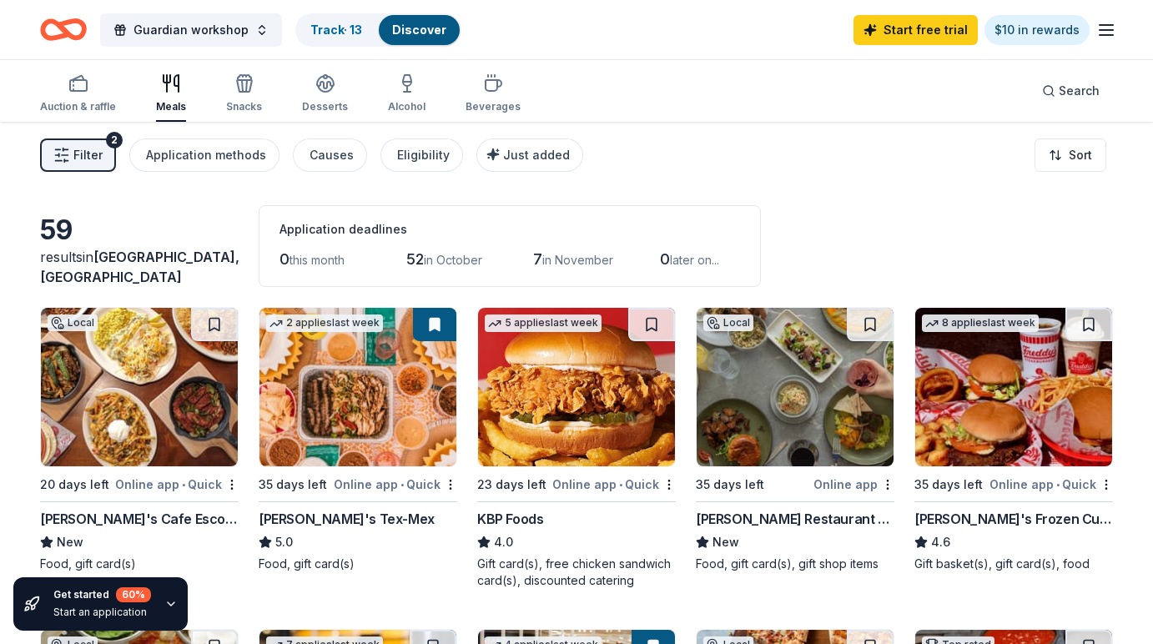
scroll to position [0, 0]
click at [1104, 31] on icon "button" at bounding box center [1106, 30] width 20 height 20
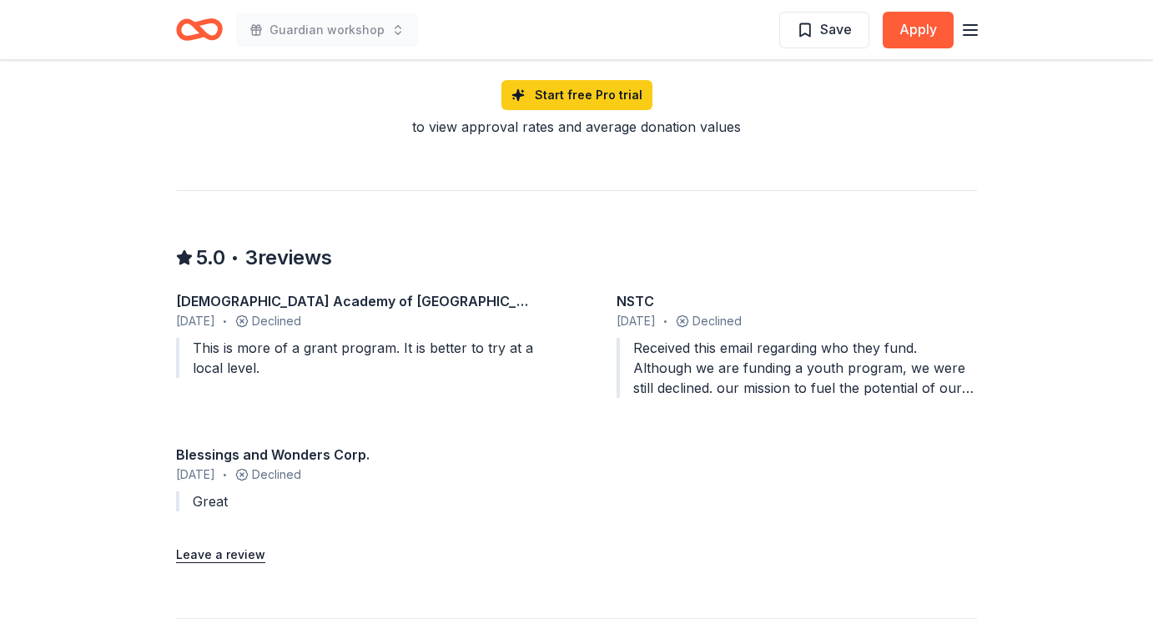
scroll to position [1317, 0]
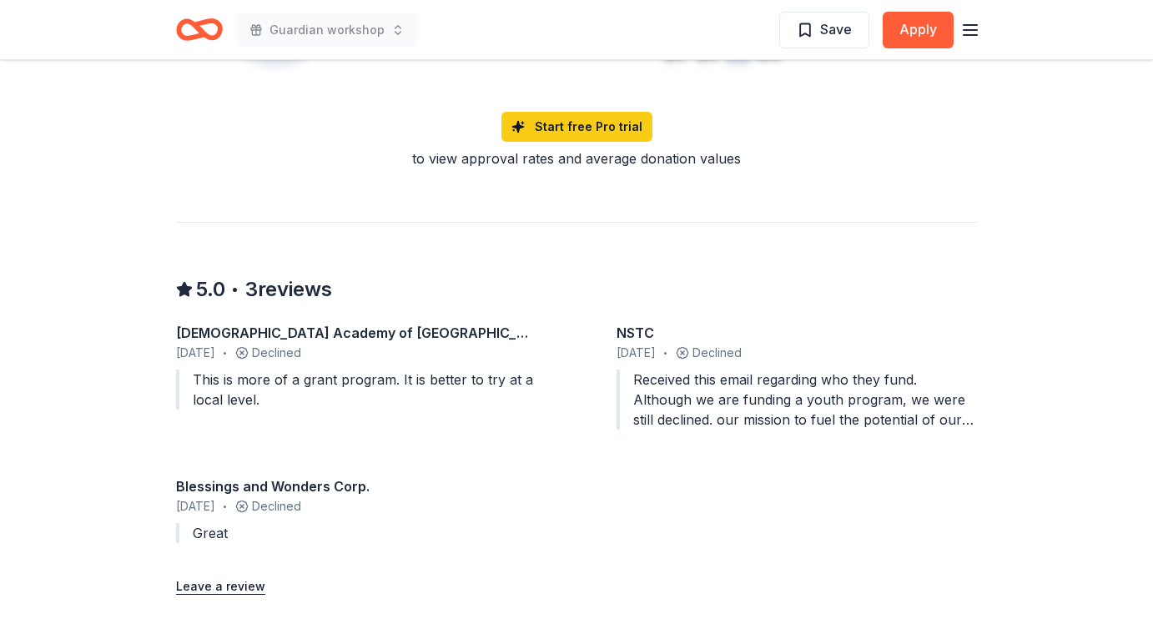
click at [718, 387] on div "Received this email regarding who they fund. Although we are funding a youth pr…" at bounding box center [797, 400] width 360 height 60
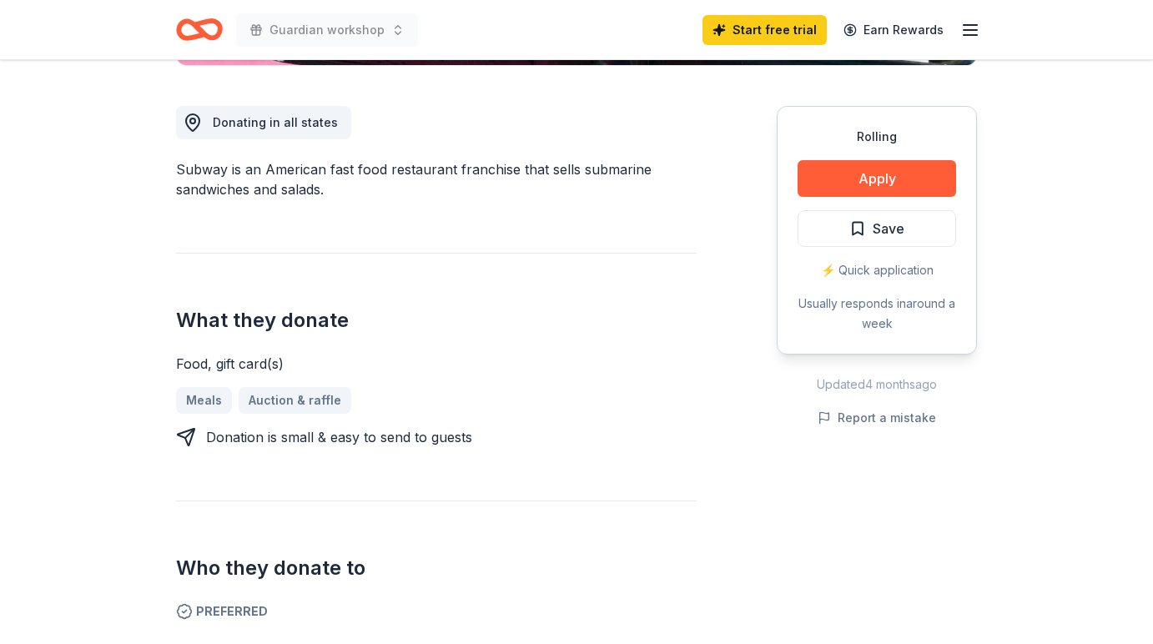
scroll to position [441, 0]
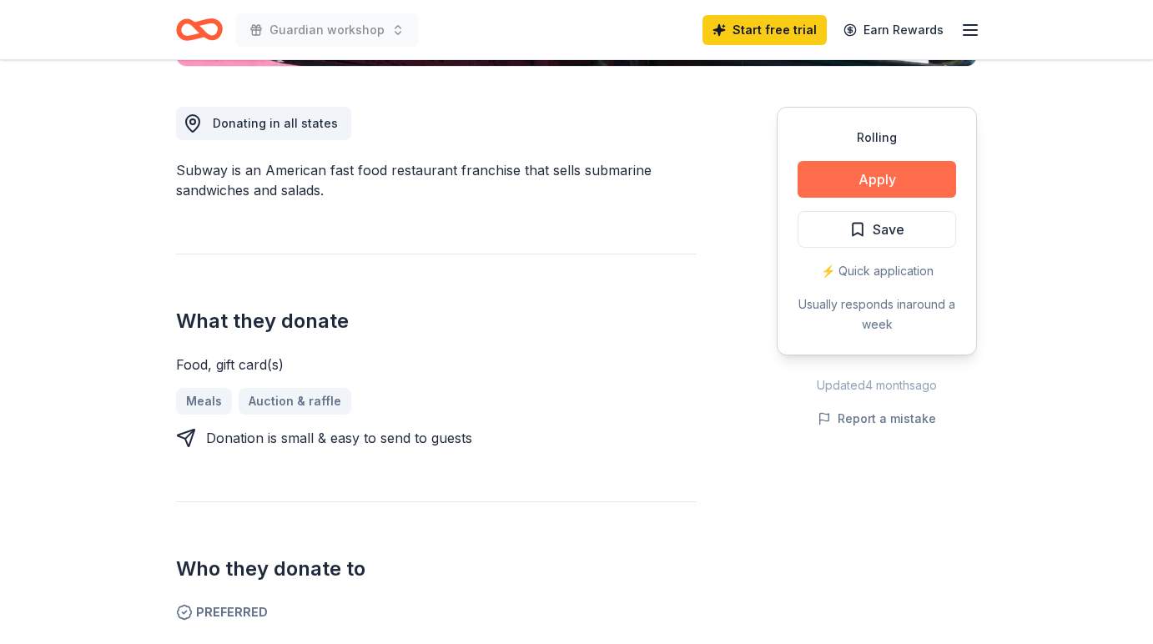
click at [833, 175] on button "Apply" at bounding box center [877, 179] width 159 height 37
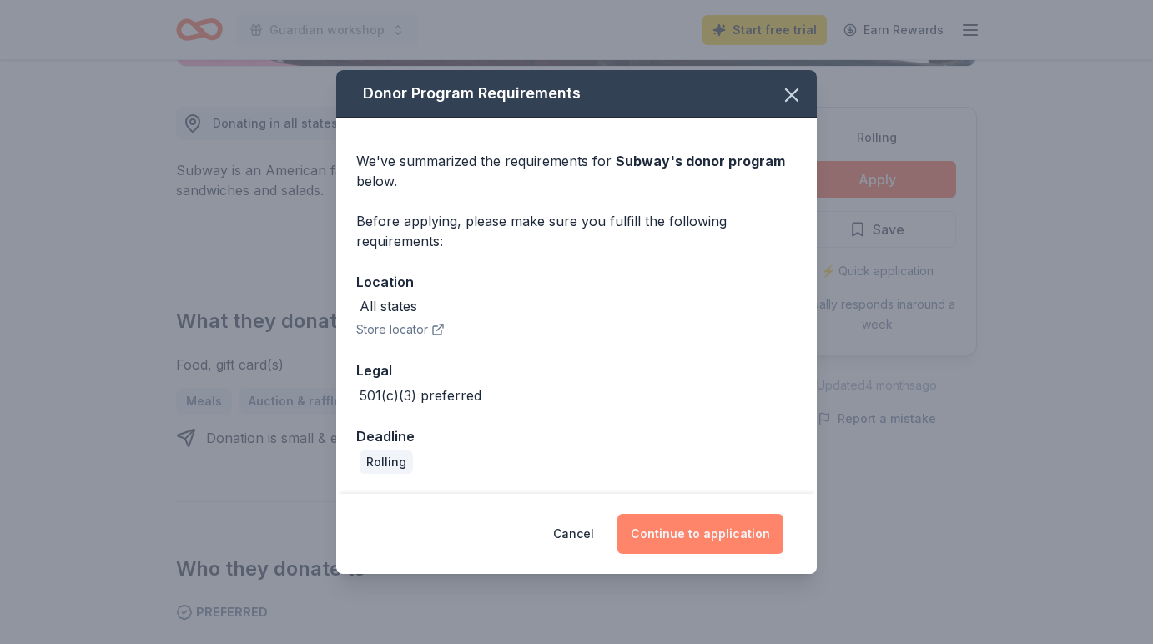
click at [669, 539] on button "Continue to application" at bounding box center [700, 534] width 166 height 40
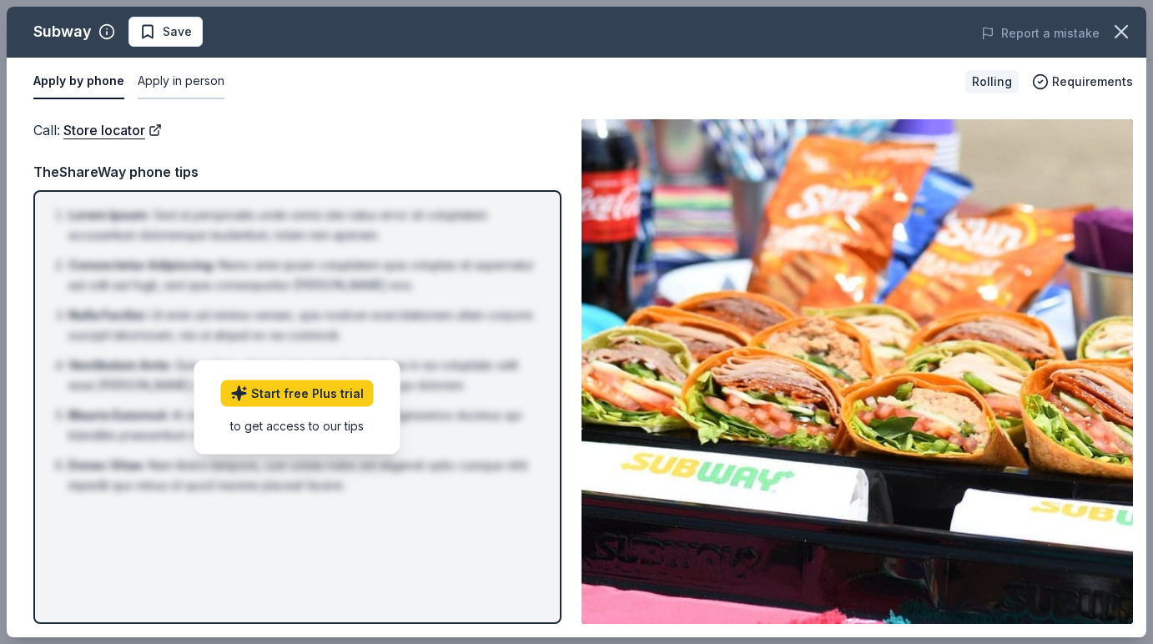
click at [166, 80] on button "Apply in person" at bounding box center [181, 81] width 87 height 35
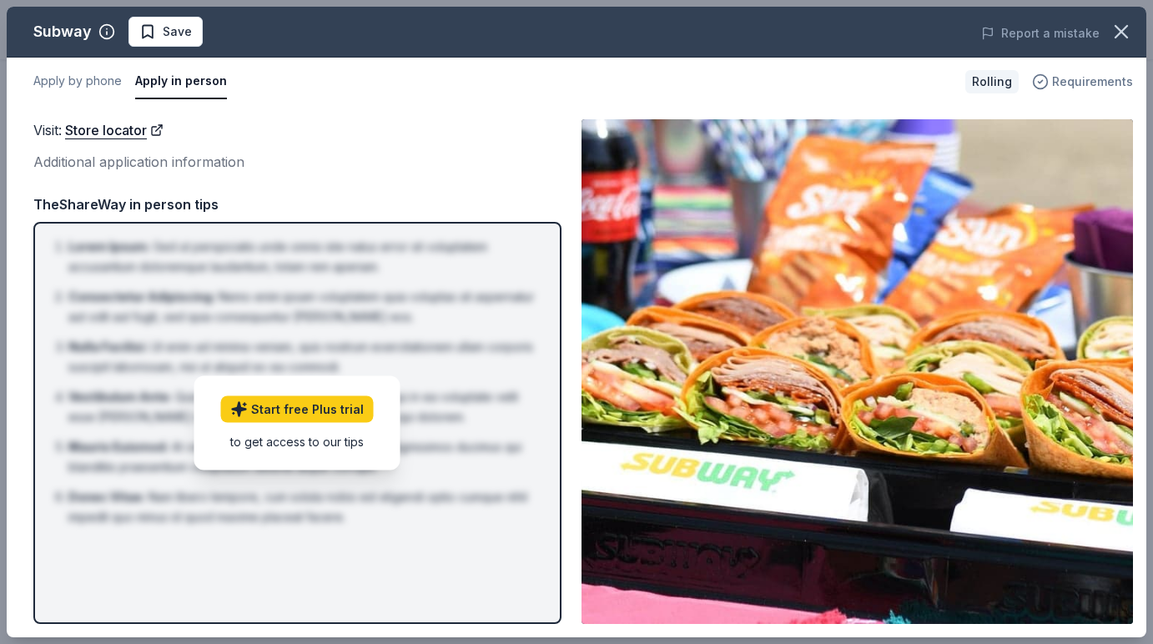
click at [1066, 80] on span "Requirements" at bounding box center [1092, 82] width 81 height 20
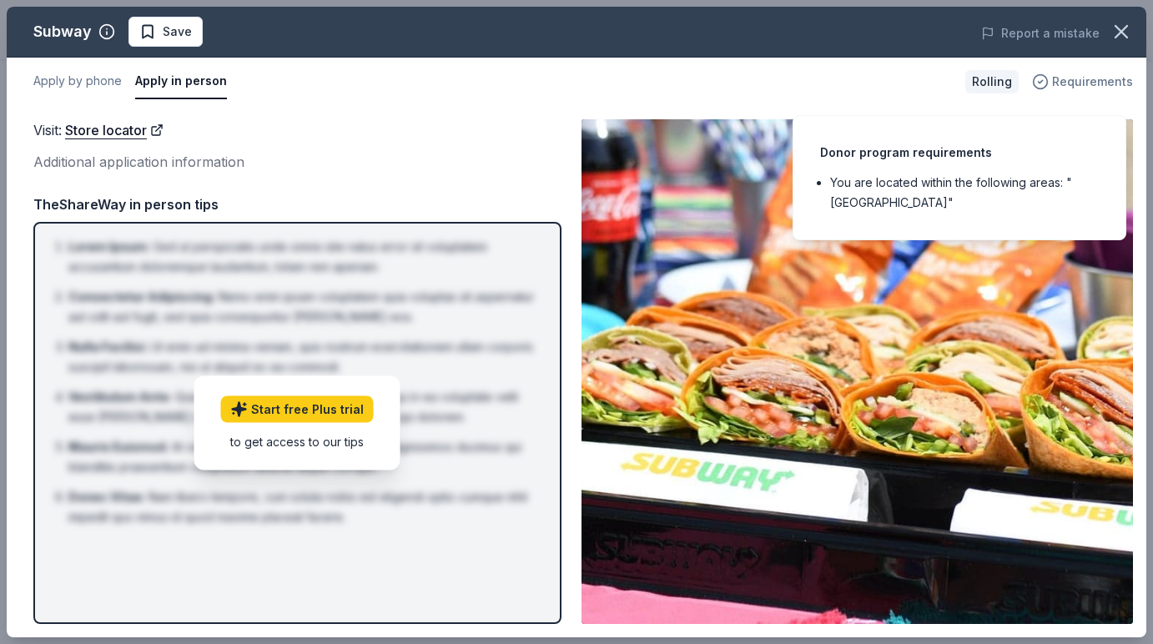
click at [1073, 86] on span "Requirements" at bounding box center [1092, 82] width 81 height 20
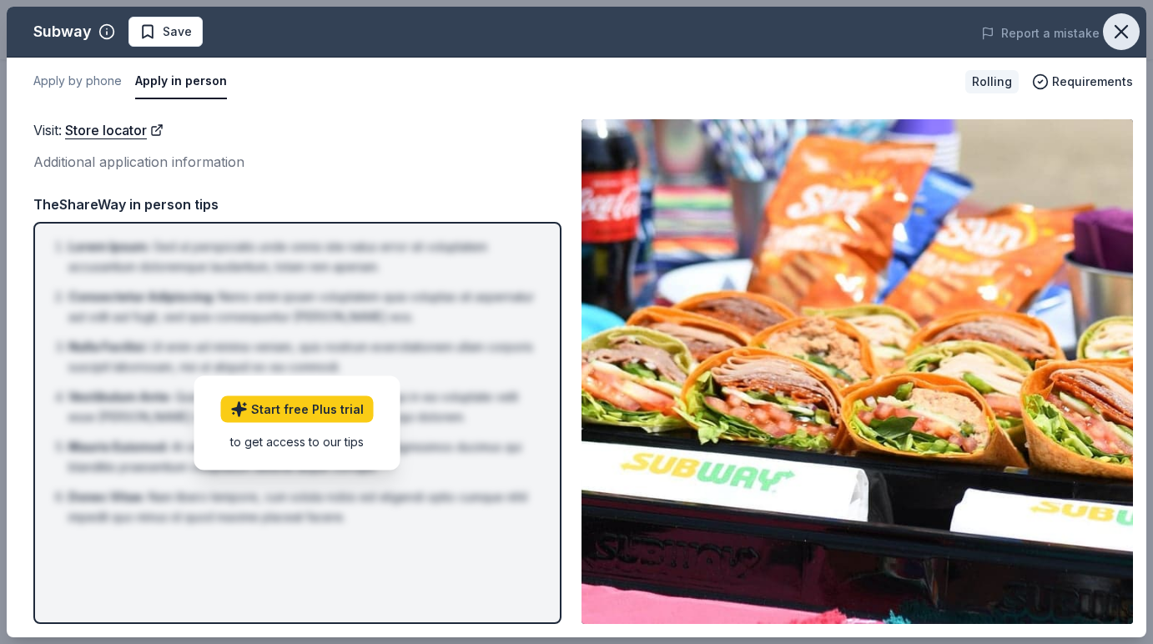
click at [1122, 37] on icon "button" at bounding box center [1121, 31] width 23 height 23
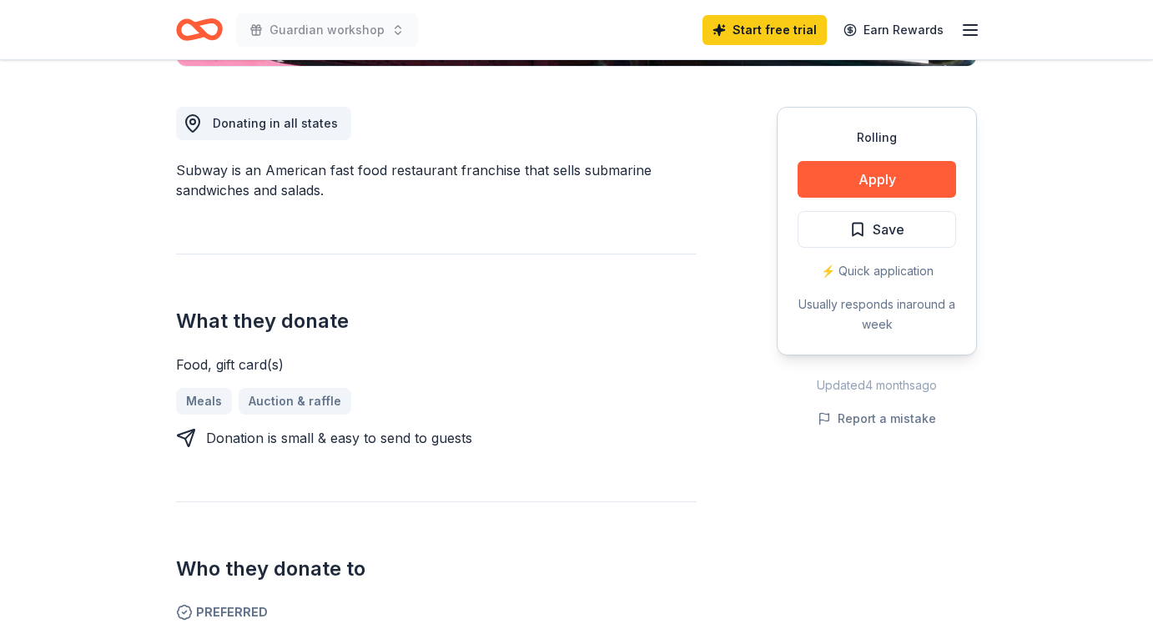
click at [899, 274] on div "⚡️ Quick application" at bounding box center [877, 271] width 159 height 20
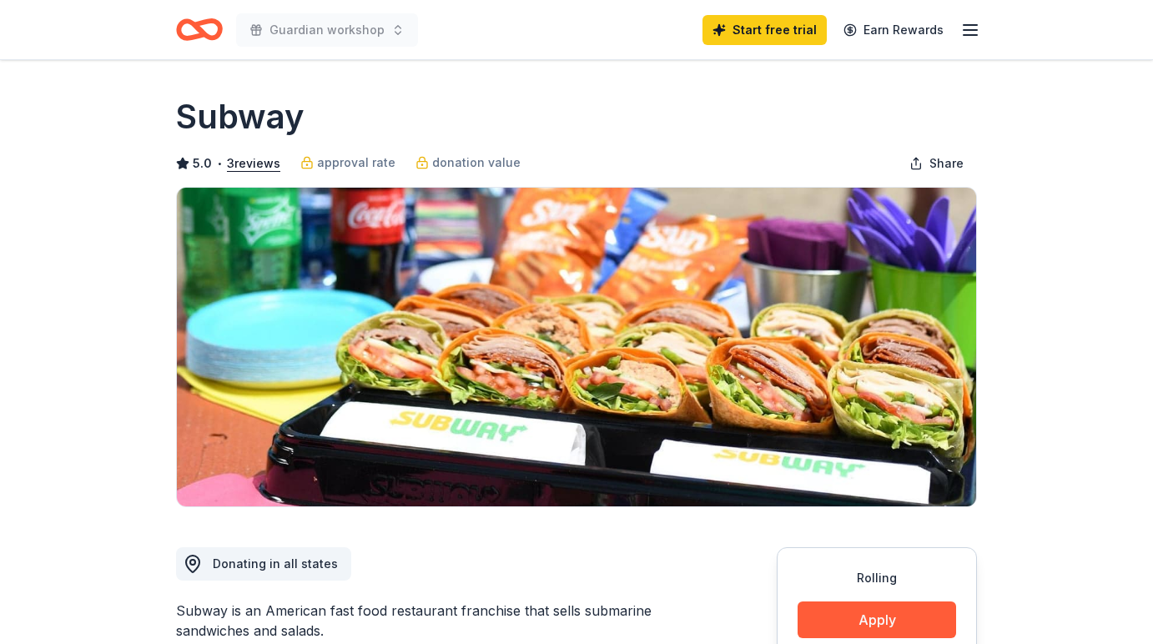
scroll to position [1, 0]
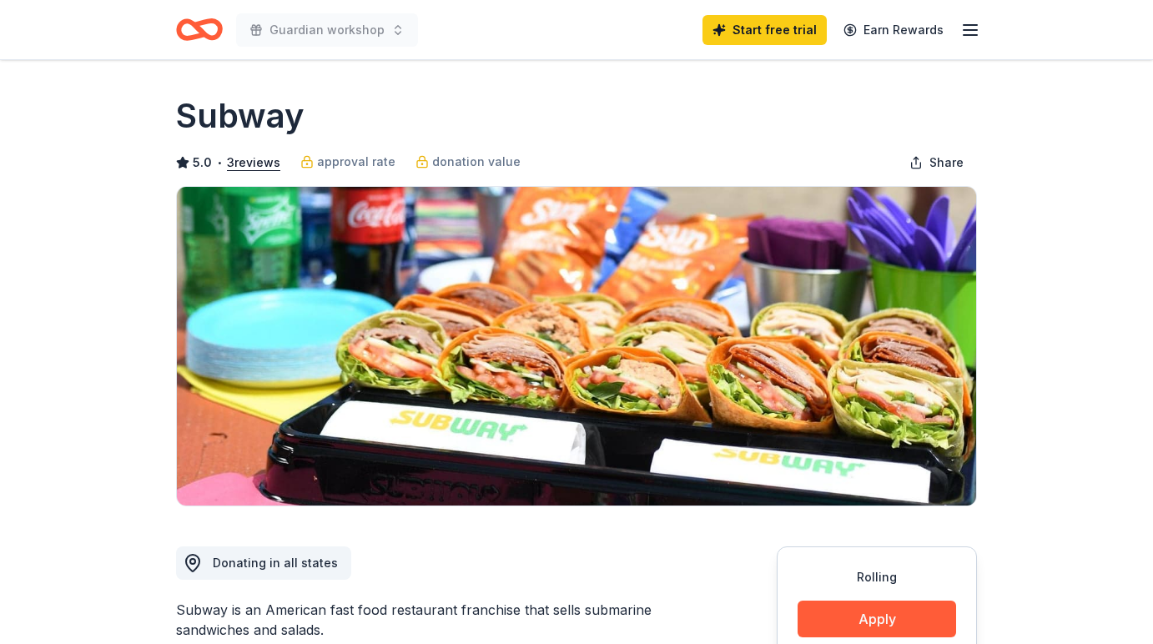
click at [969, 33] on icon "button" at bounding box center [970, 30] width 20 height 20
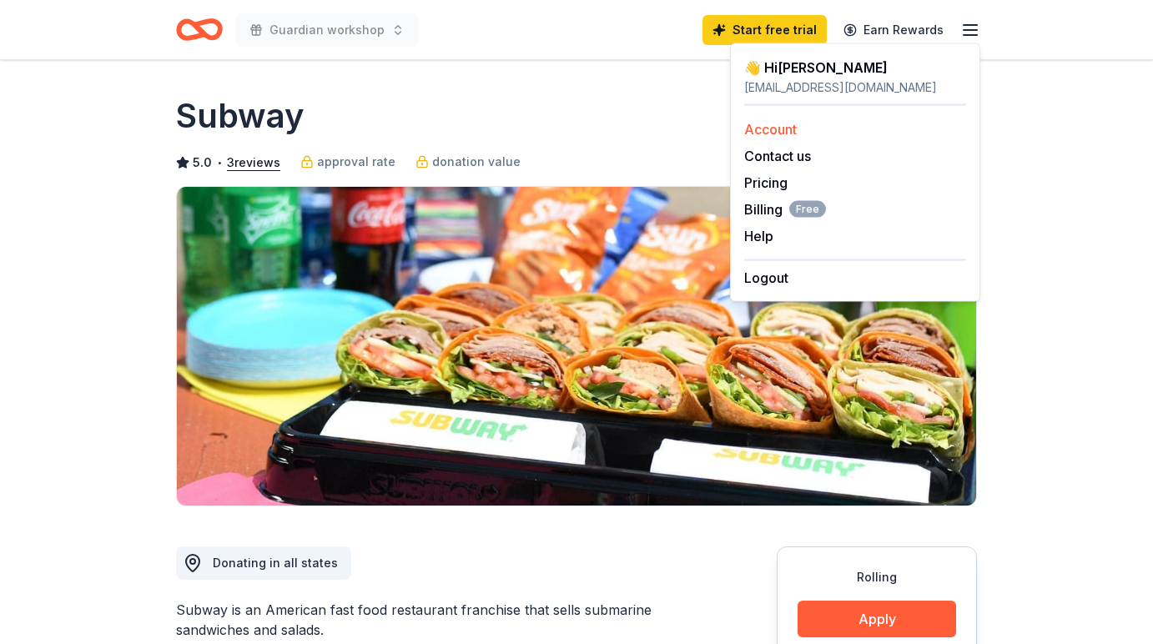
click at [787, 123] on link "Account" at bounding box center [770, 129] width 53 height 17
